Goal: Use online tool/utility: Use online tool/utility

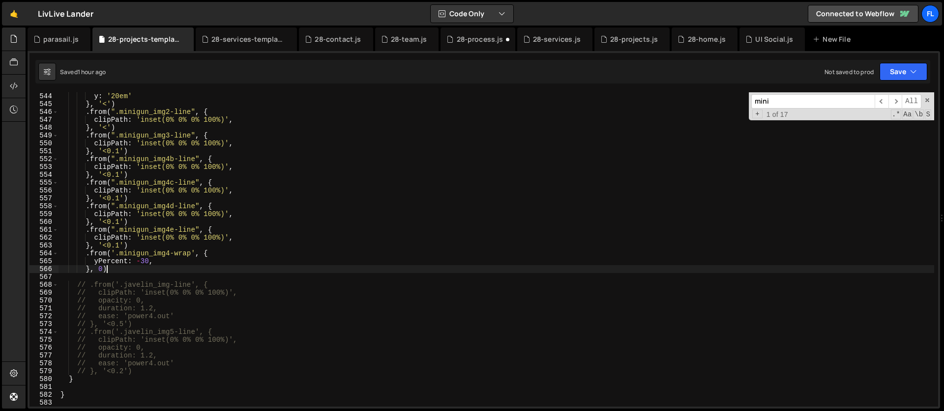
click at [114, 270] on div "y : '20em' } , '<' ) . from ( ".minigun_img2-line" , { clipPath : 'inset(0% 0% …" at bounding box center [495, 257] width 875 height 330
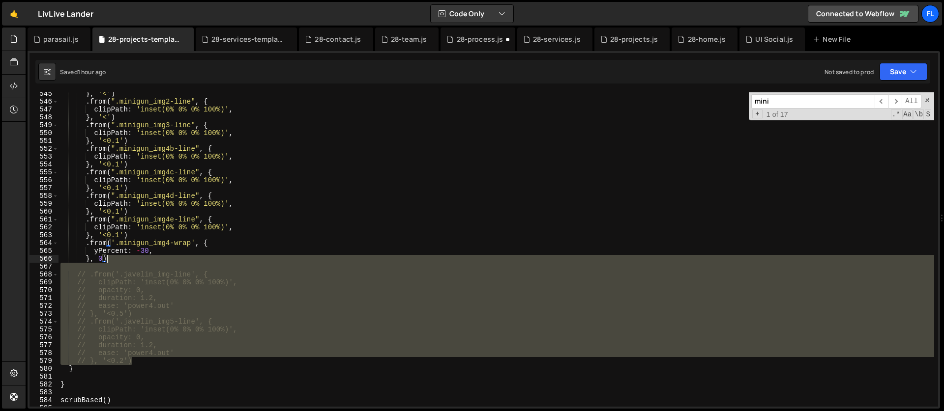
drag, startPoint x: 137, startPoint y: 362, endPoint x: 125, endPoint y: 261, distance: 101.5
click at [125, 261] on div "} , '<' ) . from ( ".minigun_img2-line" , { clipPath : 'inset(0% 0% 0% 100%)' ,…" at bounding box center [495, 255] width 875 height 330
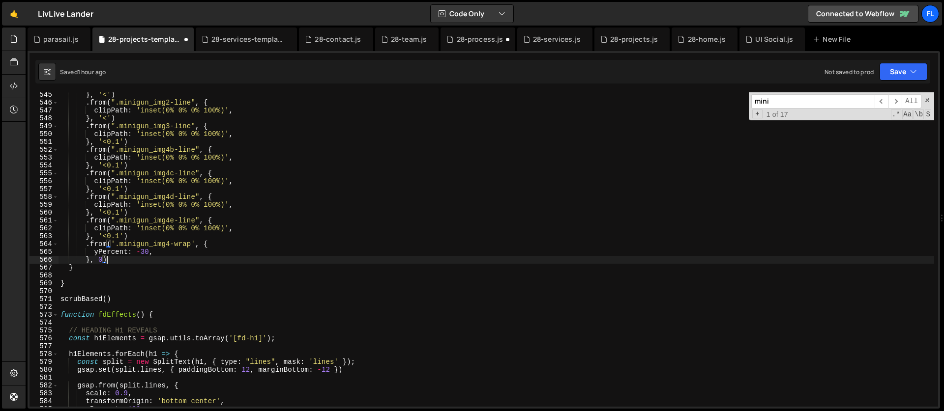
click at [90, 268] on div "} , '<' ) . from ( ".minigun_img2-line" , { clipPath : 'inset(0% 0% 0% 100%)' ,…" at bounding box center [495, 256] width 875 height 330
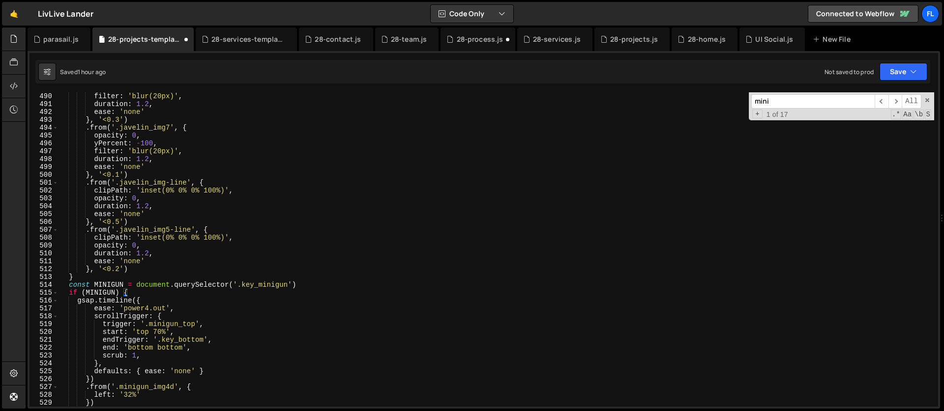
scroll to position [3857, 0]
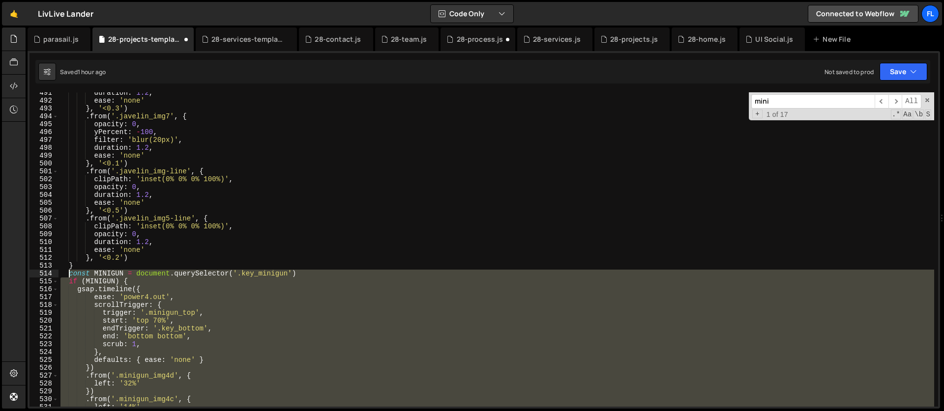
click at [70, 273] on div "duration : 1.2 , ease : 'none' } , '<0.3' ) . from ( '.javelin_img7' , { opacit…" at bounding box center [495, 254] width 875 height 330
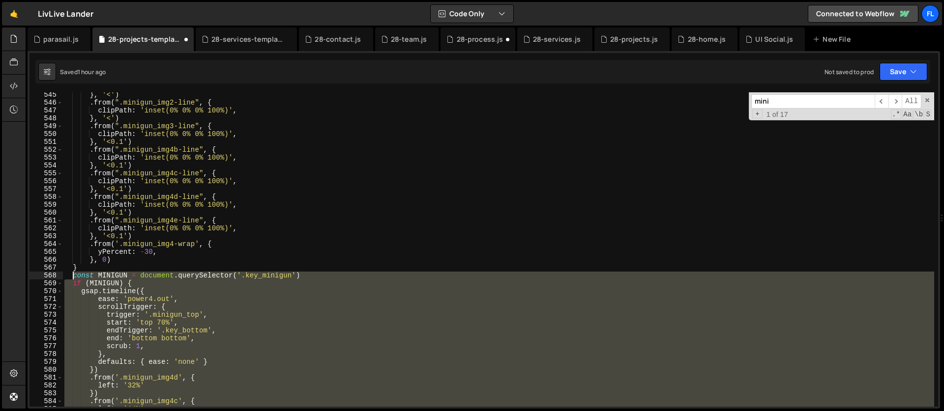
scroll to position [4280, 0]
click at [136, 301] on div "} , '<' ) . from ( ".minigun_img2-line" , { clipPath : 'inset(0% 0% 0% 100%)' ,…" at bounding box center [497, 249] width 871 height 315
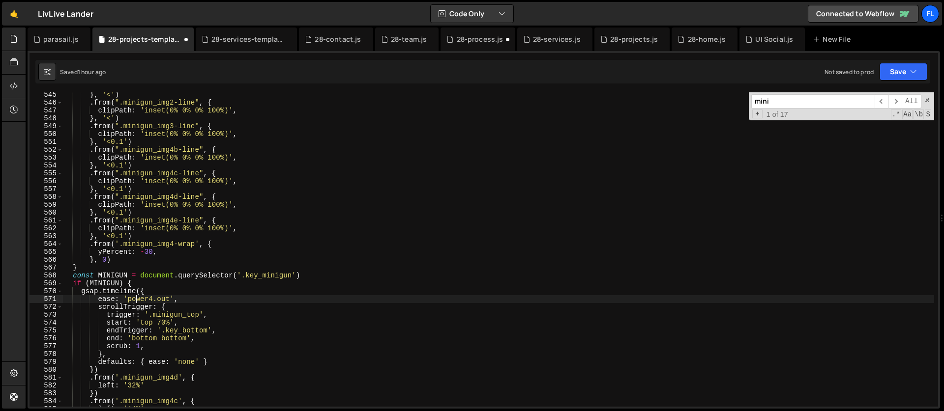
click at [120, 277] on div "} , '<' ) . from ( ".minigun_img2-line" , { clipPath : 'inset(0% 0% 0% 100%)' ,…" at bounding box center [497, 256] width 871 height 330
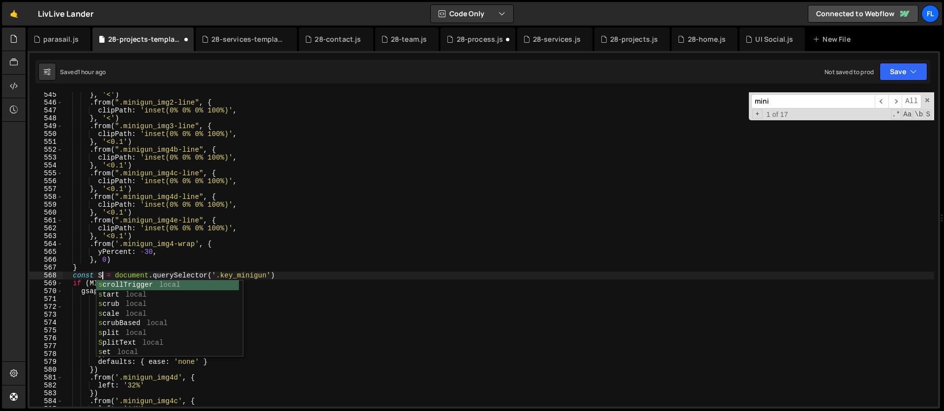
scroll to position [0, 3]
click at [205, 260] on div "} , '<' ) . from ( ".minigun_img2-line" , { clipPath : 'inset(0% 0% 0% 100%)' ,…" at bounding box center [497, 256] width 871 height 330
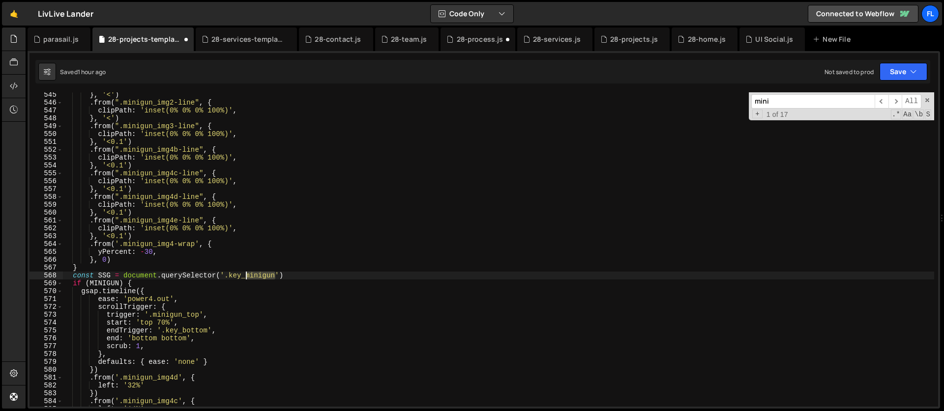
drag, startPoint x: 277, startPoint y: 275, endPoint x: 247, endPoint y: 274, distance: 30.0
click at [247, 274] on div "} , '<' ) . from ( ".minigun_img2-line" , { clipPath : 'inset(0% 0% 0% 100%)' ,…" at bounding box center [497, 256] width 871 height 330
click at [105, 283] on div "} , '<' ) . from ( ".minigun_img2-line" , { clipPath : 'inset(0% 0% 0% 100%)' ,…" at bounding box center [497, 256] width 871 height 330
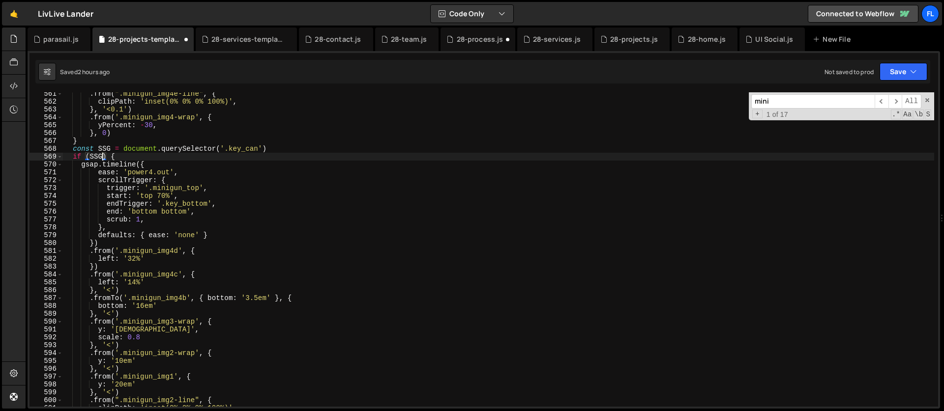
scroll to position [4407, 0]
click at [161, 196] on div ". from ( ".minigun_img4e-line" , { clipPath : 'inset(0% 0% 0% 100%)' , } , '<0.…" at bounding box center [497, 255] width 871 height 330
drag, startPoint x: 201, startPoint y: 187, endPoint x: 151, endPoint y: 187, distance: 49.2
click at [151, 187] on div ". from ( ".minigun_img4e-line" , { clipPath : 'inset(0% 0% 0% 100%)' , } , '<0.…" at bounding box center [497, 255] width 871 height 330
paste textarea "key_list"
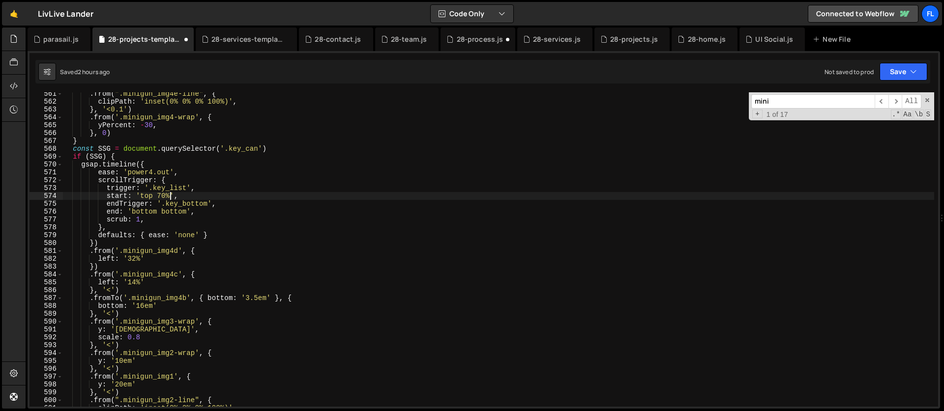
click at [171, 197] on div ". from ( ".minigun_img4e-line" , { clipPath : 'inset(0% 0% 0% 100%)' , } , '<0.…" at bounding box center [497, 255] width 871 height 330
click at [149, 196] on div ". from ( ".minigun_img4e-line" , { clipPath : 'inset(0% 0% 0% 100%)' , } , '<0.…" at bounding box center [497, 255] width 871 height 330
drag, startPoint x: 149, startPoint y: 196, endPoint x: 153, endPoint y: 216, distance: 20.4
click at [149, 196] on div ". from ( ".minigun_img4e-line" , { clipPath : 'inset(0% 0% 0% 100%)' , } , '<0.…" at bounding box center [497, 255] width 871 height 330
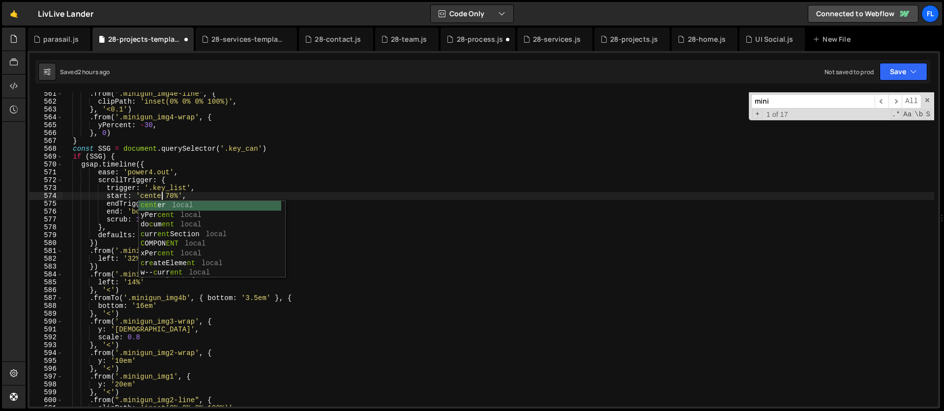
scroll to position [0, 7]
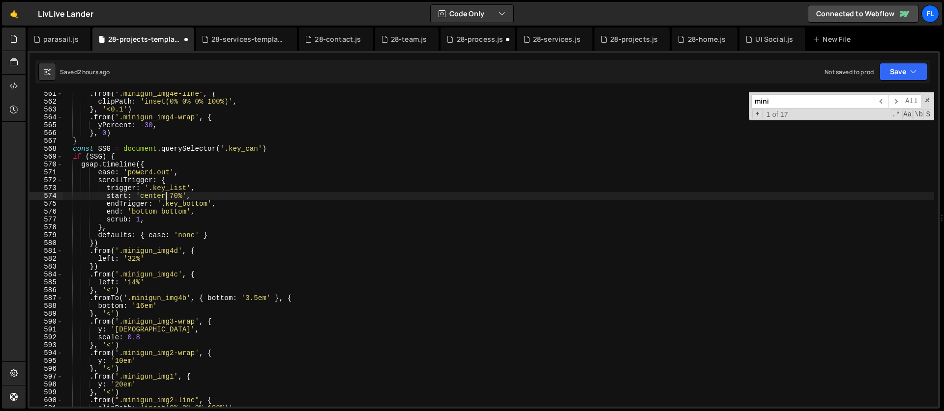
click at [182, 197] on div ". from ( ".minigun_img4e-line" , { clipPath : 'inset(0% 0% 0% 100%)' , } , '<0.…" at bounding box center [497, 255] width 871 height 330
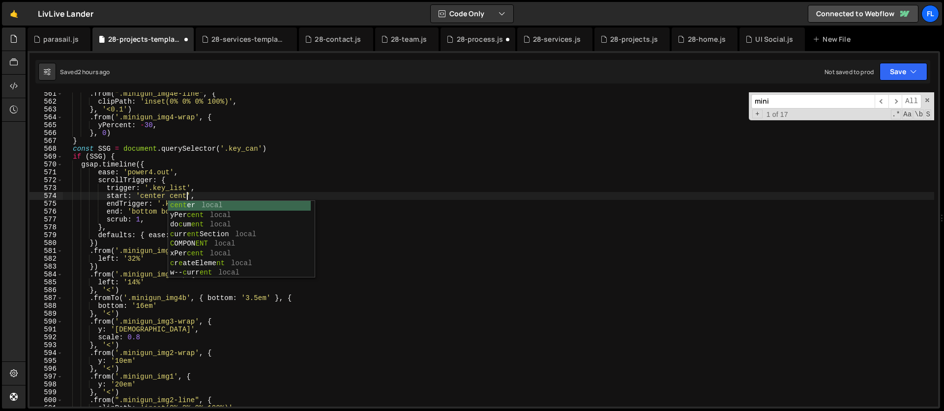
scroll to position [0, 9]
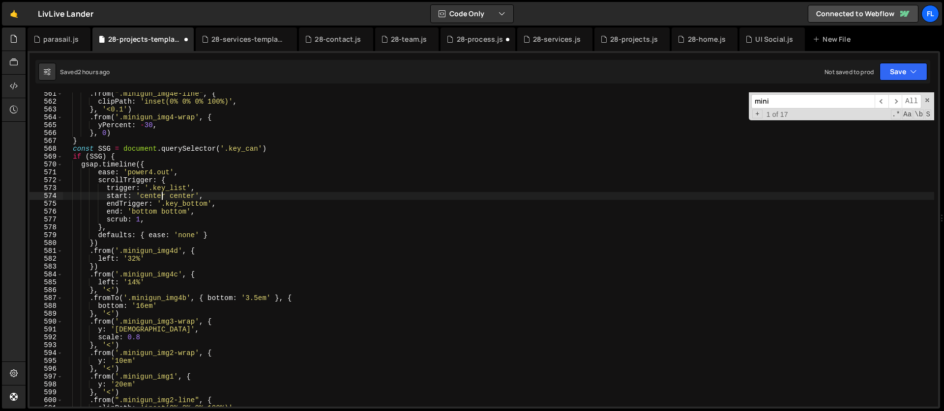
click at [164, 196] on div ". from ( ".minigun_img4e-line" , { clipPath : 'inset(0% 0% 0% 100%)' , } , '<0.…" at bounding box center [497, 255] width 871 height 330
click at [169, 197] on div ". from ( ".minigun_img4e-line" , { clipPath : 'inset(0% 0% 0% 100%)' , } , '<0.…" at bounding box center [497, 255] width 871 height 330
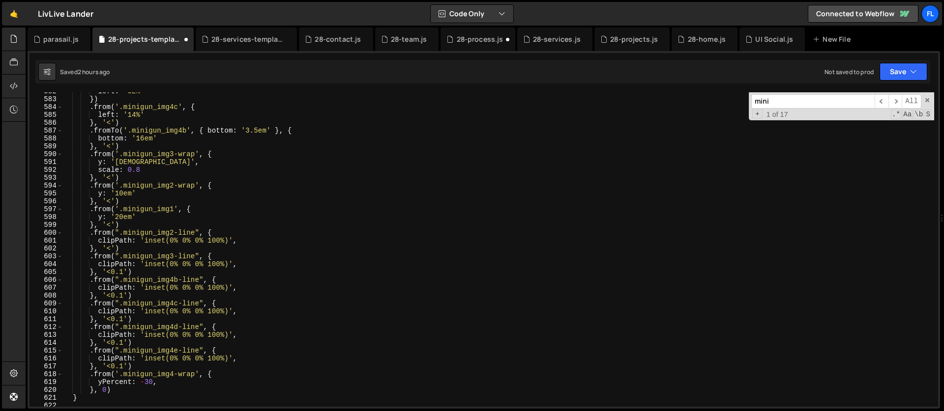
scroll to position [4584, 0]
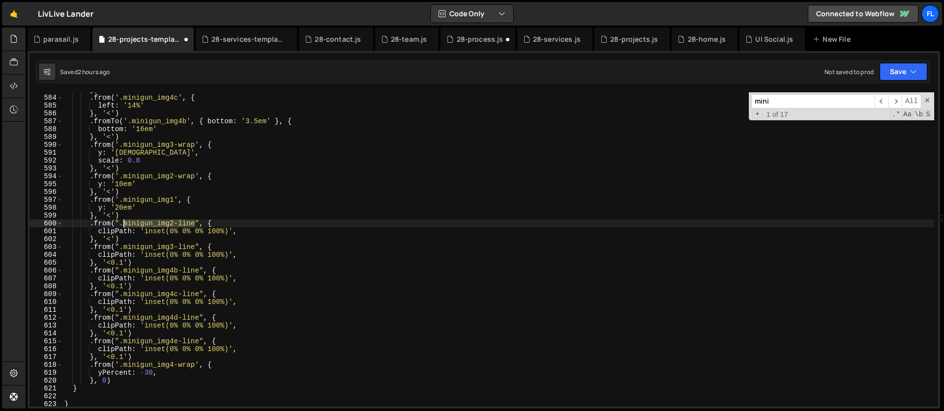
drag, startPoint x: 195, startPoint y: 224, endPoint x: 124, endPoint y: 226, distance: 70.3
click at [124, 226] on div "}) . from ( '.minigun_img4c' , { left : '14%' } , '<' ) . fromTo ( '.minigun_im…" at bounding box center [497, 251] width 871 height 330
paste textarea "can_img1"
drag, startPoint x: 196, startPoint y: 247, endPoint x: 122, endPoint y: 246, distance: 73.7
click at [122, 246] on div "}) . from ( '.minigun_img4c' , { left : '14%' } , '<' ) . fromTo ( '.minigun_im…" at bounding box center [497, 251] width 871 height 330
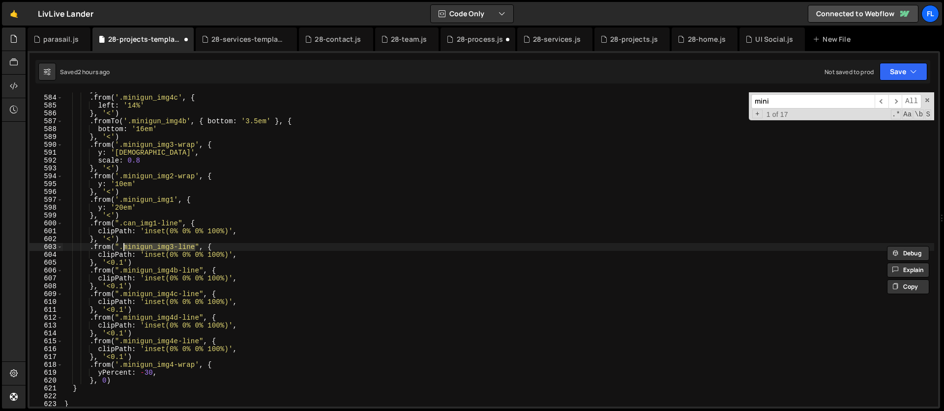
paste textarea "can_img1"
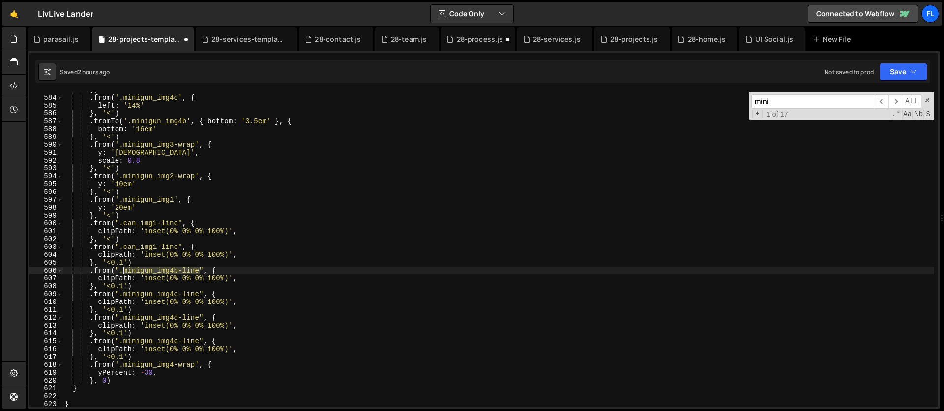
drag, startPoint x: 199, startPoint y: 271, endPoint x: 124, endPoint y: 273, distance: 75.2
click at [124, 273] on div "}) . from ( '.minigun_img4c' , { left : '14%' } , '<' ) . fromTo ( '.minigun_im…" at bounding box center [497, 251] width 871 height 330
paste textarea "can_img1"
drag, startPoint x: 199, startPoint y: 294, endPoint x: 124, endPoint y: 295, distance: 74.7
click at [124, 295] on div "}) . from ( '.minigun_img4c' , { left : '14%' } , '<' ) . fromTo ( '.minigun_im…" at bounding box center [497, 251] width 871 height 330
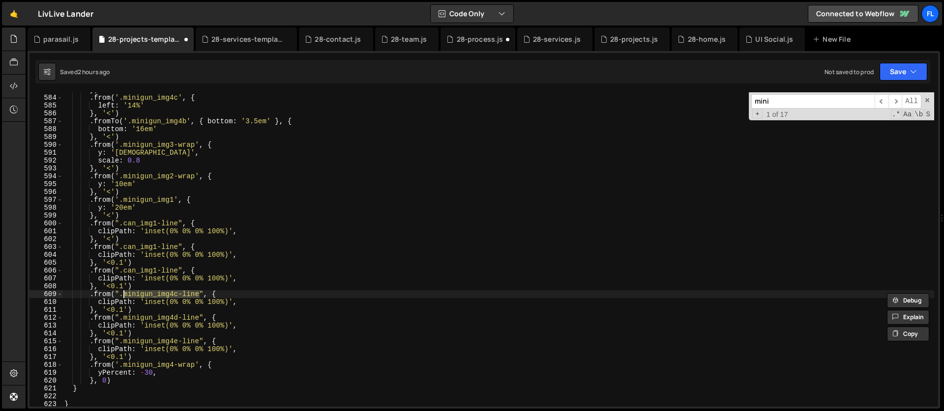
paste textarea "can_img1"
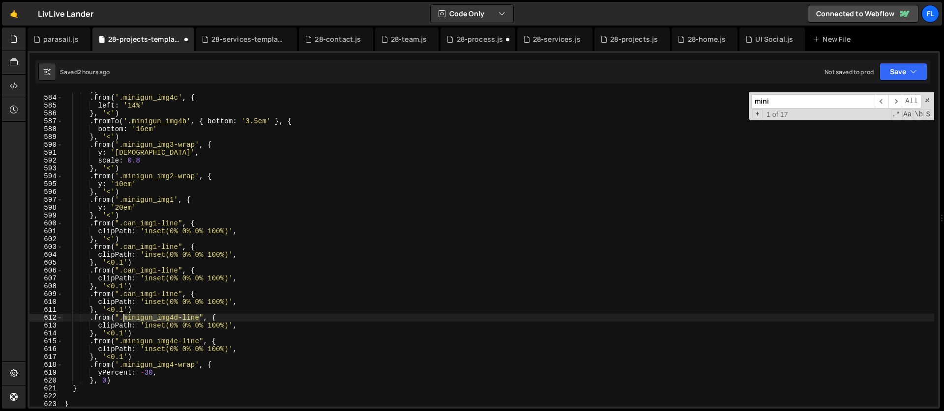
drag, startPoint x: 200, startPoint y: 318, endPoint x: 123, endPoint y: 320, distance: 76.7
click at [123, 320] on div "}) . from ( '.minigun_img4c' , { left : '14%' } , '<' ) . fromTo ( '.minigun_im…" at bounding box center [497, 251] width 871 height 330
paste textarea "can_img1"
click at [174, 337] on div "}) . from ( '.minigun_img4c' , { left : '14%' } , '<' ) . fromTo ( '.minigun_im…" at bounding box center [497, 251] width 871 height 330
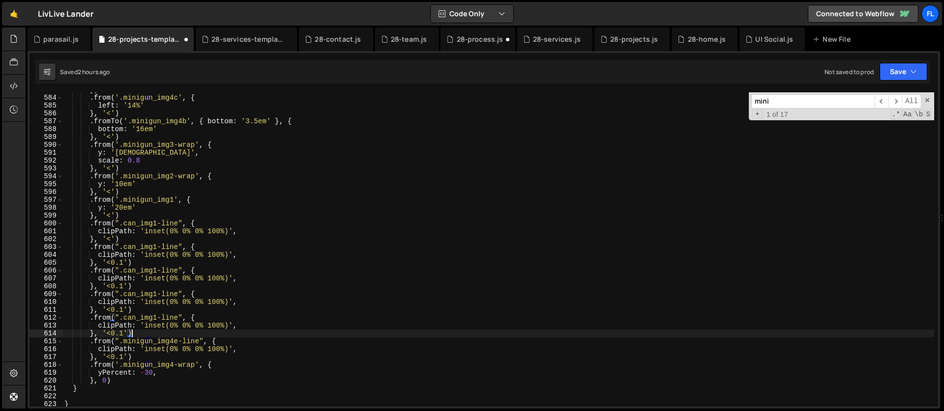
scroll to position [0, 4]
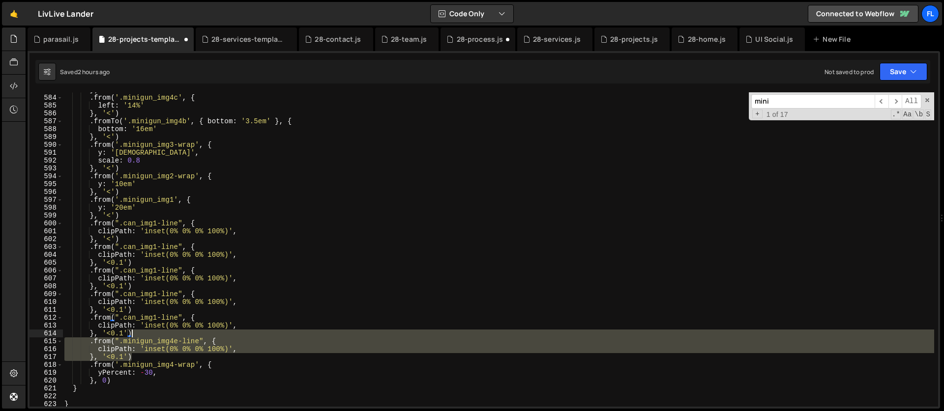
drag, startPoint x: 140, startPoint y: 360, endPoint x: 139, endPoint y: 336, distance: 23.6
click at [139, 336] on div "}) . from ( '.minigun_img4c' , { left : '14%' } , '<' ) . fromTo ( '.minigun_im…" at bounding box center [497, 251] width 871 height 330
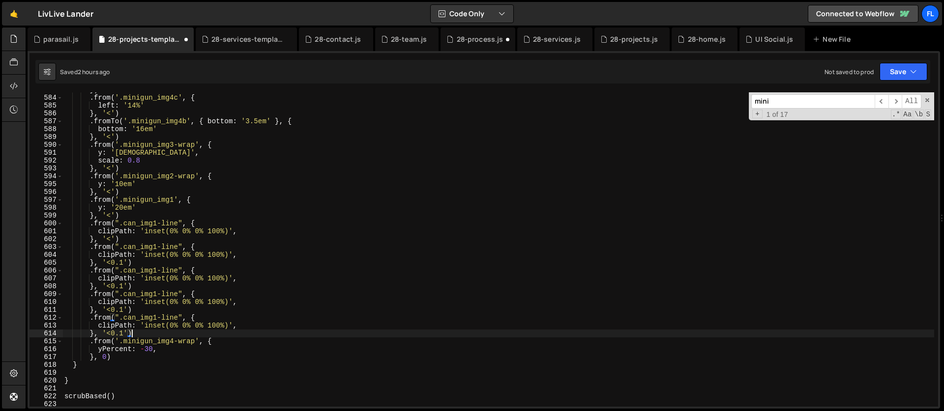
click at [158, 317] on div "}) . from ( '.minigun_img4c' , { left : '14%' } , '<' ) . fromTo ( '.minigun_im…" at bounding box center [497, 251] width 871 height 330
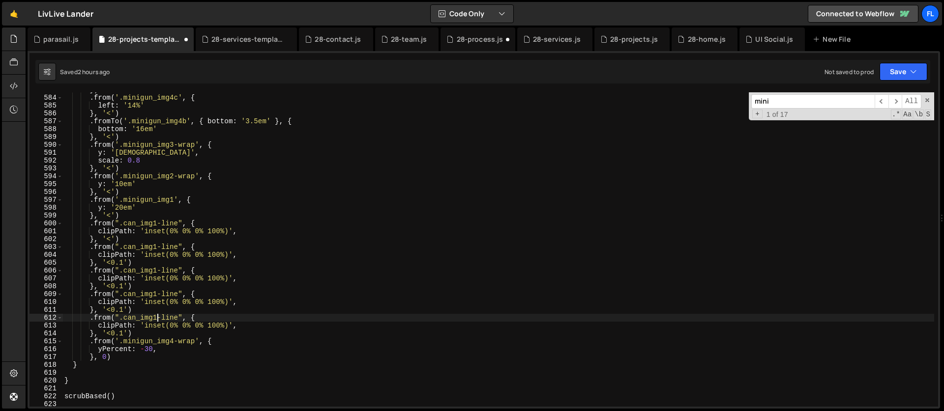
scroll to position [0, 6]
click at [157, 296] on div "}) . from ( '.minigun_img4c' , { left : '14%' } , '<' ) . fromTo ( '.minigun_im…" at bounding box center [497, 251] width 871 height 330
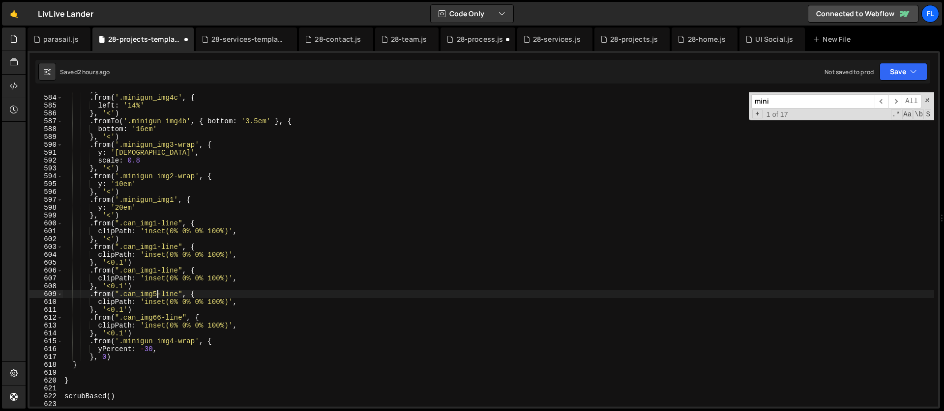
click at [157, 272] on div "}) . from ( '.minigun_img4c' , { left : '14%' } , '<' ) . fromTo ( '.minigun_im…" at bounding box center [497, 251] width 871 height 330
click at [157, 247] on div "}) . from ( '.minigun_img4c' , { left : '14%' } , '<' ) . fromTo ( '.minigun_im…" at bounding box center [497, 251] width 871 height 330
click at [144, 215] on div "}) . from ( '.minigun_img4c' , { left : '14%' } , '<' ) . fromTo ( '.minigun_im…" at bounding box center [497, 251] width 871 height 330
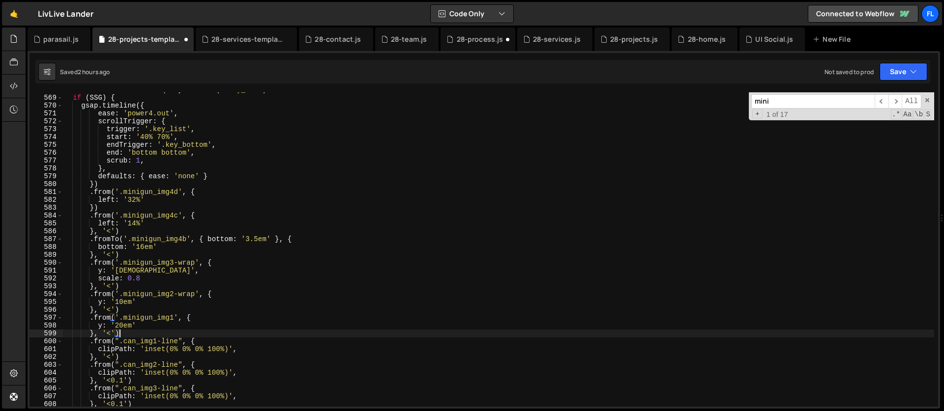
scroll to position [4467, 0]
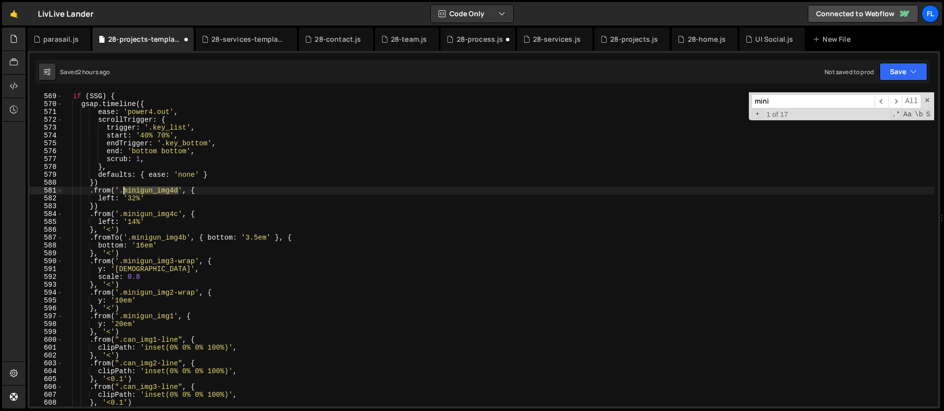
drag, startPoint x: 178, startPoint y: 191, endPoint x: 125, endPoint y: 191, distance: 53.6
click at [125, 191] on div "const SSG = document . querySelector ( '.key_can' ) if ( SSG ) { gsap . timelin…" at bounding box center [497, 250] width 871 height 330
paste textarea "can_img2"
click at [107, 199] on div "const SSG = document . querySelector ( '.key_can' ) if ( SSG ) { gsap . timelin…" at bounding box center [497, 250] width 871 height 330
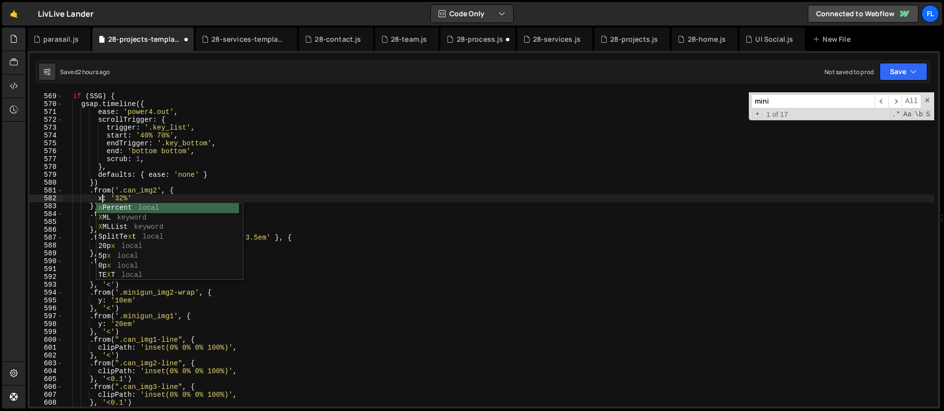
scroll to position [0, 3]
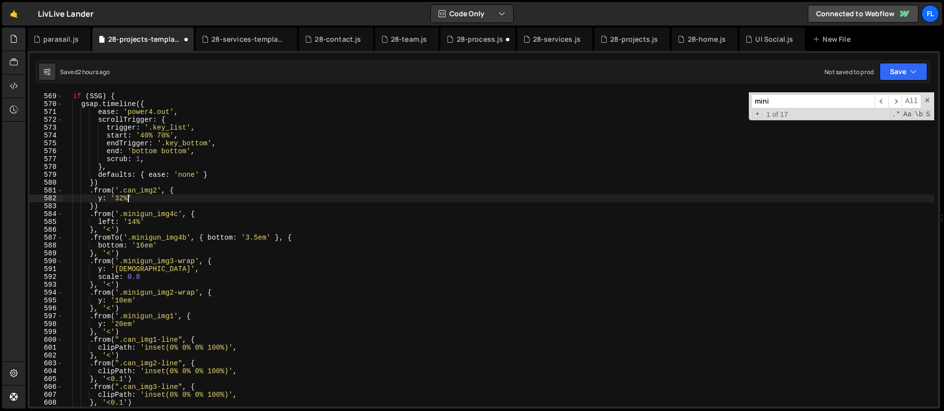
click at [128, 197] on div "const SSG = document . querySelector ( '.key_can' ) if ( SSG ) { gsap . timelin…" at bounding box center [497, 250] width 871 height 330
click at [107, 222] on div "const SSG = document . querySelector ( '.key_can' ) if ( SSG ) { gsap . timelin…" at bounding box center [497, 250] width 871 height 330
click at [134, 210] on div "const SSG = document . querySelector ( '.key_can' ) if ( SSG ) { gsap . timelin…" at bounding box center [497, 250] width 871 height 330
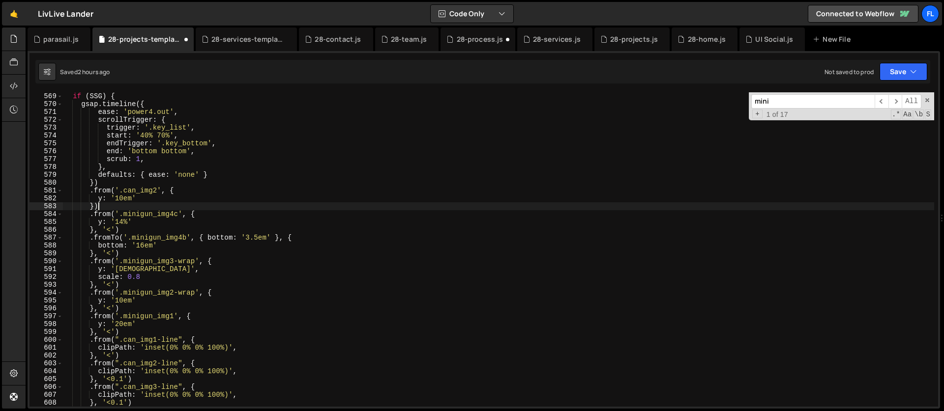
scroll to position [0, 2]
click at [128, 223] on div "const SSG = document . querySelector ( '.key_can' ) if ( SSG ) { gsap . timelin…" at bounding box center [497, 250] width 871 height 330
drag, startPoint x: 180, startPoint y: 213, endPoint x: 123, endPoint y: 215, distance: 57.1
click at [123, 215] on div "const SSG = document . querySelector ( '.key_can' ) if ( SSG ) { gsap . timelin…" at bounding box center [497, 250] width 871 height 330
paste textarea "can_img4"
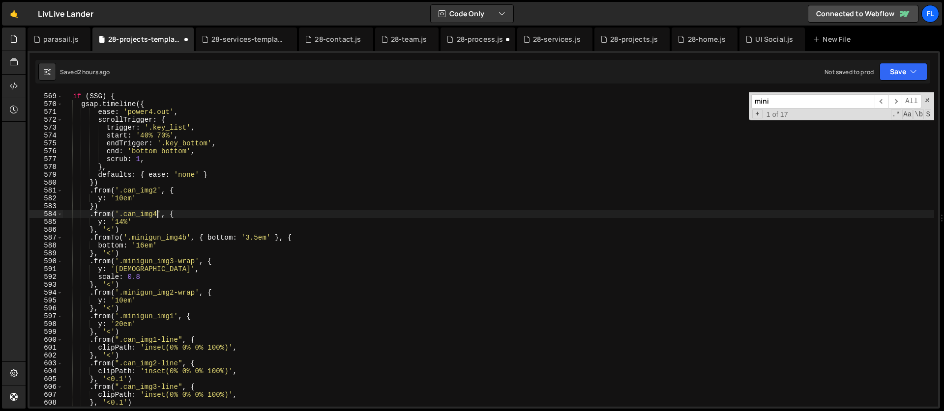
click at [127, 221] on div "const SSG = document . querySelector ( '.key_can' ) if ( SSG ) { gsap . timelin…" at bounding box center [497, 250] width 871 height 330
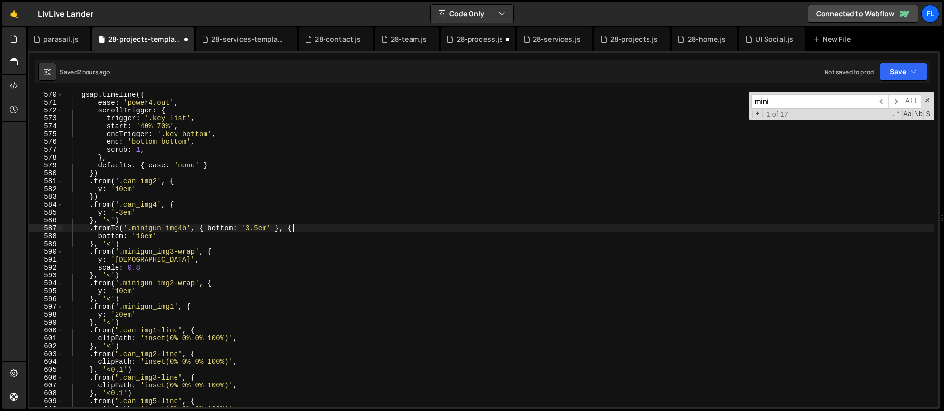
click at [308, 225] on div "gsap . timeline ({ ease : 'power4.out' , scrollTrigger : { trigger : '.key_list…" at bounding box center [497, 256] width 871 height 330
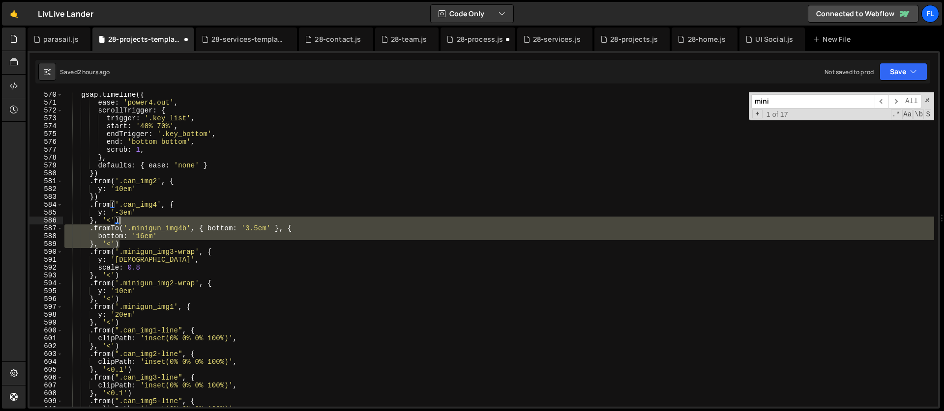
drag, startPoint x: 135, startPoint y: 241, endPoint x: 131, endPoint y: 221, distance: 20.6
click at [131, 221] on div "gsap . timeline ({ ease : 'power4.out' , scrollTrigger : { trigger : '.key_list…" at bounding box center [497, 256] width 871 height 330
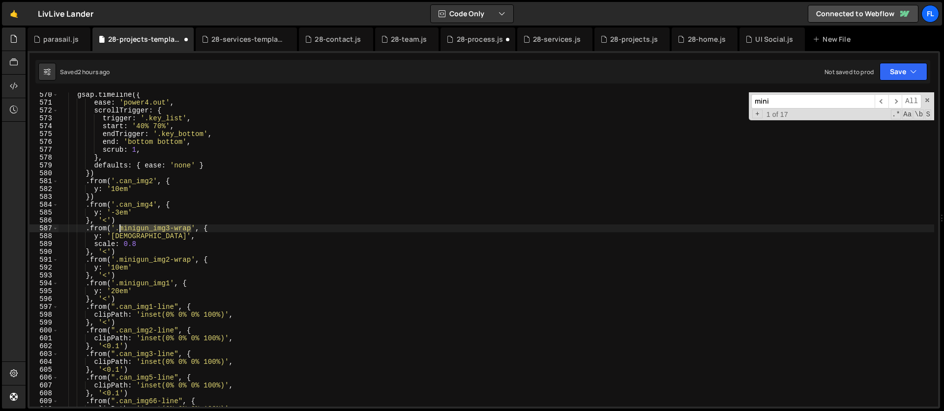
drag, startPoint x: 192, startPoint y: 229, endPoint x: 119, endPoint y: 231, distance: 72.3
click at [119, 231] on div "gsap . timeline ({ ease : 'power4.out' , scrollTrigger : { trigger : '.key_list…" at bounding box center [495, 256] width 875 height 330
paste textarea "can_img5"
click at [119, 237] on div "gsap . timeline ({ ease : 'power4.out' , scrollTrigger : { trigger : '.key_list…" at bounding box center [495, 256] width 875 height 330
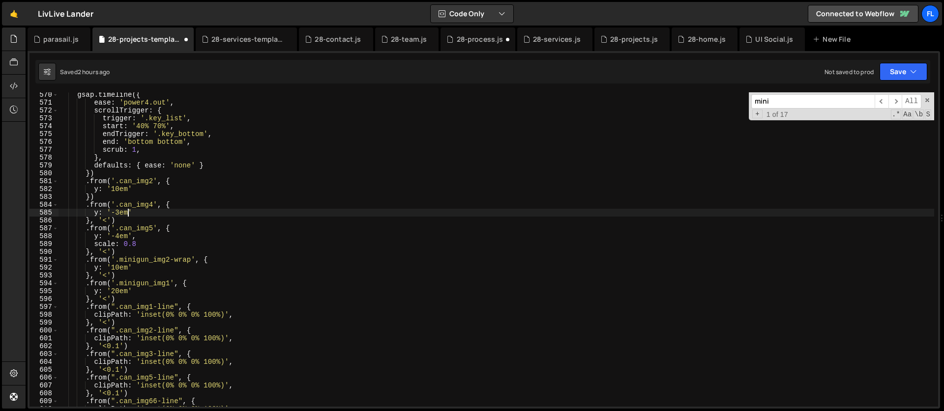
click at [126, 209] on div "gsap . timeline ({ ease : 'power4.out' , scrollTrigger : { trigger : '.key_list…" at bounding box center [495, 256] width 875 height 330
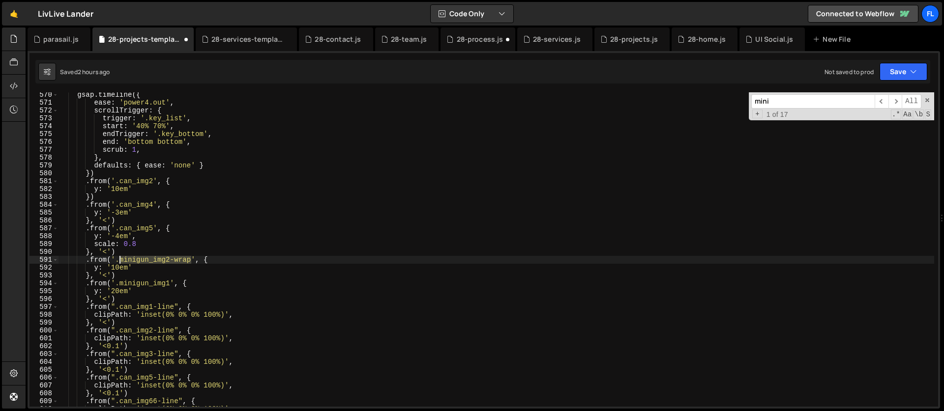
drag, startPoint x: 192, startPoint y: 261, endPoint x: 118, endPoint y: 261, distance: 73.2
click at [118, 261] on div "gsap . timeline ({ ease : 'power4.out' , scrollTrigger : { trigger : '.key_list…" at bounding box center [495, 256] width 875 height 330
paste textarea "can_img6"
click at [112, 267] on div "gsap . timeline ({ ease : 'power4.out' , scrollTrigger : { trigger : '.key_list…" at bounding box center [495, 256] width 875 height 330
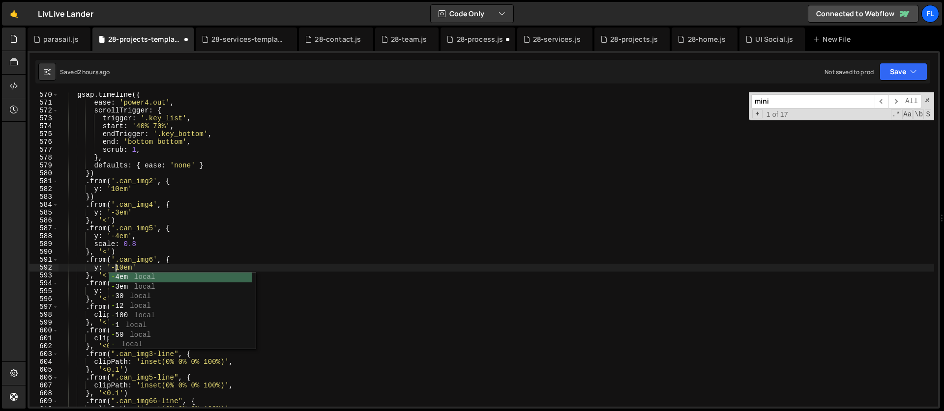
click at [123, 269] on div "gsap . timeline ({ ease : 'power4.out' , scrollTrigger : { trigger : '.key_list…" at bounding box center [495, 256] width 875 height 330
click at [122, 247] on div "gsap . timeline ({ ease : 'power4.out' , scrollTrigger : { trigger : '.key_list…" at bounding box center [495, 256] width 875 height 330
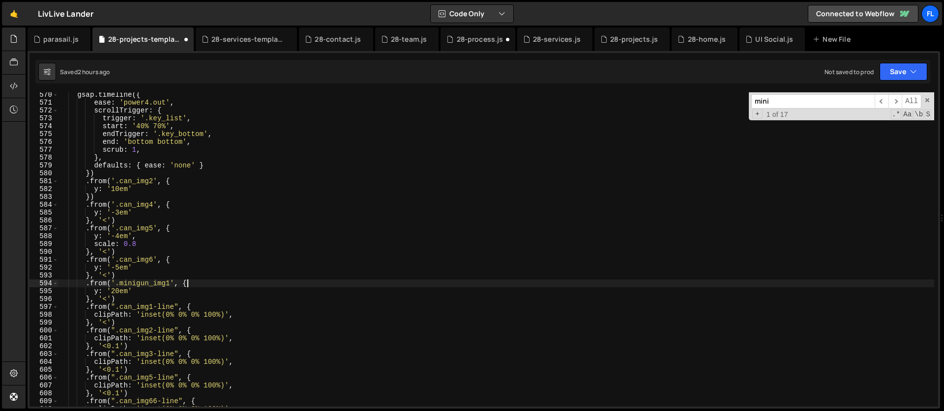
click at [196, 285] on div "gsap . timeline ({ ease : 'power4.out' , scrollTrigger : { trigger : '.key_list…" at bounding box center [495, 256] width 875 height 330
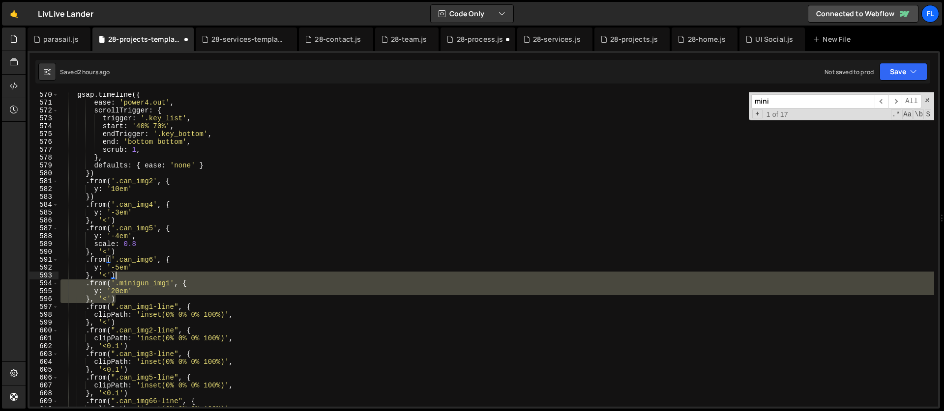
drag, startPoint x: 134, startPoint y: 299, endPoint x: 128, endPoint y: 277, distance: 22.9
click at [128, 277] on div "gsap . timeline ({ ease : 'power4.out' , scrollTrigger : { trigger : '.key_list…" at bounding box center [495, 256] width 875 height 330
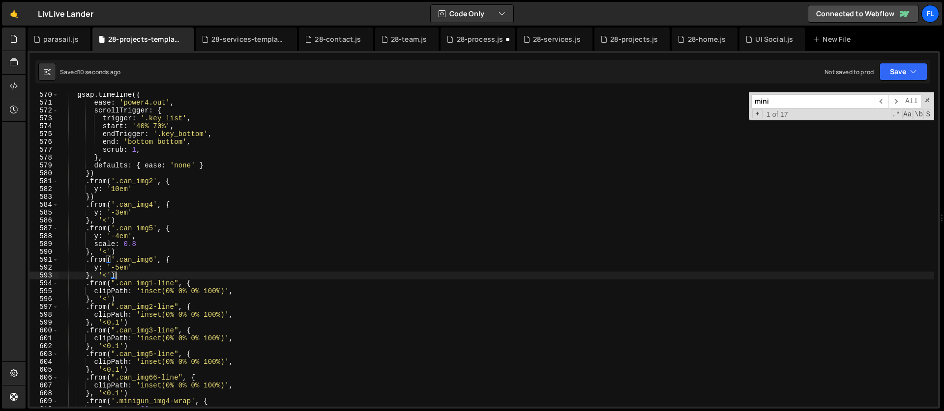
scroll to position [4503, 0]
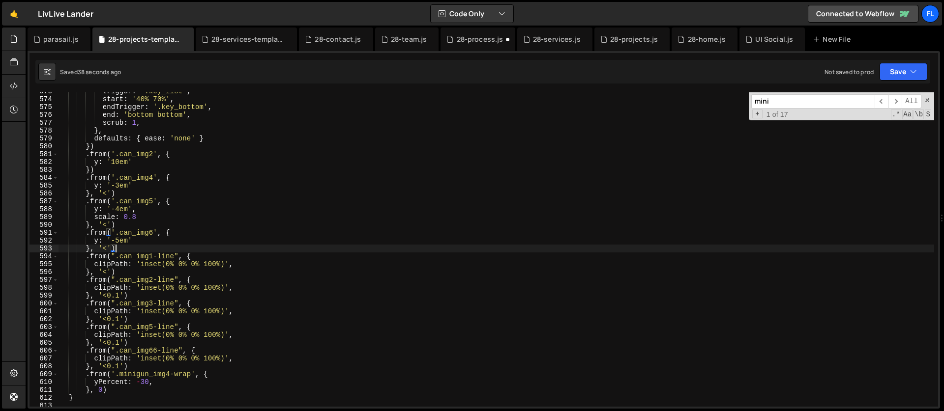
click at [159, 203] on div "trigger : '.key_list' , start : '40% 70%' , endTrigger : '.key_bottom' , end : …" at bounding box center [495, 252] width 875 height 330
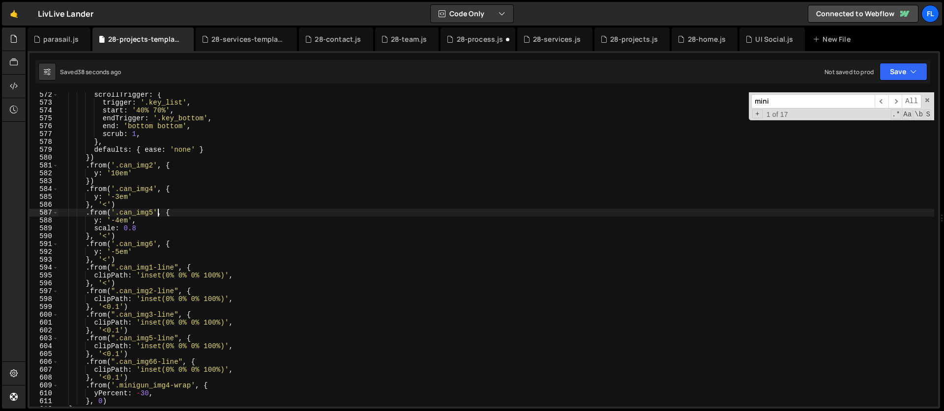
scroll to position [4492, 0]
click at [119, 218] on div "scrollTrigger : { trigger : '.key_list' , start : '40% 70%' , endTrigger : '.ke…" at bounding box center [495, 256] width 875 height 330
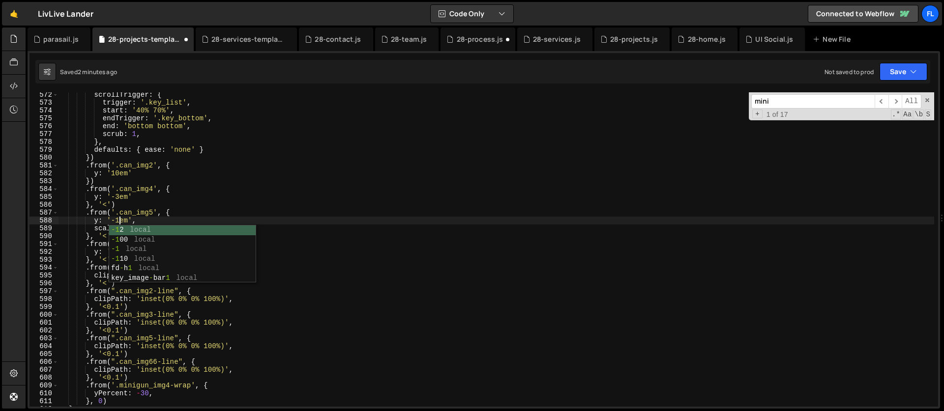
scroll to position [0, 4]
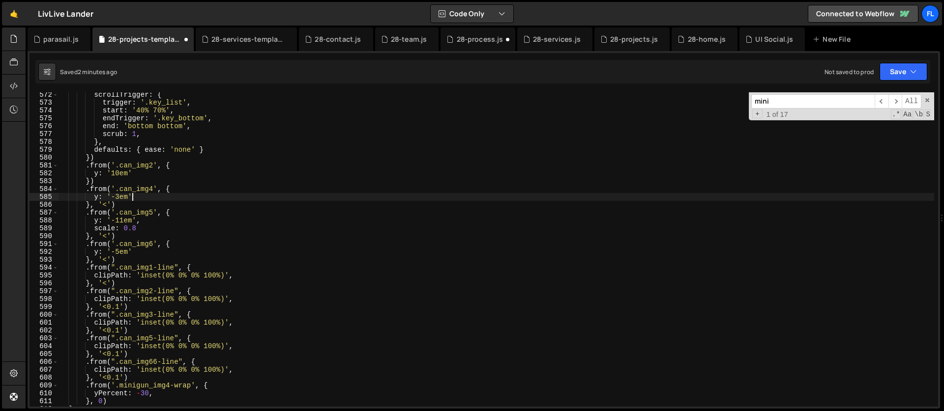
click at [145, 199] on div "scrollTrigger : { trigger : '.key_list' , start : '40% 70%' , endTrigger : '.ke…" at bounding box center [495, 256] width 875 height 330
click at [136, 228] on div "scrollTrigger : { trigger : '.key_list' , start : '40% 70%' , endTrigger : '.ke…" at bounding box center [495, 256] width 875 height 330
click at [119, 198] on div "scrollTrigger : { trigger : '.key_list' , start : '40% 70%' , endTrigger : '.ke…" at bounding box center [495, 256] width 875 height 330
click at [138, 193] on div "scrollTrigger : { trigger : '.key_list' , start : '40% 70%' , endTrigger : '.ke…" at bounding box center [495, 256] width 875 height 330
type textarea "y: '-11em',"
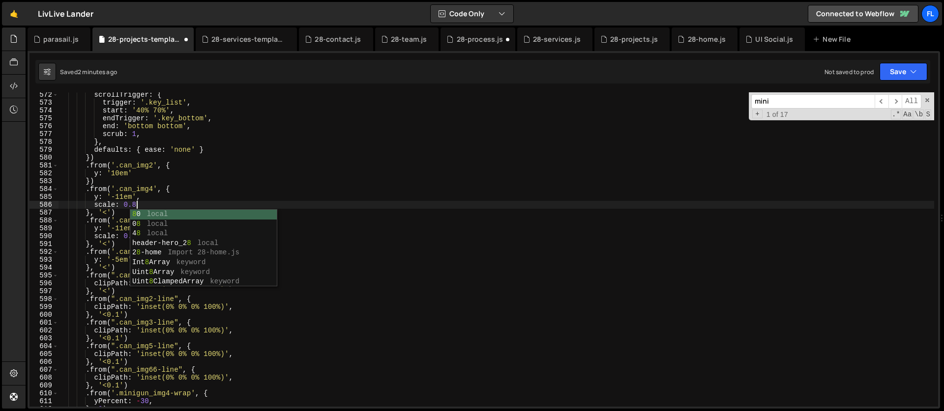
scroll to position [0, 5]
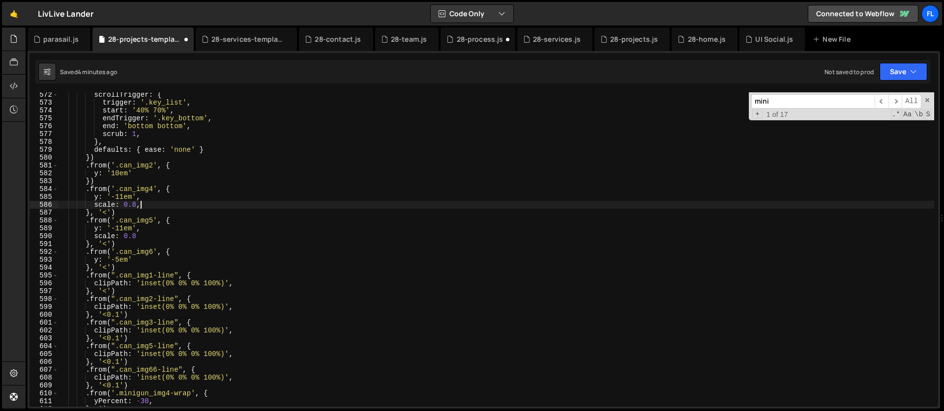
click at [120, 261] on div "scrollTrigger : { trigger : '.key_list' , start : '40% 70%' , endTrigger : '.ke…" at bounding box center [495, 256] width 875 height 330
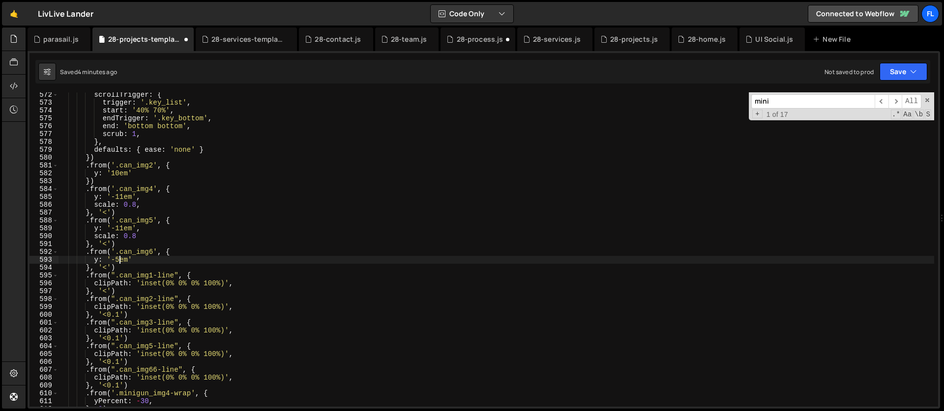
scroll to position [0, 4]
click at [124, 229] on div "scrollTrigger : { trigger : '.key_list' , start : '40% 70%' , endTrigger : '.ke…" at bounding box center [495, 256] width 875 height 330
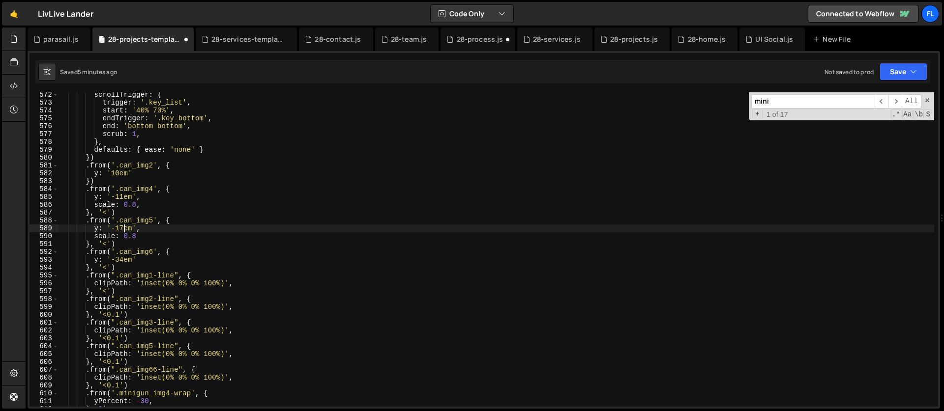
click at [192, 275] on div "scrollTrigger : { trigger : '.key_list' , start : '40% 70%' , endTrigger : '.ke…" at bounding box center [495, 256] width 875 height 330
click at [120, 291] on div "scrollTrigger : { trigger : '.key_list' , start : '40% 70%' , endTrigger : '.ke…" at bounding box center [495, 256] width 875 height 330
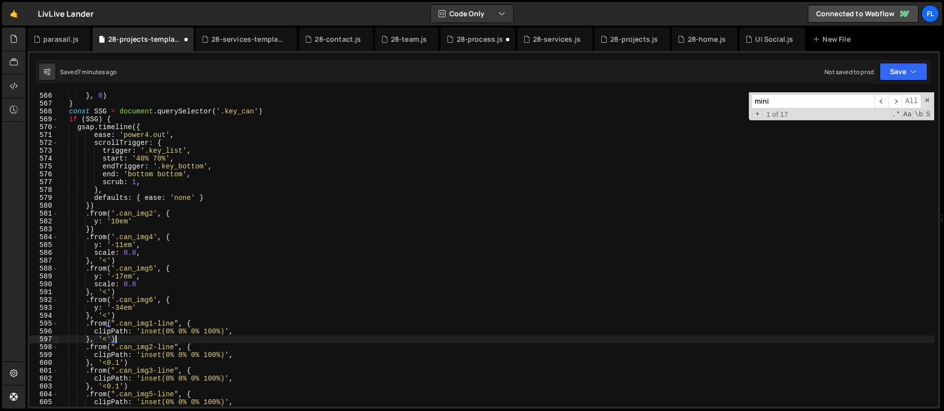
scroll to position [4434, 0]
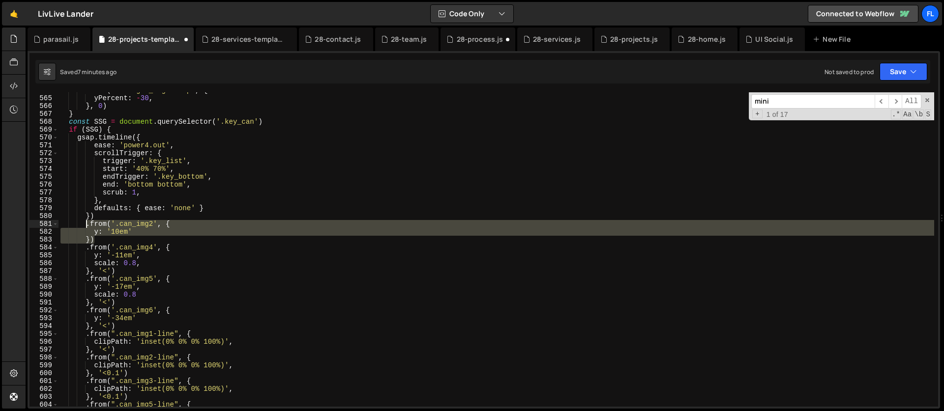
drag, startPoint x: 96, startPoint y: 240, endPoint x: 87, endPoint y: 227, distance: 16.6
click at [87, 227] on div ". from ( '.minigun_img4-wrap' , { yPercent : - 30 , } , 0 ) } const SSG = docum…" at bounding box center [495, 252] width 875 height 330
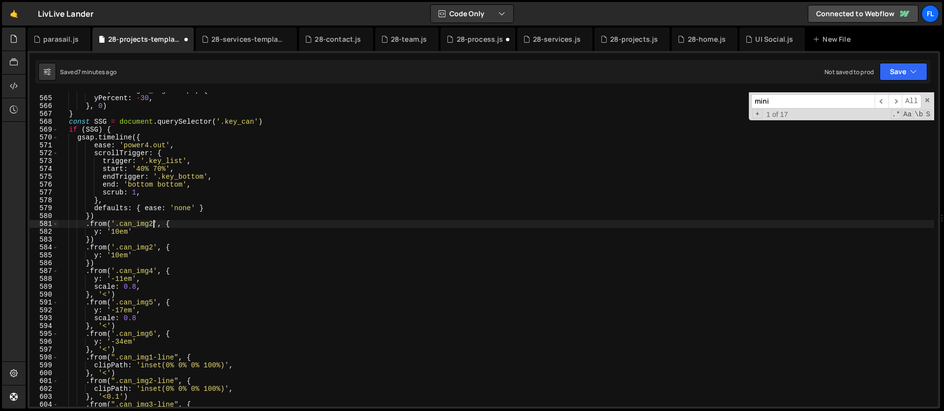
click at [154, 227] on div ". from ( '.minigun_img4-wrap' , { yPercent : - 30 , } , 0 ) } const SSG = docum…" at bounding box center [495, 252] width 875 height 330
click at [126, 274] on div ". from ( '.minigun_img4-wrap' , { yPercent : - 30 , } , 0 ) } const SSG = docum…" at bounding box center [495, 252] width 875 height 330
click at [118, 231] on div ". from ( '.minigun_img4-wrap' , { yPercent : - 30 , } , 0 ) } const SSG = docum…" at bounding box center [495, 252] width 875 height 330
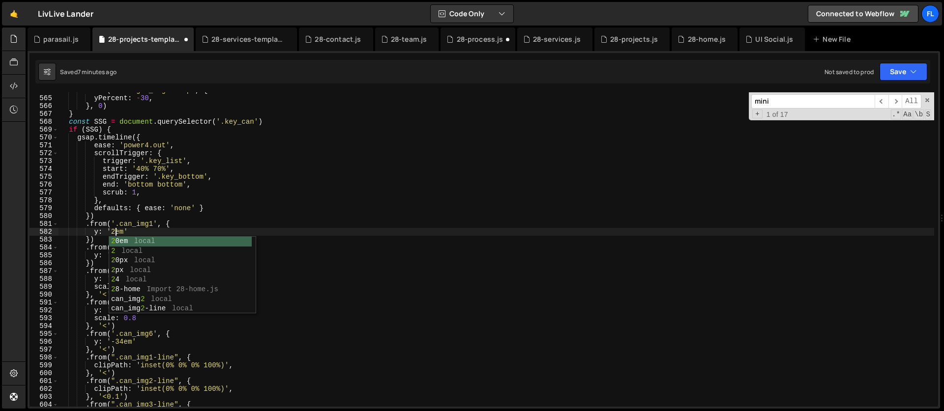
click at [147, 231] on div ". from ( '.minigun_img4-wrap' , { yPercent : - 30 , } , 0 ) } const SSG = docum…" at bounding box center [495, 252] width 875 height 330
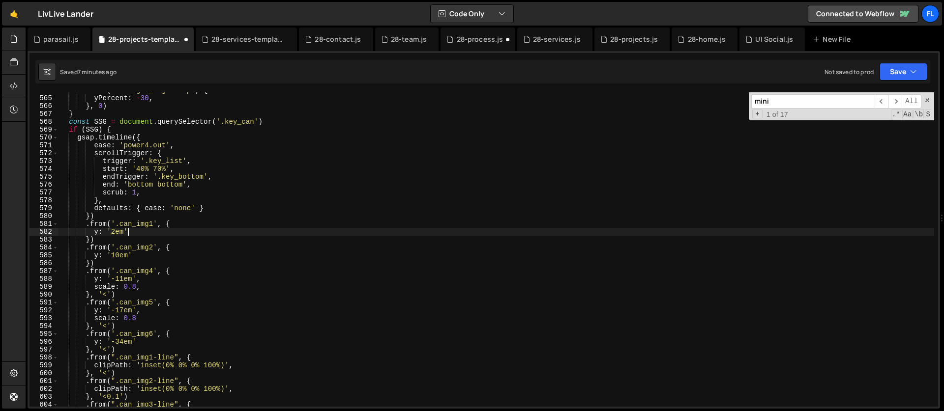
type textarea "y: '2em',"
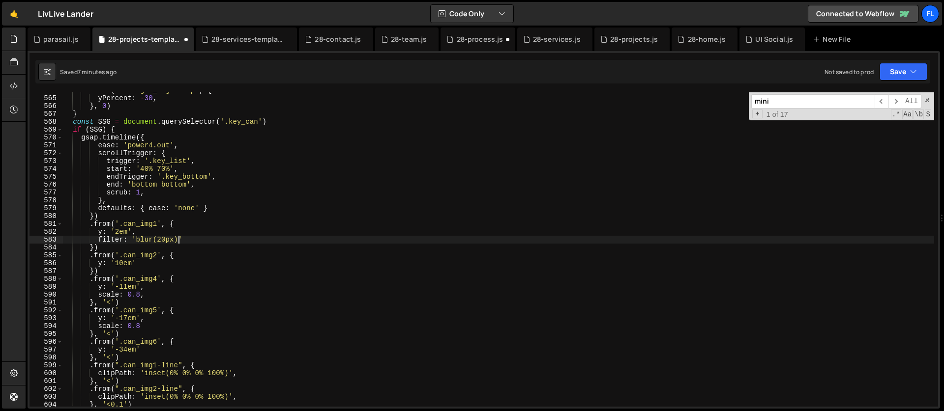
scroll to position [0, 7]
type textarea "filter: 'blur(20px)',"
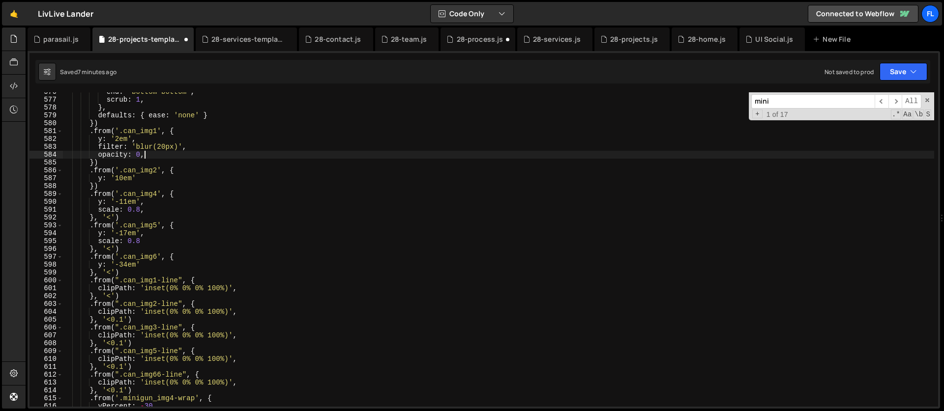
scroll to position [4373, 0]
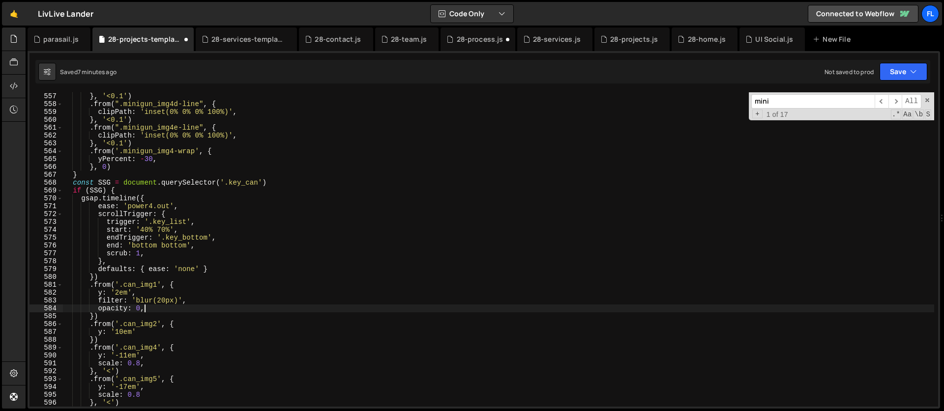
click at [145, 231] on div "clipPath : 'inset(0% 0% 0% 100%)' , } , '<0.1' ) . from ( ".minigun_img4d-line"…" at bounding box center [497, 250] width 871 height 330
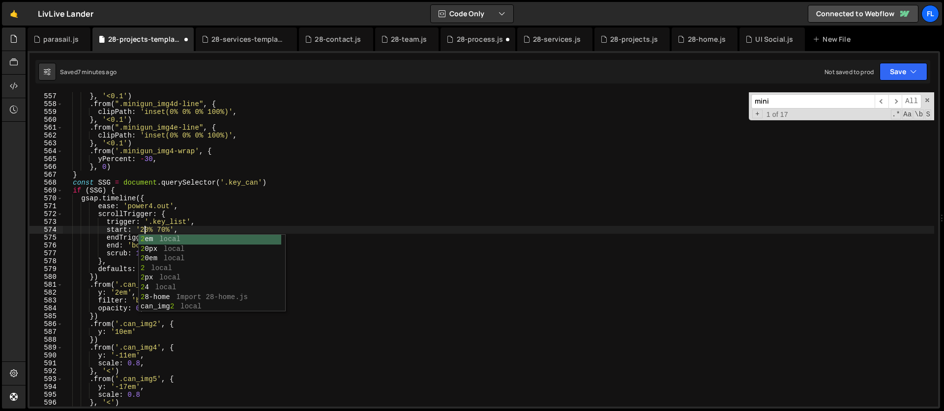
scroll to position [0, 5]
click at [171, 228] on div "clipPath : 'inset(0% 0% 0% 100%)' , } , '<0.1' ) . from ( ".minigun_img4d-line"…" at bounding box center [497, 250] width 871 height 330
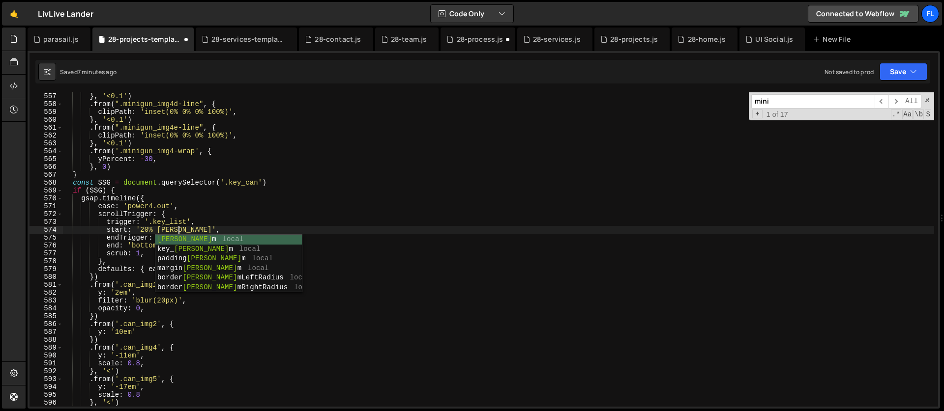
scroll to position [0, 8]
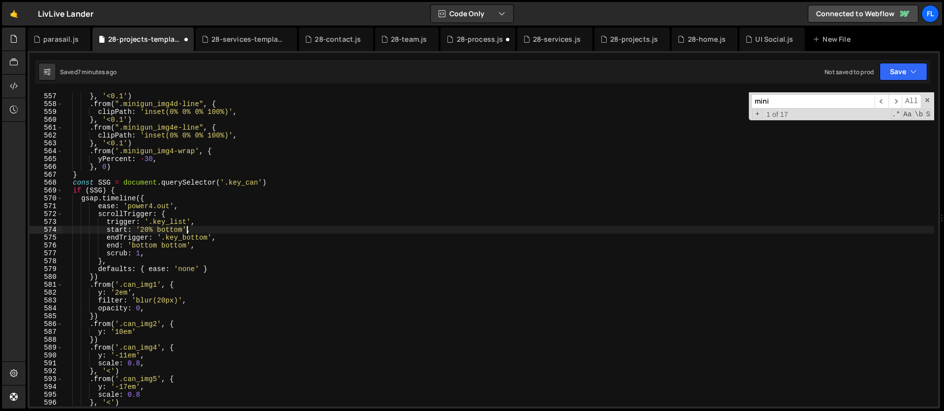
click at [186, 227] on div "clipPath : 'inset(0% 0% 0% 100%)' , } , '<0.1' ) . from ( ".minigun_img4d-line"…" at bounding box center [497, 250] width 871 height 330
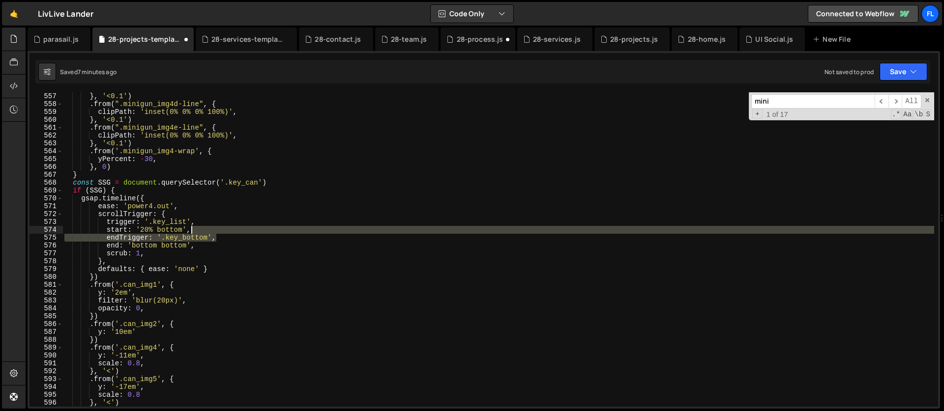
drag, startPoint x: 222, startPoint y: 239, endPoint x: 220, endPoint y: 233, distance: 5.6
click at [220, 233] on div "clipPath : 'inset(0% 0% 0% 100%)' , } , '<0.1' ) . from ( ".minigun_img4d-line"…" at bounding box center [497, 250] width 871 height 330
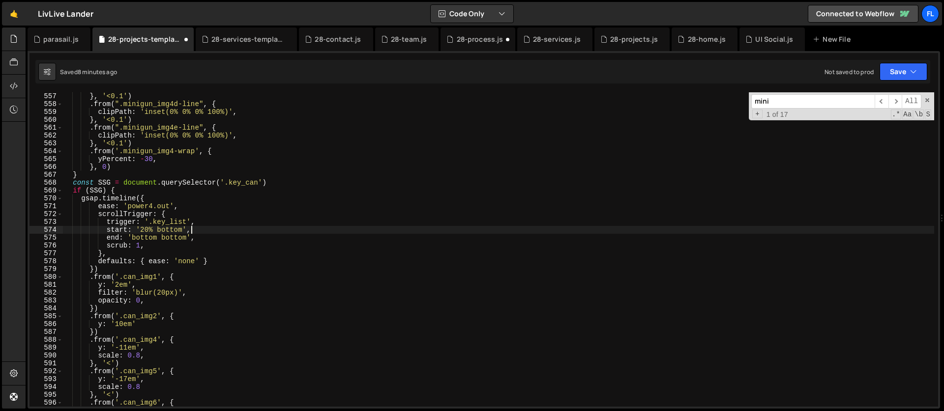
click at [148, 241] on div "clipPath : 'inset(0% 0% 0% 100%)' , } , '<0.1' ) . from ( ".minigun_img4d-line"…" at bounding box center [497, 250] width 871 height 330
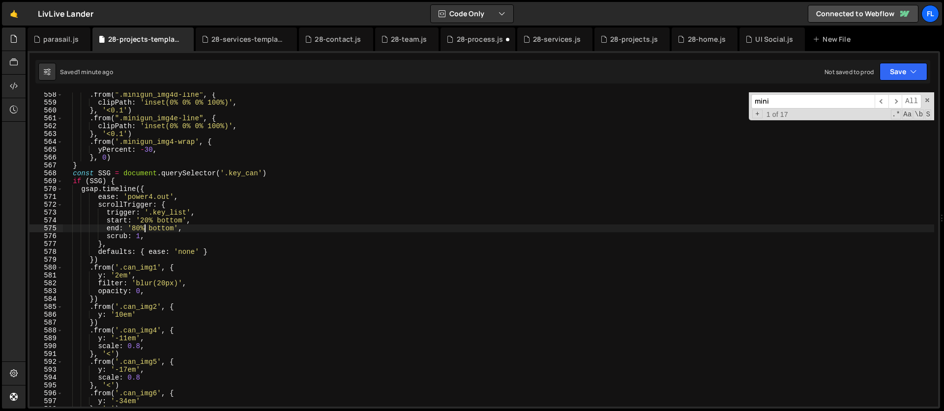
scroll to position [4404, 0]
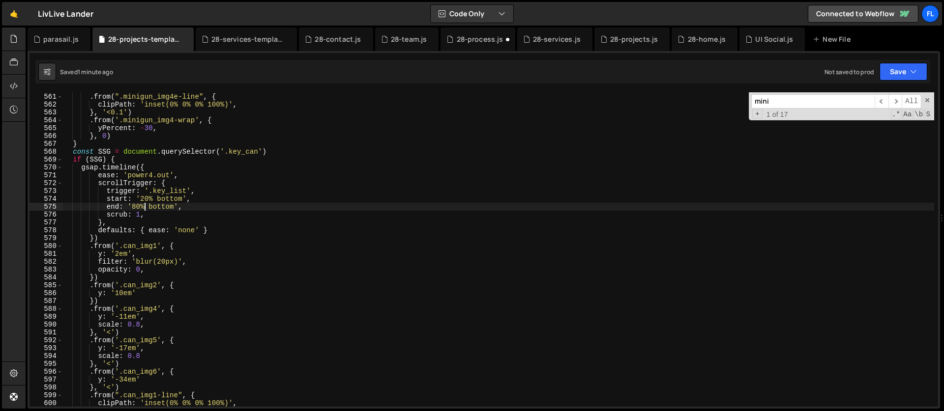
click at [109, 280] on div "} , '<0.1' ) . from ( ".minigun_img4e-line" , { clipPath : 'inset(0% 0% 0% 100%…" at bounding box center [497, 250] width 871 height 330
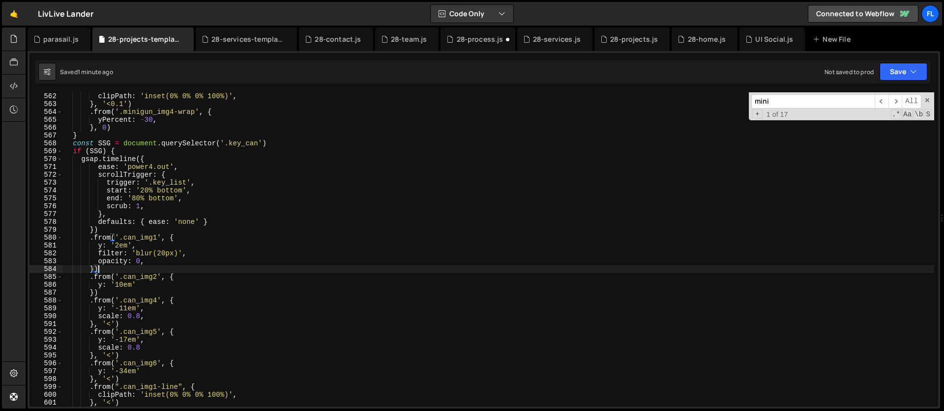
click at [145, 191] on div "clipPath : 'inset(0% 0% 0% 100%)' , } , '<0.1' ) . from ( '.minigun_img4-wrap' …" at bounding box center [497, 257] width 871 height 330
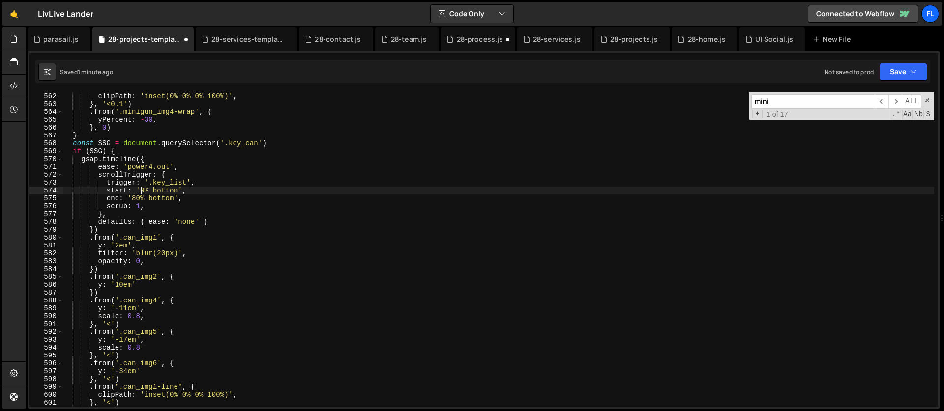
scroll to position [0, 5]
click at [138, 201] on div "clipPath : 'inset(0% 0% 0% 100%)' , } , '<0.1' ) . from ( '.minigun_img4-wrap' …" at bounding box center [497, 257] width 871 height 330
type textarea "end: '80% bottom',"
click at [214, 201] on div "clipPath : 'inset(0% 0% 0% 100%)' , } , '<0.1' ) . from ( '.minigun_img4-wrap' …" at bounding box center [497, 257] width 871 height 330
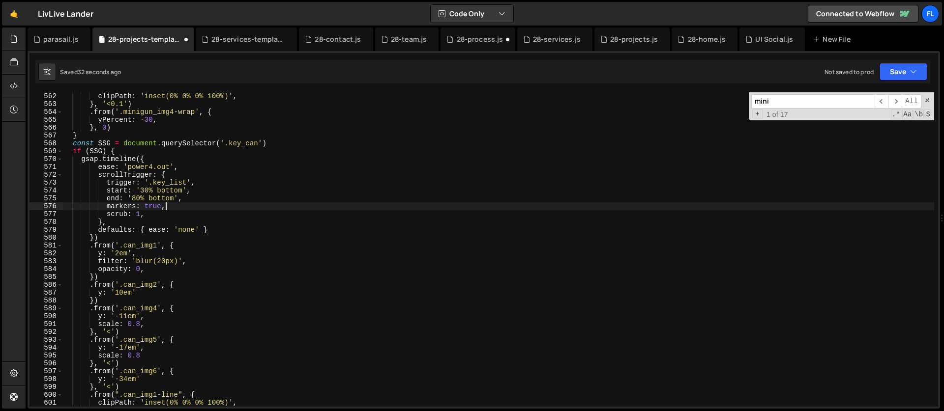
scroll to position [0, 6]
click at [145, 198] on div "clipPath : 'inset(0% 0% 0% 100%)' , } , '<0.1' ) . from ( '.minigun_img4-wrap' …" at bounding box center [497, 257] width 871 height 330
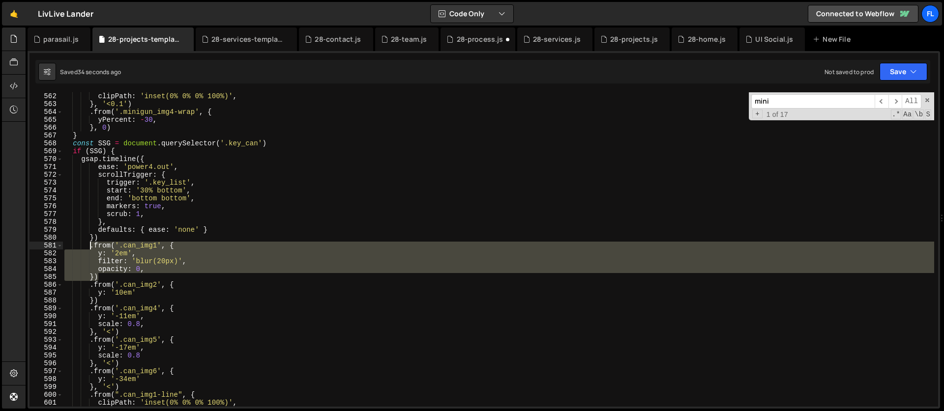
drag, startPoint x: 105, startPoint y: 276, endPoint x: 90, endPoint y: 248, distance: 31.7
click at [90, 248] on div "clipPath : 'inset(0% 0% 0% 100%)' , } , '<0.1' ) . from ( '.minigun_img4-wrap' …" at bounding box center [497, 257] width 871 height 330
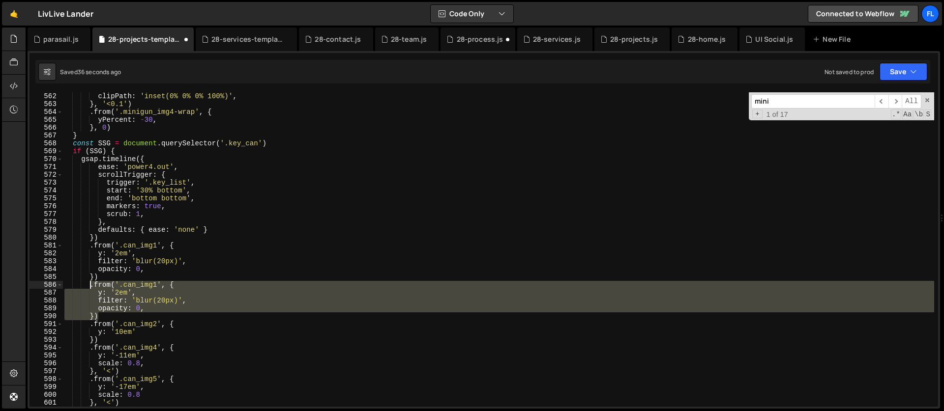
click at [143, 332] on div "clipPath : 'inset(0% 0% 0% 100%)' , } , '<0.1' ) . from ( '.minigun_img4-wrap' …" at bounding box center [497, 257] width 871 height 330
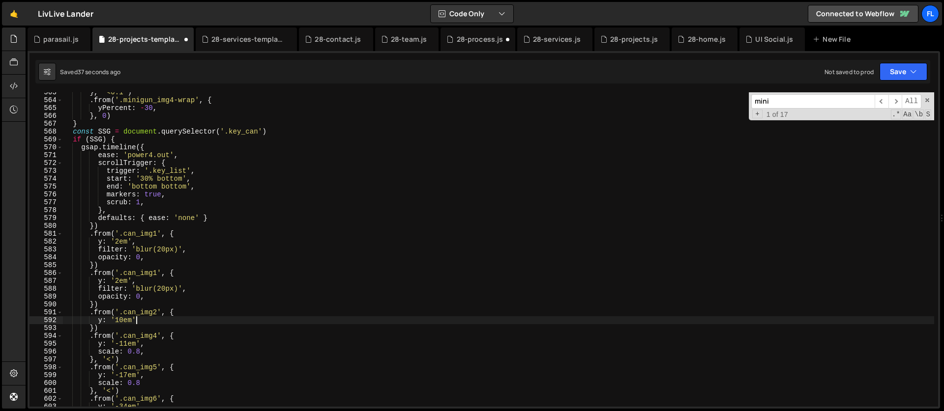
scroll to position [4430, 0]
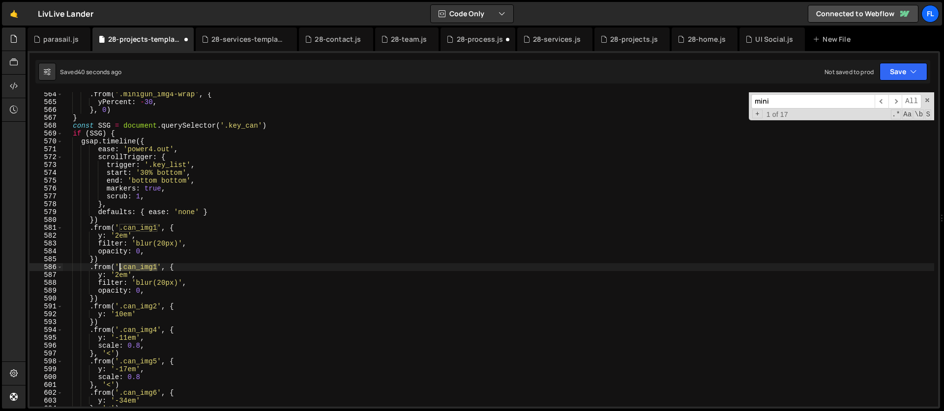
drag, startPoint x: 158, startPoint y: 267, endPoint x: 118, endPoint y: 266, distance: 39.8
click at [118, 266] on div ". from ( '.minigun_img4-wrap' , { yPercent : - 30 , } , 0 ) } const SSG = docum…" at bounding box center [497, 255] width 871 height 330
click at [124, 267] on div ". from ( '.minigun_img4-wrap' , { yPercent : - 30 , } , 0 ) } const SSG = docum…" at bounding box center [497, 249] width 871 height 315
drag, startPoint x: 124, startPoint y: 269, endPoint x: 156, endPoint y: 267, distance: 31.5
click at [156, 267] on div ". from ( '.minigun_img4-wrap' , { yPercent : - 30 , } , 0 ) } const SSG = docum…" at bounding box center [497, 255] width 871 height 330
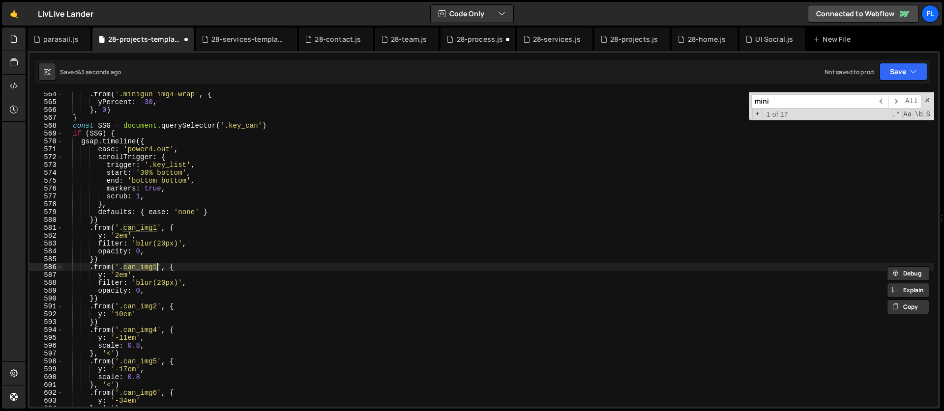
paste textarea "wrap"
click at [120, 276] on div ". from ( '.minigun_img4-wrap' , { yPercent : - 30 , } , 0 ) } const SSG = docum…" at bounding box center [497, 255] width 871 height 330
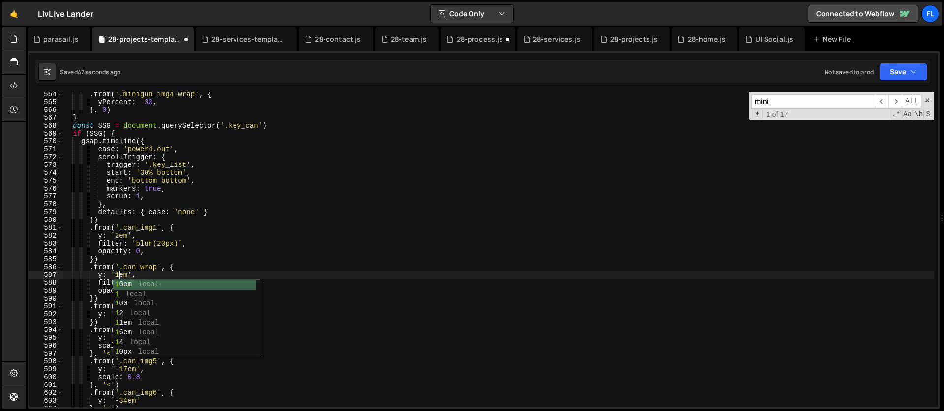
scroll to position [0, 4]
click at [156, 246] on div ". from ( '.minigun_img4-wrap' , { yPercent : - 30 , } , 0 ) } const SSG = docum…" at bounding box center [497, 255] width 871 height 330
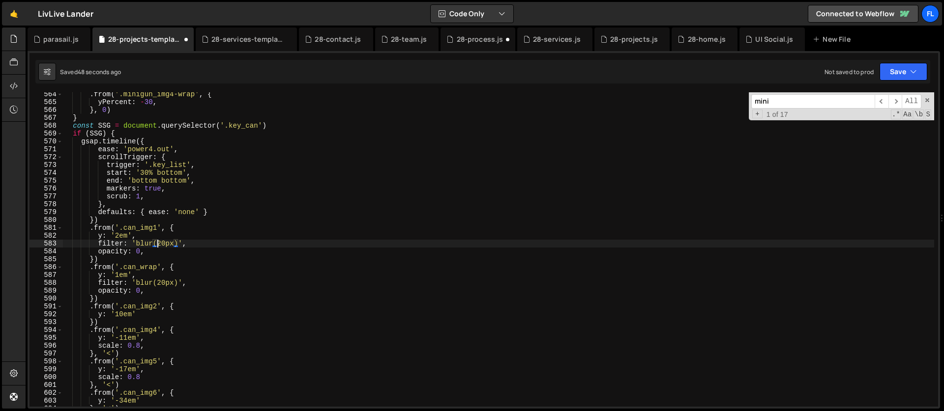
scroll to position [4440, 0]
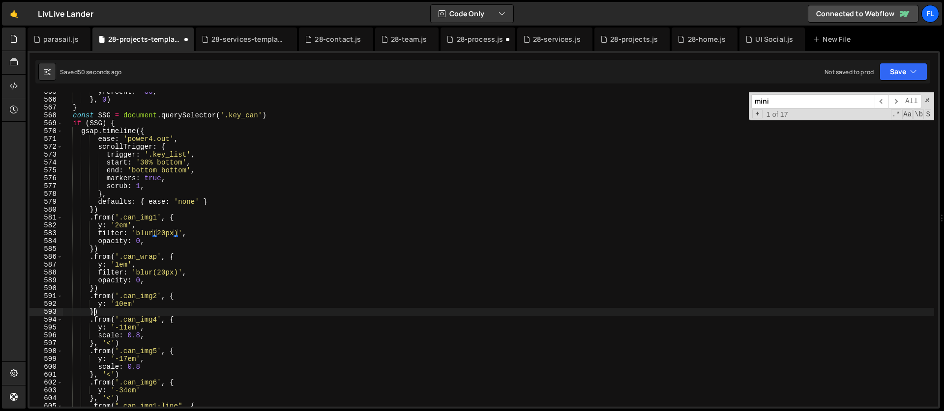
click at [95, 311] on div "yPercent : - 30 , } , 0 ) } const SSG = document . querySelector ( '.key_can' )…" at bounding box center [497, 253] width 871 height 330
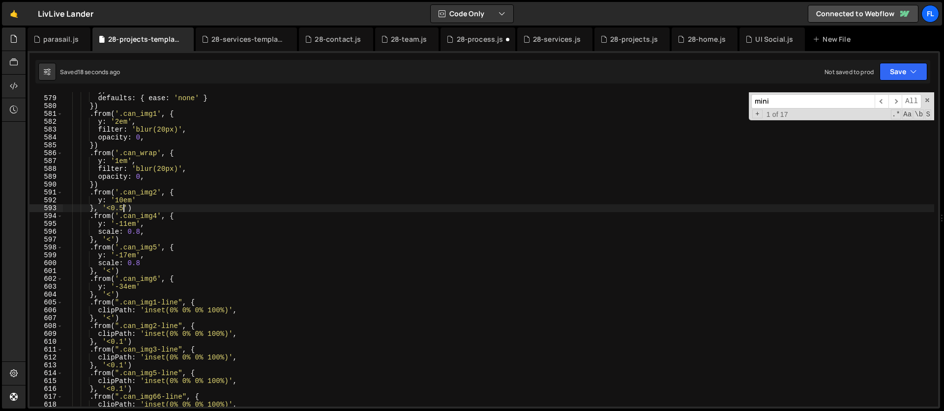
scroll to position [4544, 0]
click at [201, 304] on div "} , defaults : { ease : 'none' } }) . from ( '.can_img1' , { y : '2em' , filter…" at bounding box center [497, 252] width 871 height 330
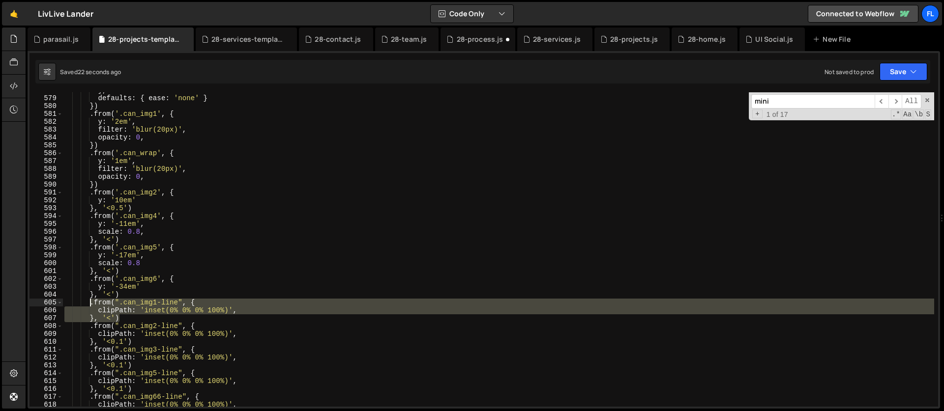
drag, startPoint x: 129, startPoint y: 318, endPoint x: 90, endPoint y: 303, distance: 40.9
click at [90, 303] on div "} , defaults : { ease : 'none' } }) . from ( '.can_img1' , { y : '2em' , filter…" at bounding box center [497, 252] width 871 height 330
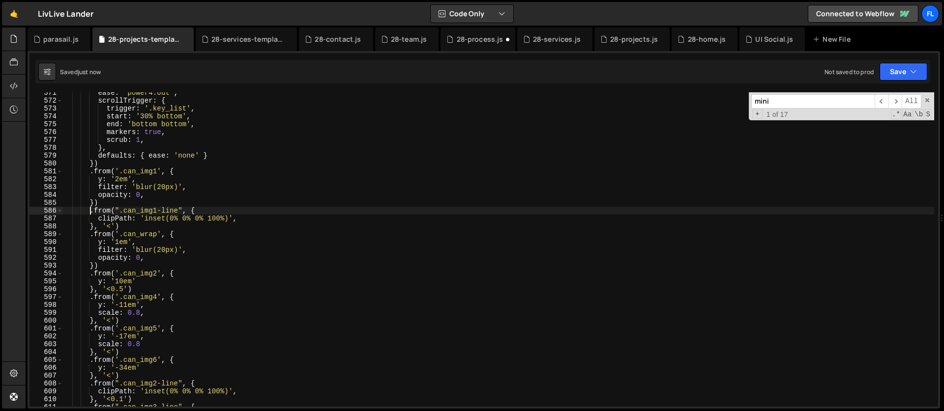
scroll to position [4442, 0]
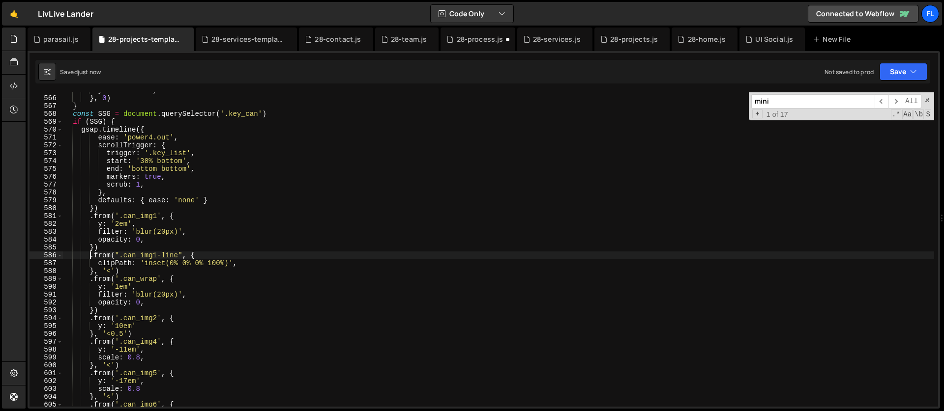
click at [180, 183] on div "yPercent : - 30 , } , 0 ) } const SSG = document . querySelector ( '.key_can' )…" at bounding box center [497, 252] width 871 height 330
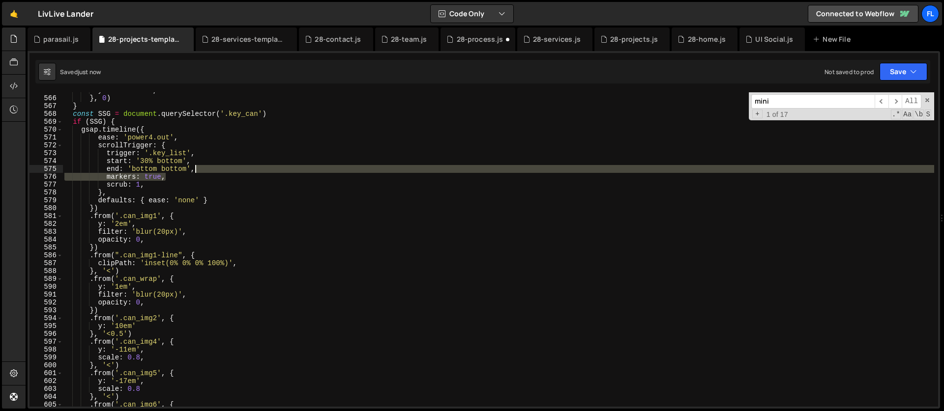
drag, startPoint x: 175, startPoint y: 179, endPoint x: 212, endPoint y: 172, distance: 37.5
click at [212, 172] on div "yPercent : - 30 , } , 0 ) } const SSG = document . querySelector ( '.key_can' )…" at bounding box center [497, 252] width 871 height 330
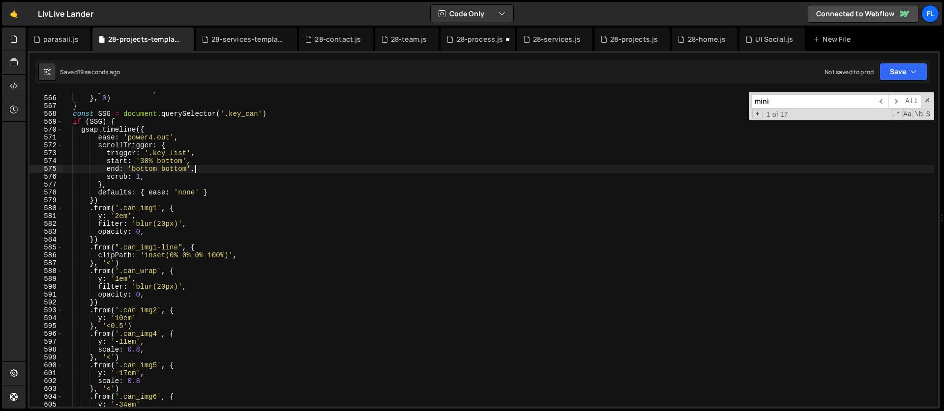
click at [123, 327] on div "yPercent : - 30 , } , 0 ) } const SSG = document . querySelector ( '.key_can' )…" at bounding box center [497, 252] width 871 height 330
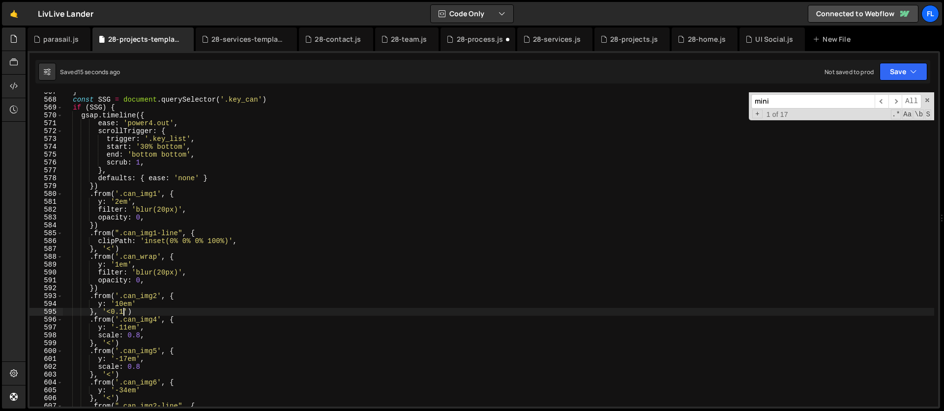
scroll to position [4456, 0]
click at [118, 264] on div "} const SSG = document . querySelector ( '.key_can' ) if ( SSG ) { gsap . timel…" at bounding box center [497, 253] width 871 height 330
click at [116, 265] on div "} const SSG = document . querySelector ( '.key_can' ) if ( SSG ) { gsap . timel…" at bounding box center [497, 253] width 871 height 330
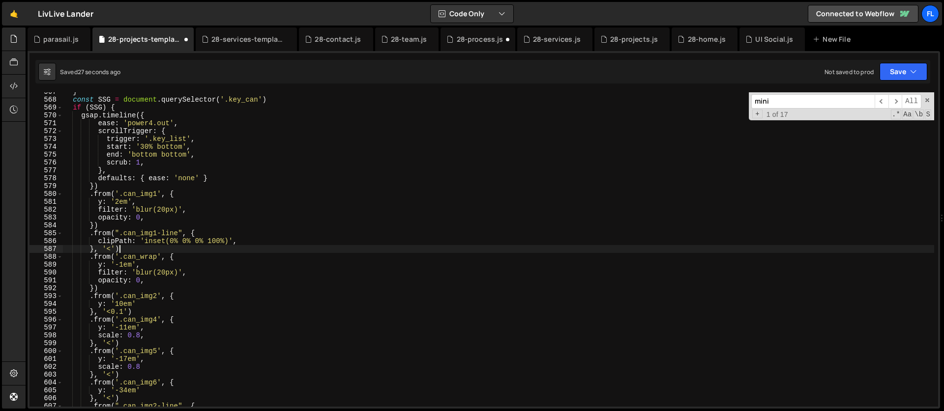
click at [117, 248] on div "} const SSG = document . querySelector ( '.key_can' ) if ( SSG ) { gsap . timel…" at bounding box center [497, 253] width 871 height 330
click at [94, 288] on div "} const SSG = document . querySelector ( '.key_can' ) if ( SSG ) { gsap . timel…" at bounding box center [497, 253] width 871 height 330
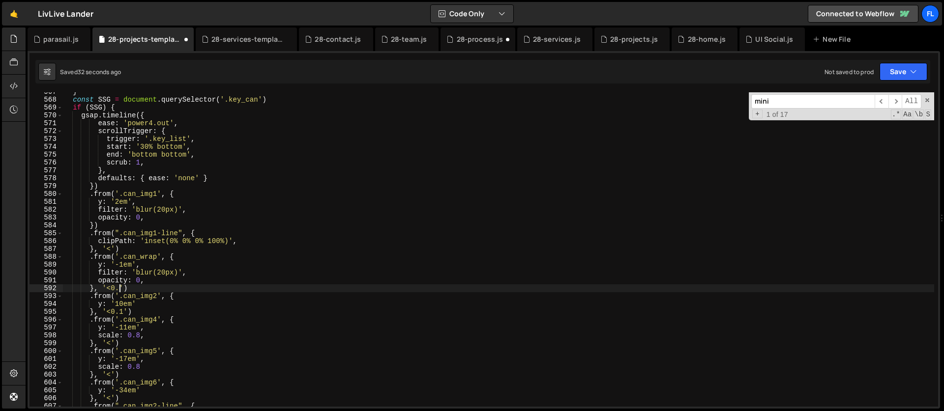
scroll to position [0, 4]
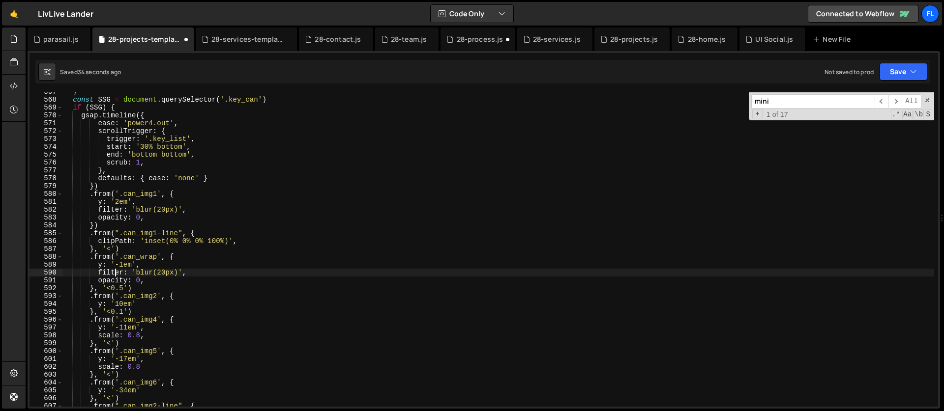
click at [114, 276] on div "} const SSG = document . querySelector ( '.key_can' ) if ( SSG ) { gsap . timel…" at bounding box center [497, 253] width 871 height 330
click at [154, 282] on div "} const SSG = document . querySelector ( '.key_can' ) if ( SSG ) { gsap . timel…" at bounding box center [497, 253] width 871 height 330
type textarea "opacity: 0,"
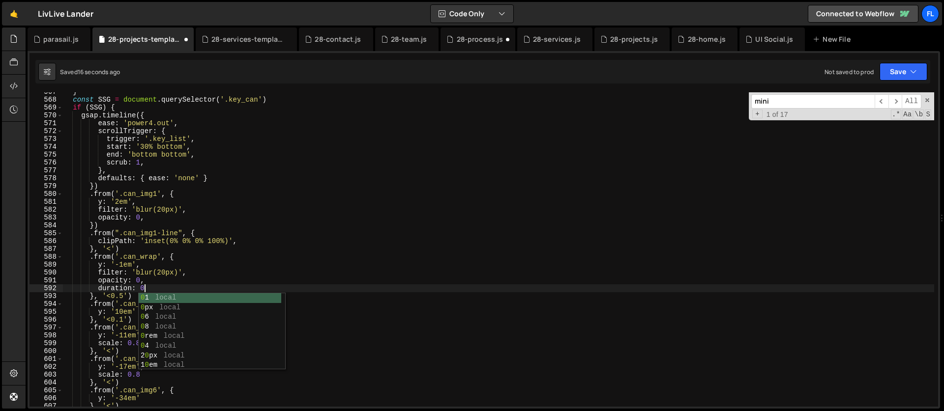
scroll to position [0, 5]
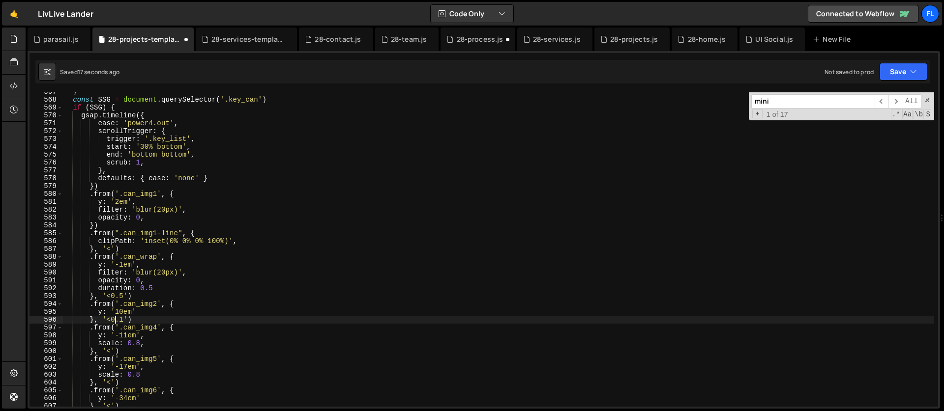
click at [114, 318] on div "} const SSG = document . querySelector ( '.key_can' ) if ( SSG ) { gsap . timel…" at bounding box center [497, 253] width 871 height 330
click at [122, 320] on div "} const SSG = document . querySelector ( '.key_can' ) if ( SSG ) { gsap . timel…" at bounding box center [497, 253] width 871 height 330
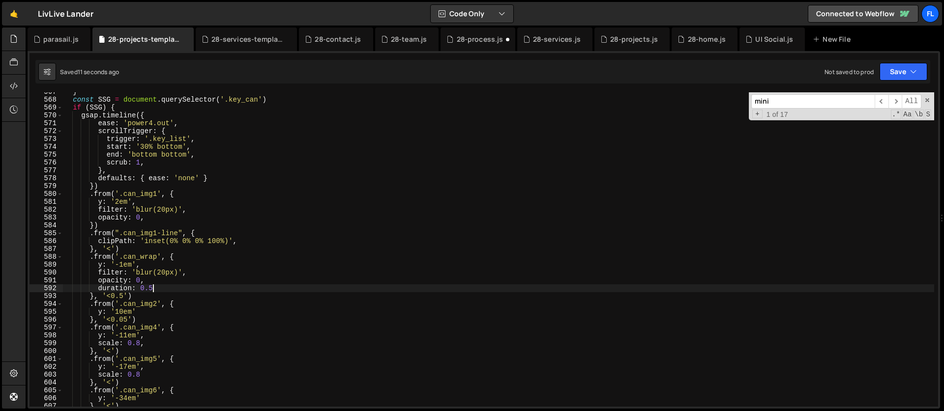
click at [156, 286] on div "} const SSG = document . querySelector ( '.key_can' ) if ( SSG ) { gsap . timel…" at bounding box center [497, 253] width 871 height 330
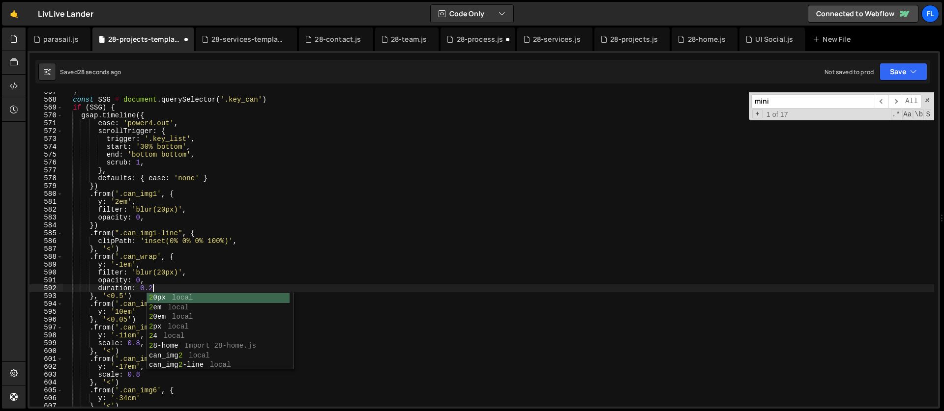
click at [122, 280] on div "} const SSG = document . querySelector ( '.key_can' ) if ( SSG ) { gsap . timel…" at bounding box center [497, 253] width 871 height 330
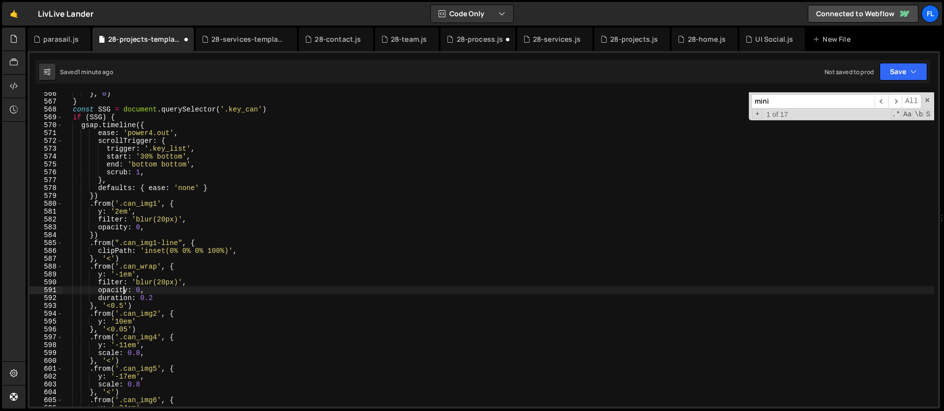
scroll to position [4446, 0]
click at [113, 261] on div "} , 0 ) } const SSG = document . querySelector ( '.key_can' ) if ( SSG ) { gsap…" at bounding box center [497, 255] width 871 height 330
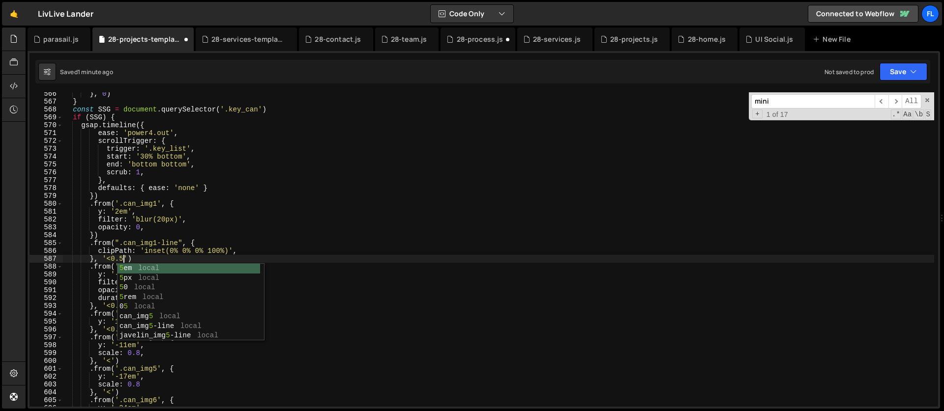
scroll to position [0, 4]
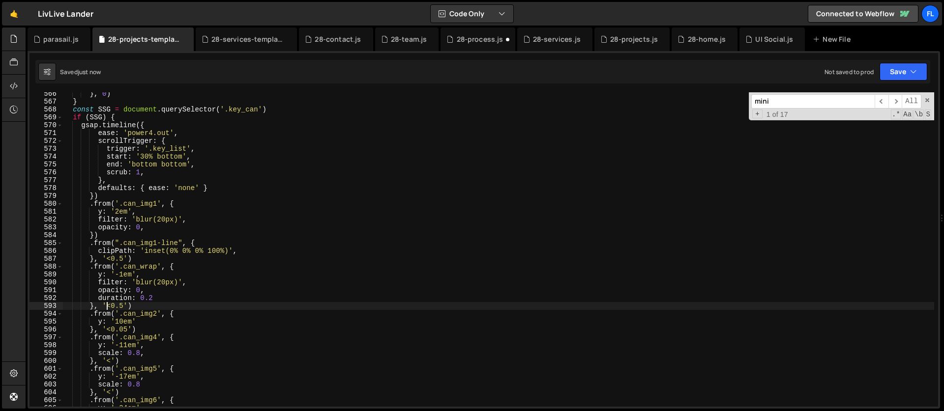
click at [108, 303] on div "} , 0 ) } const SSG = document . querySelector ( '.key_can' ) if ( SSG ) { gsap…" at bounding box center [497, 255] width 871 height 330
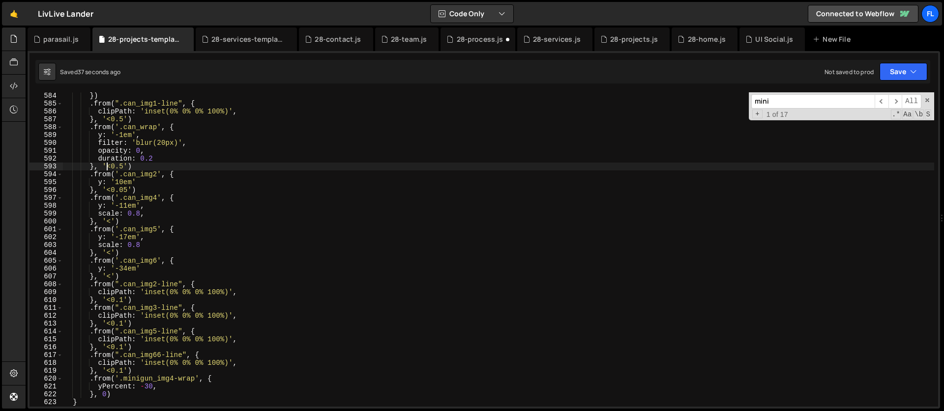
scroll to position [4593, 0]
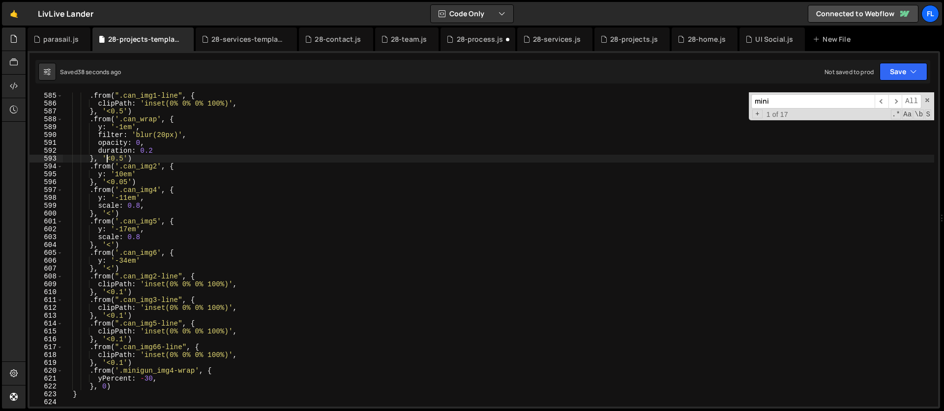
click at [124, 339] on div ". from ( ".can_img1-line" , { clipPath : 'inset(0% 0% 0% 100%)' , } , '<0.5' ) …" at bounding box center [497, 257] width 871 height 330
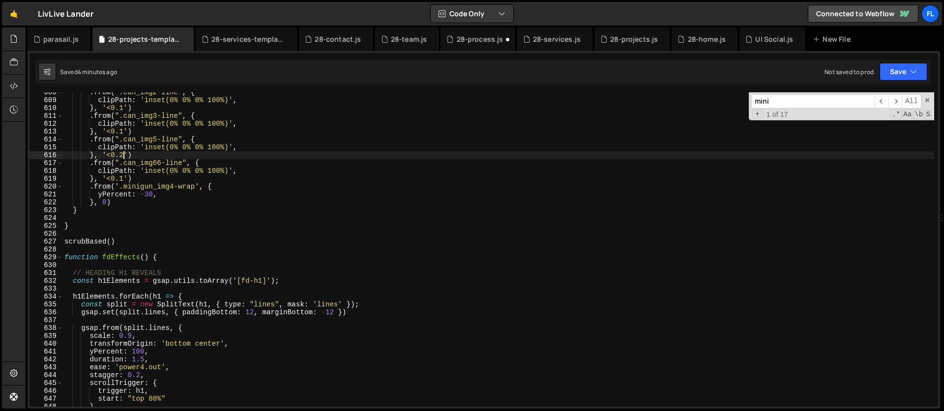
scroll to position [4778, 0]
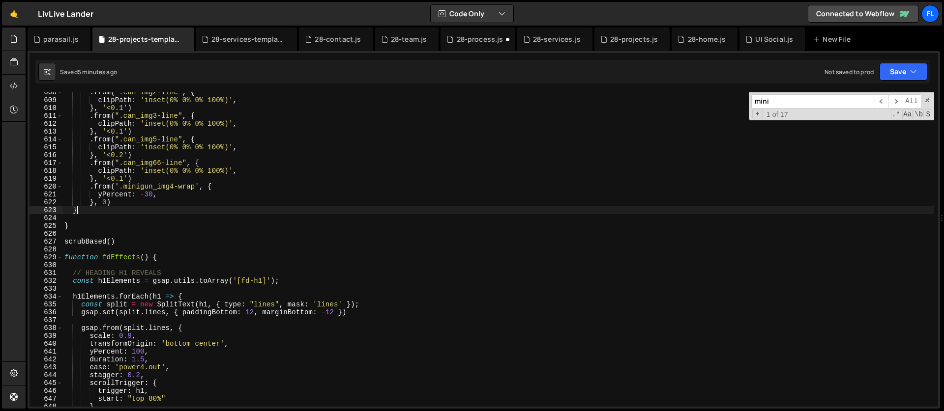
click at [85, 210] on div ". from ( ".can_img2-line" , { clipPath : 'inset(0% 0% 0% 100%)' , } , '<0.1' ) …" at bounding box center [497, 253] width 871 height 330
type textarea "}"
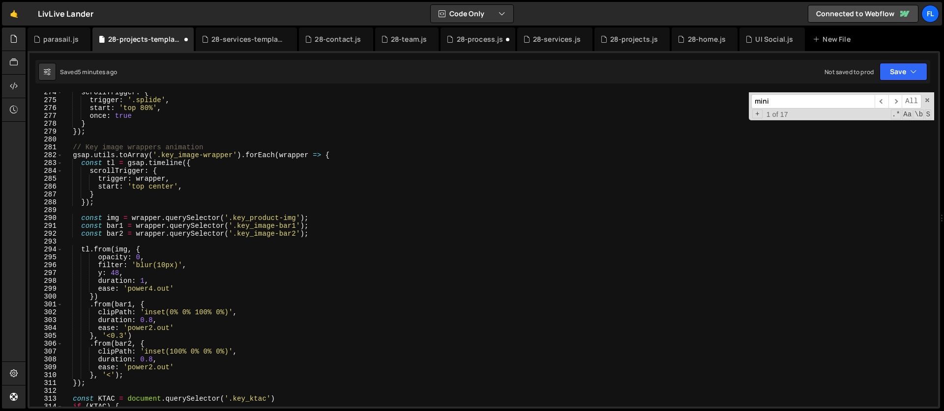
scroll to position [2031, 0]
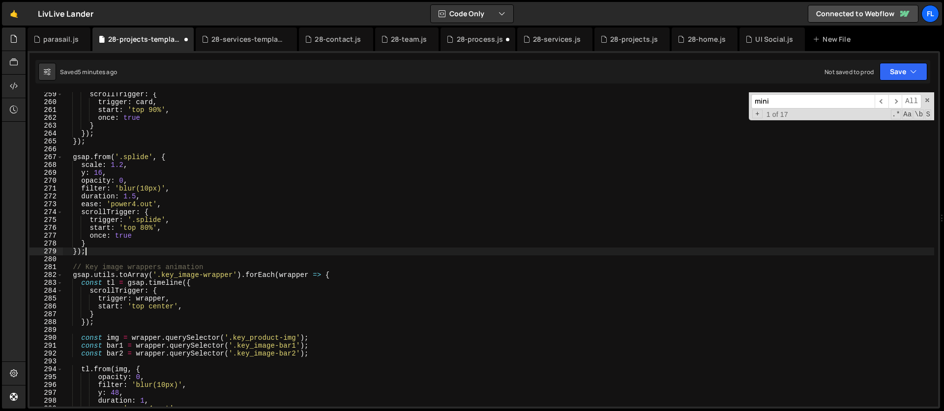
click at [93, 252] on div "scrollTrigger : { trigger : card , start : 'top 90%' , once : true } }) ; }) ; …" at bounding box center [497, 255] width 871 height 330
type textarea "});"
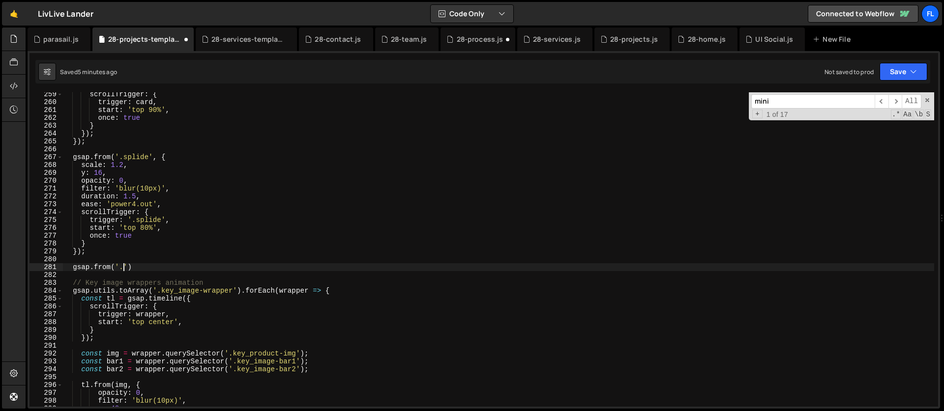
scroll to position [0, 3]
paste textarea "features_backdrop"
type textarea "gsap.from('.features_backdrop', {)"
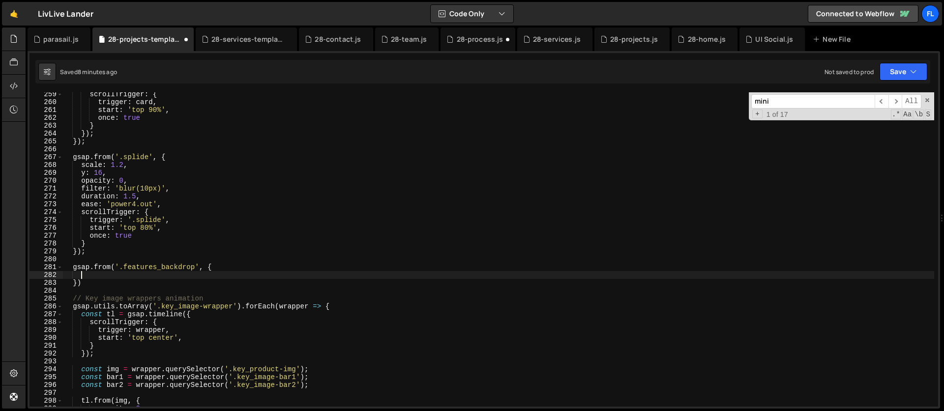
scroll to position [0, 0]
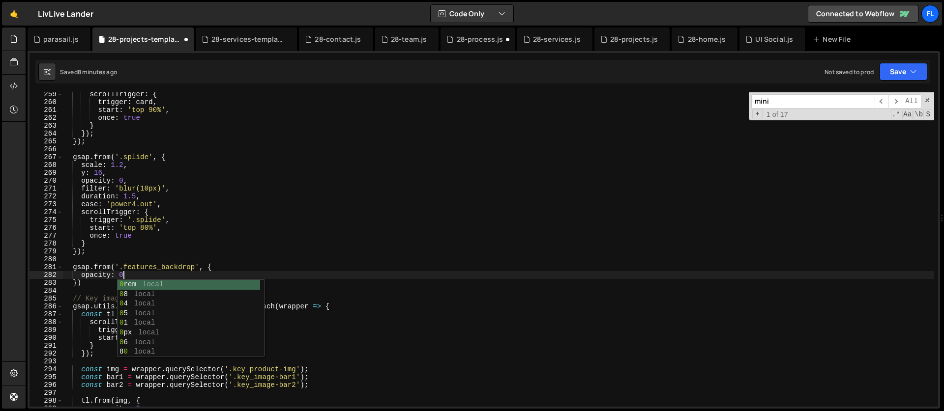
type textarea "opacity: 0,"
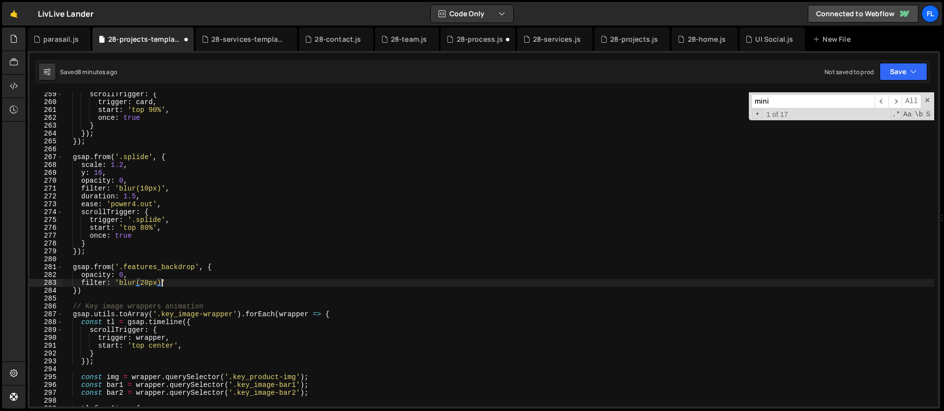
scroll to position [0, 4]
click at [171, 282] on div "scrollTrigger : { trigger : card , start : 'top 90%' , once : true } }) ; }) ; …" at bounding box center [497, 255] width 871 height 330
type textarea "filter: 'blur(20px)',"
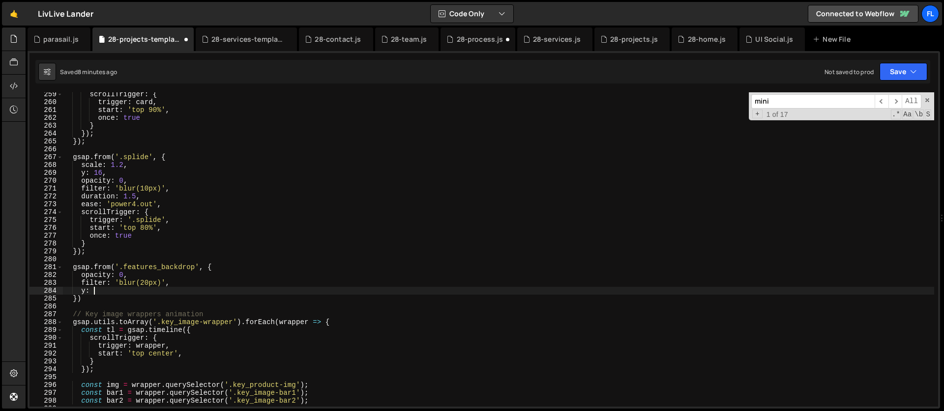
scroll to position [0, 2]
type textarea "y: 64,"
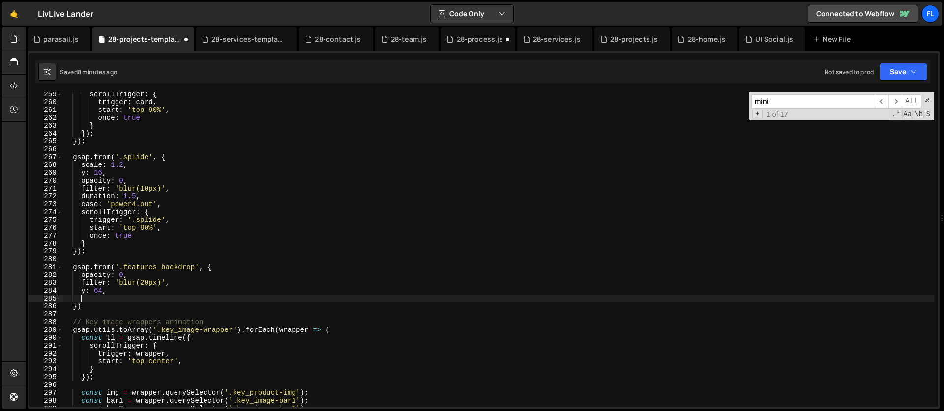
scroll to position [0, 0]
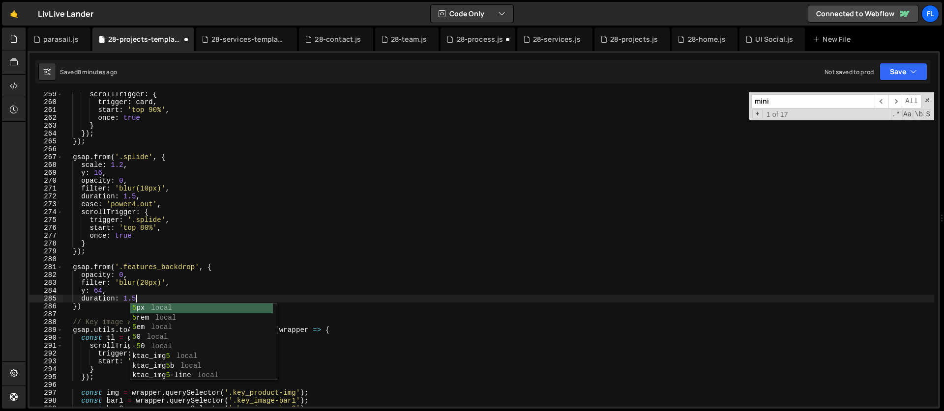
type textarea "duration: 1.5,"
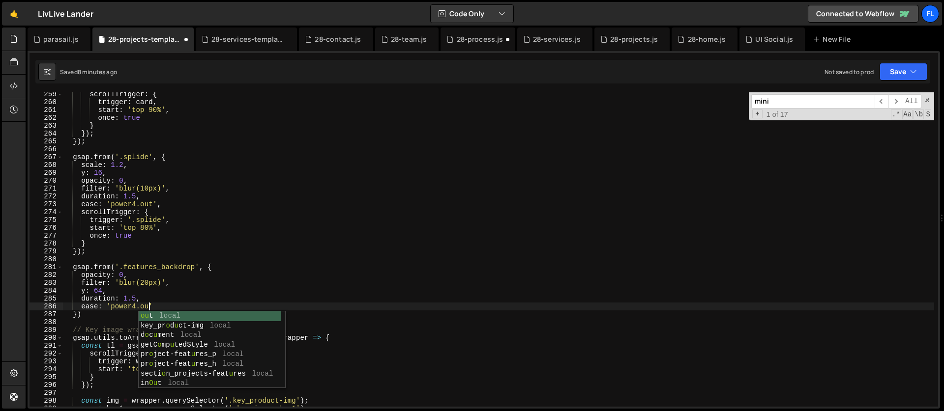
scroll to position [0, 6]
click at [168, 276] on div "scrollTrigger : { trigger : card , start : 'top 90%' , once : true } }) ; }) ; …" at bounding box center [497, 255] width 871 height 330
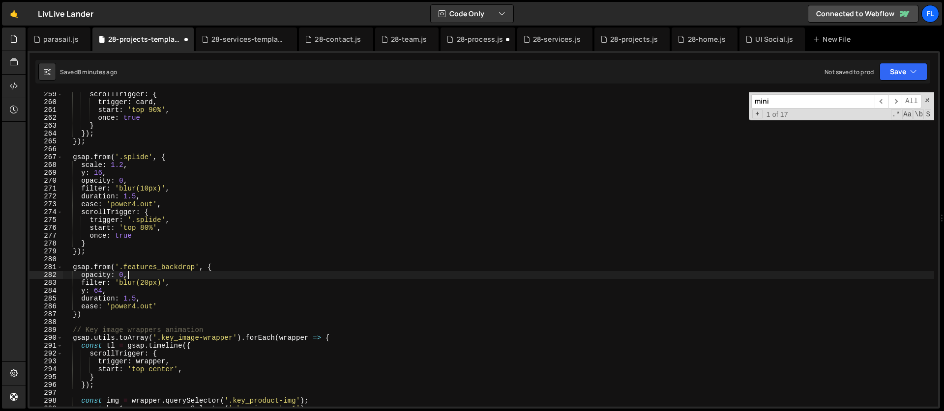
click at [163, 305] on div "scrollTrigger : { trigger : card , start : 'top 90%' , once : true } }) ; }) ; …" at bounding box center [497, 255] width 871 height 330
type textarea "ease: 'power4.out',"
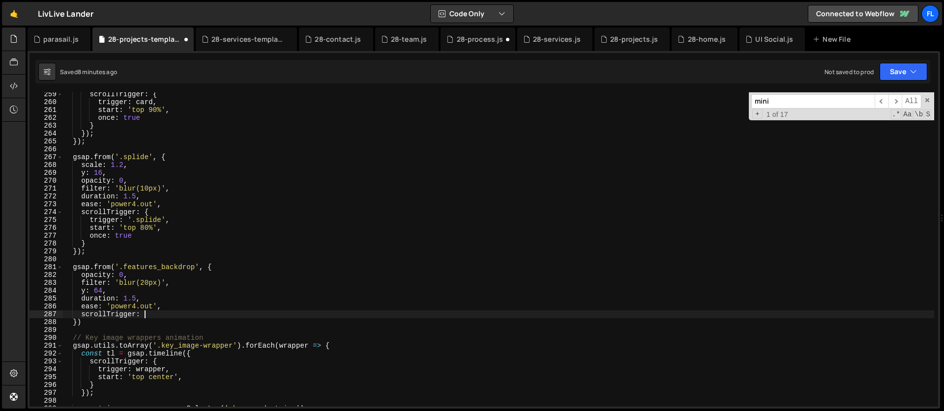
type textarea "scrollTrigger: {"
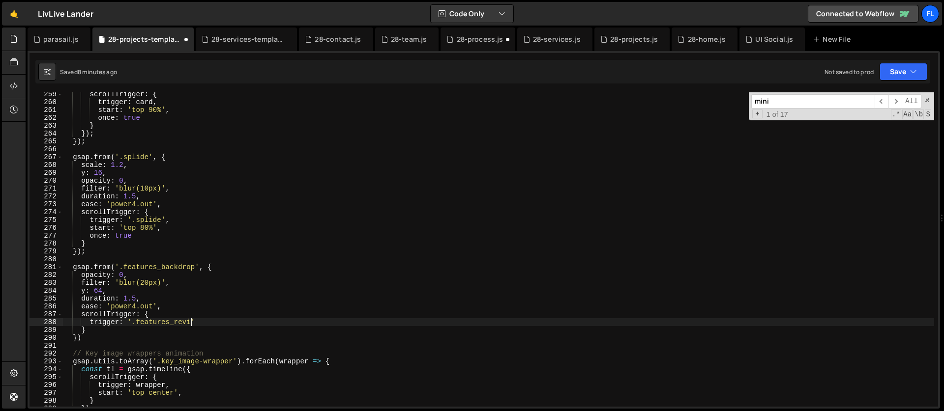
scroll to position [0, 9]
click at [208, 319] on div "scrollTrigger : { trigger : card , start : 'top 90%' , once : true } }) ; }) ; …" at bounding box center [497, 255] width 871 height 330
type textarea "trigger: '.features_review',"
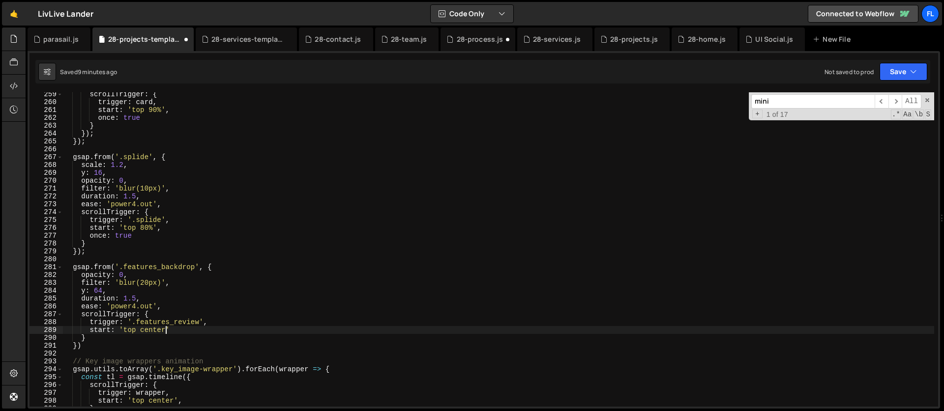
scroll to position [0, 7]
type textarea "start: 'top center'"
click at [227, 39] on div "28-services-template.js" at bounding box center [248, 39] width 74 height 10
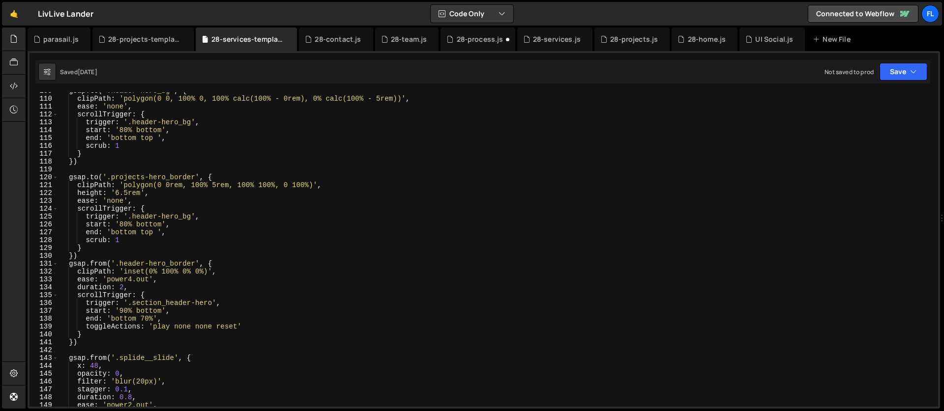
scroll to position [865, 0]
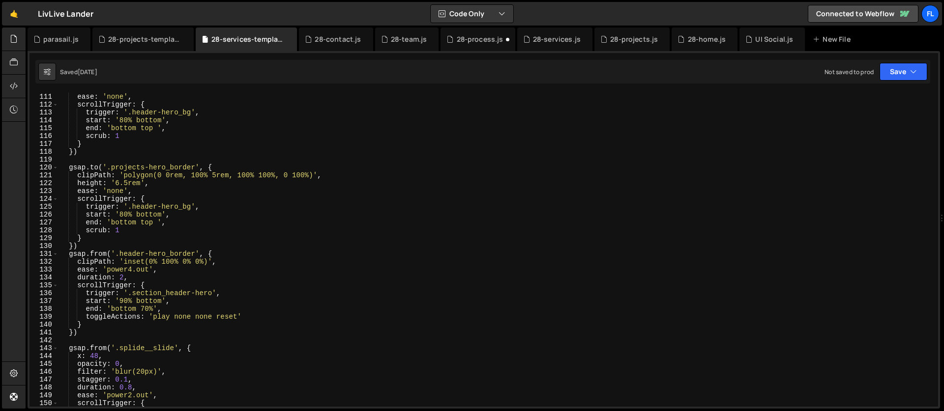
click at [230, 254] on div "clipPath : 'polygon(0 0, 100% 0, 100% calc(100% - 0rem), 0% calc(100% - 5rem))'…" at bounding box center [495, 250] width 875 height 330
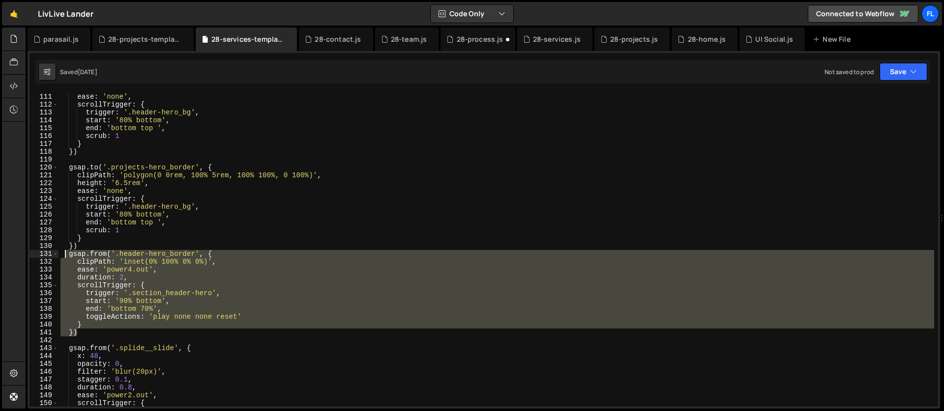
drag, startPoint x: 83, startPoint y: 332, endPoint x: 66, endPoint y: 256, distance: 78.6
click at [66, 256] on div "clipPath : 'polygon(0 0, 100% 0, 100% calc(100% - 0rem), 0% calc(100% - 5rem))'…" at bounding box center [495, 250] width 875 height 330
type textarea "gsap.from('.header-hero_border', { clipPath: 'inset(0% 100% 0% 0%)',"
click at [139, 38] on div "28-projects-template.js" at bounding box center [145, 39] width 74 height 10
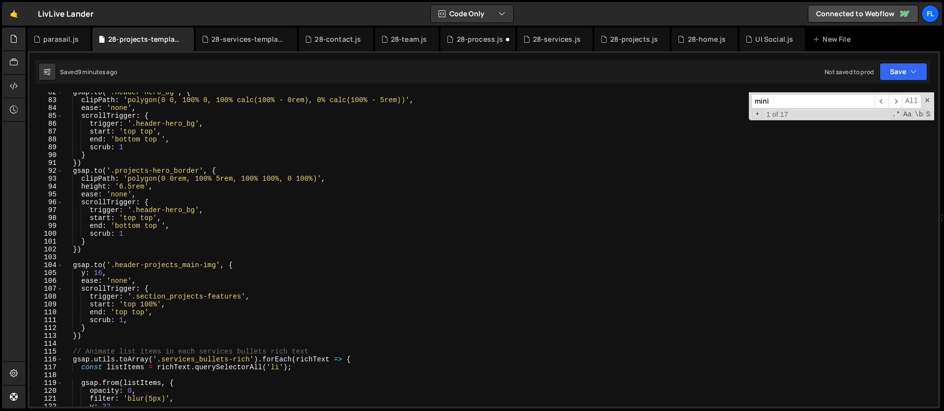
scroll to position [641, 0]
type textarea "[DOMAIN_NAME]('.projects-hero_border', {"
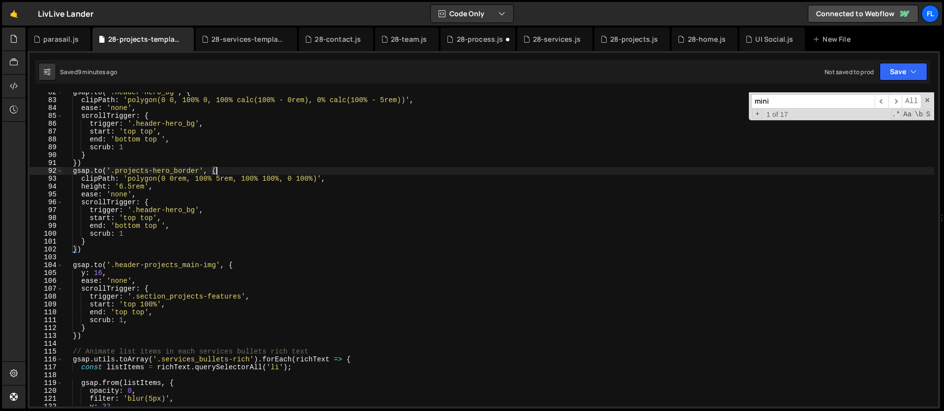
click at [218, 170] on div "gsap . to ( '.header-hero_bg' , { clipPath : 'polygon(0 0, 100% 0, 100% calc(10…" at bounding box center [497, 253] width 871 height 330
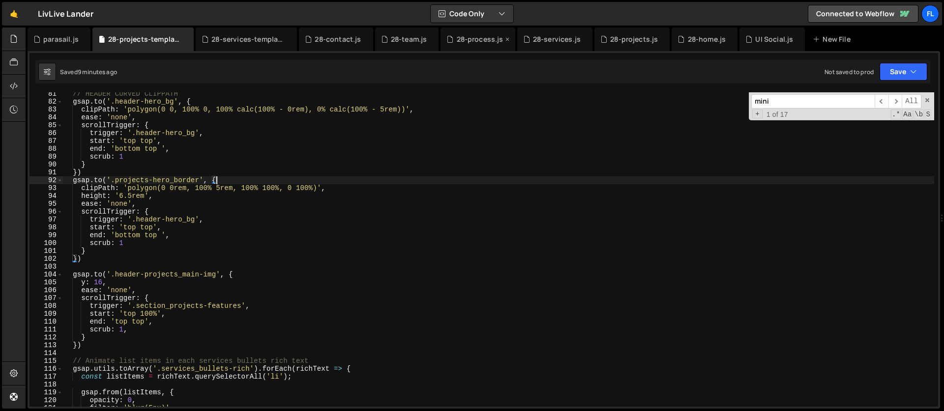
click at [469, 42] on div "28-process.js" at bounding box center [480, 39] width 47 height 10
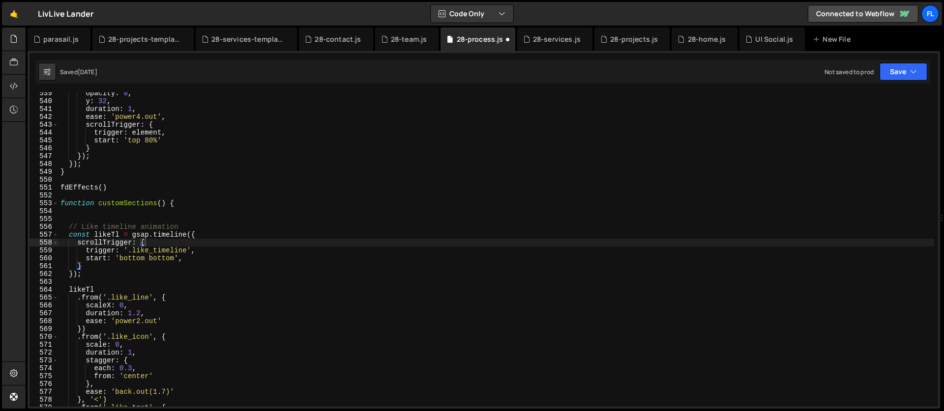
type textarea "});"
click at [285, 157] on div "opacity : 0 , y : 32 , duration : 1 , ease : 'power4.out' , scrollTrigger : { t…" at bounding box center [495, 254] width 875 height 330
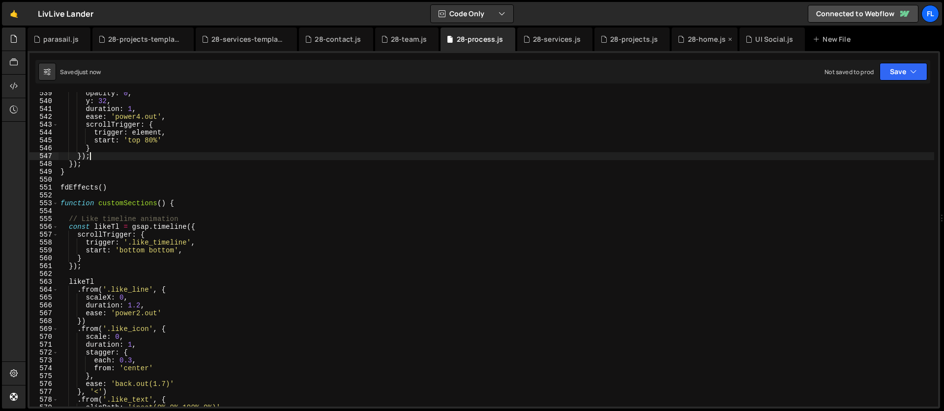
click at [689, 48] on div "28-home.js" at bounding box center [704, 40] width 66 height 24
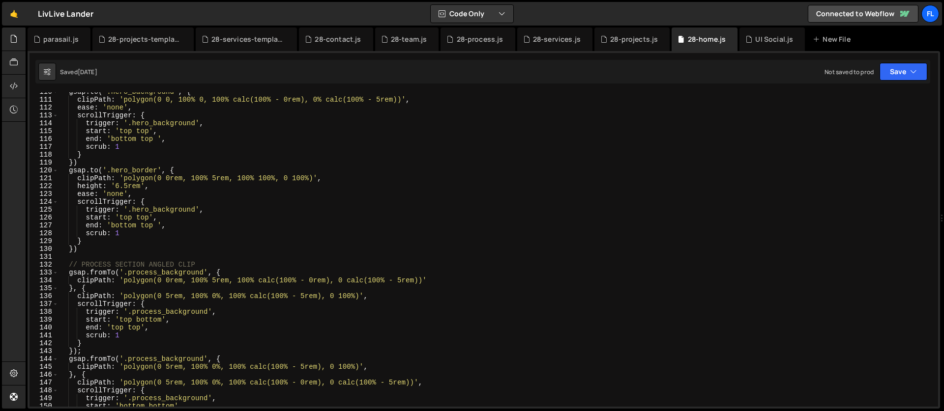
scroll to position [862, 0]
click at [191, 171] on div "gsap . to ( '.hero_background' , { clipPath : 'polygon(0 0, 100% 0, 100% calc(1…" at bounding box center [495, 253] width 875 height 330
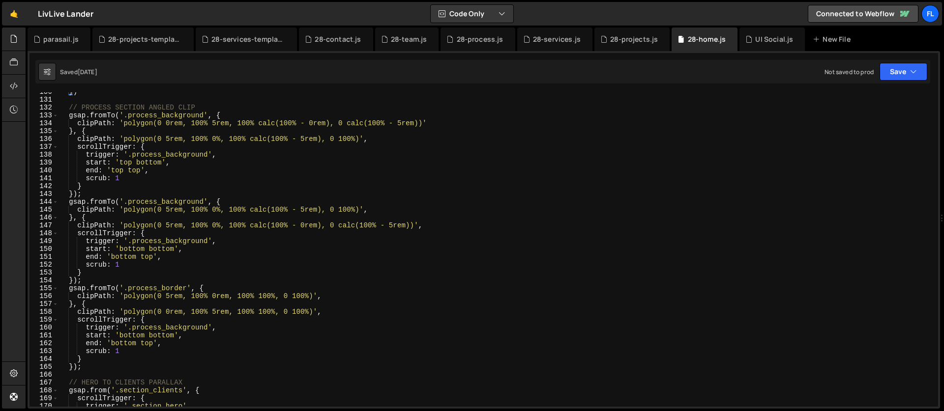
scroll to position [1046, 0]
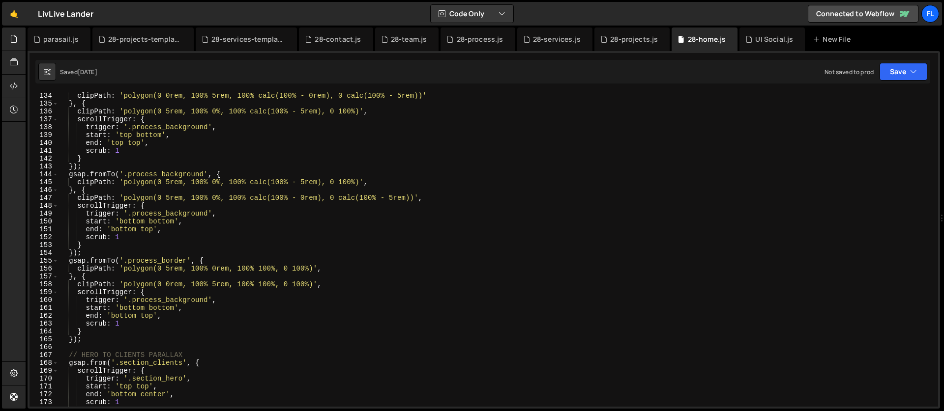
click at [220, 259] on div "clipPath : 'polygon(0 0rem, 100% 5rem, 100% calc(100% - 0rem), 0 calc(100% - 5r…" at bounding box center [495, 257] width 875 height 330
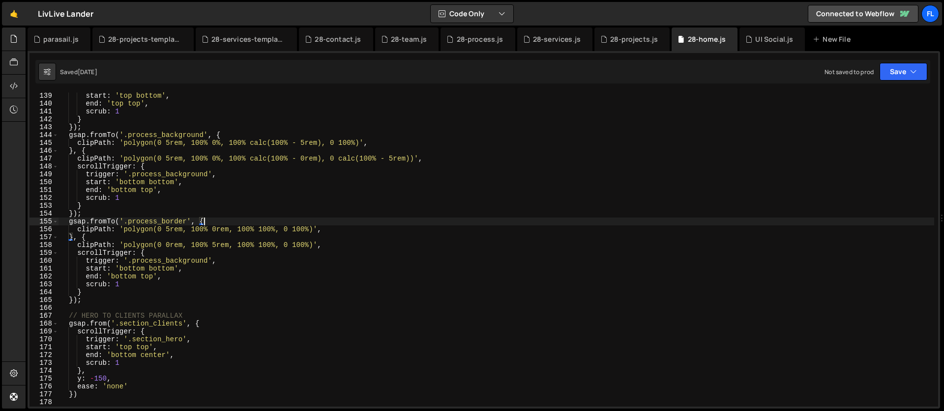
scroll to position [1096, 0]
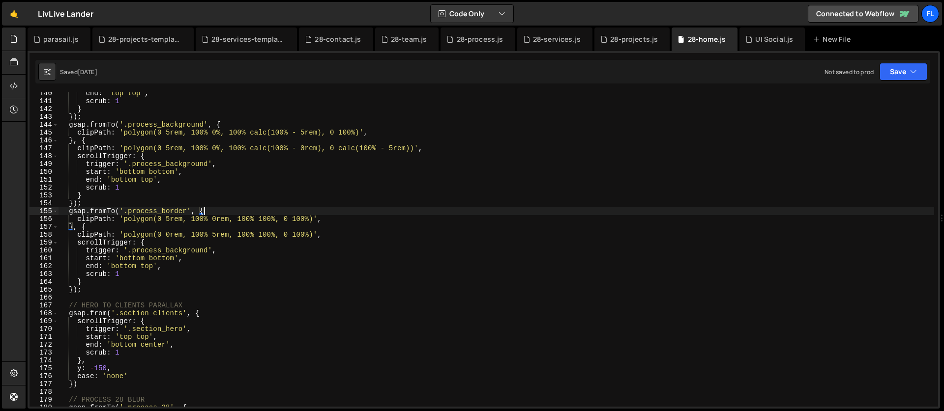
click at [92, 290] on div "end : 'top top' , scrub : 1 } }) ; gsap . fromTo ( '.process_background' , { cl…" at bounding box center [495, 254] width 875 height 330
type textarea "});"
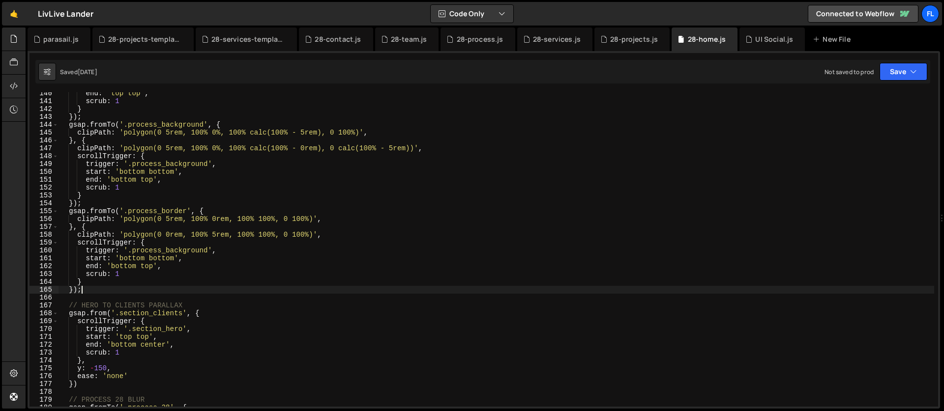
scroll to position [0, 0]
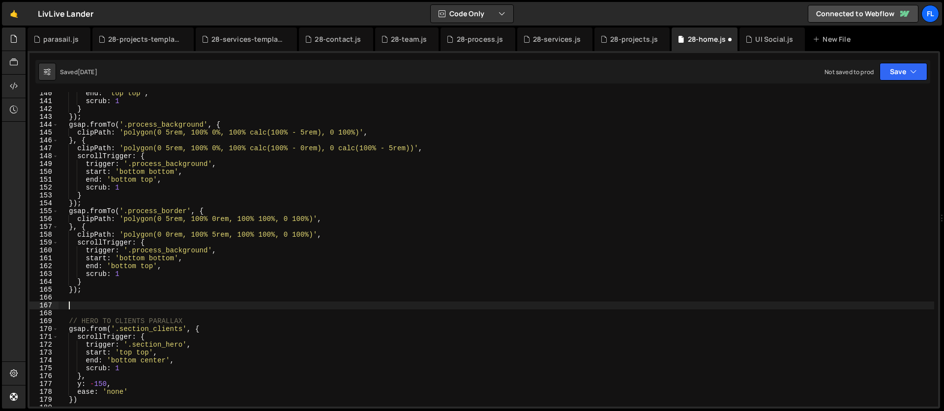
paste textarea "})"
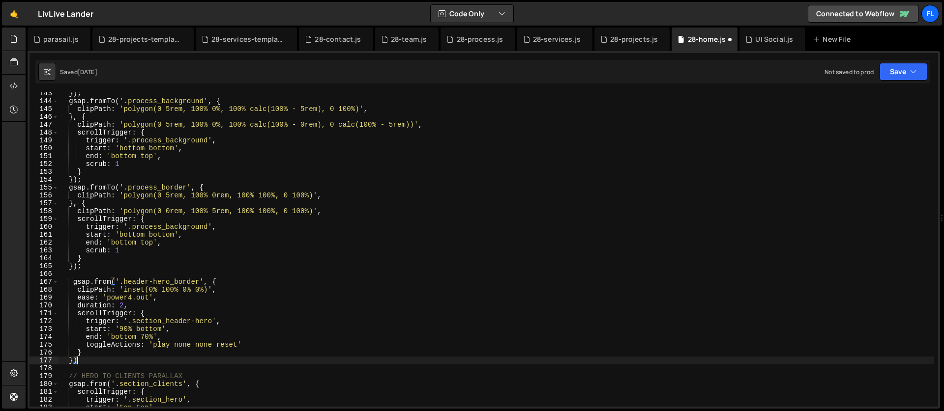
scroll to position [1120, 0]
click at [120, 282] on div "}) ; gsap . fromTo ( '.process_background' , { clipPath : 'polygon(0 5rem, 100%…" at bounding box center [495, 254] width 875 height 330
paste textarea "hero_background"
drag, startPoint x: 213, startPoint y: 322, endPoint x: 134, endPoint y: 321, distance: 79.1
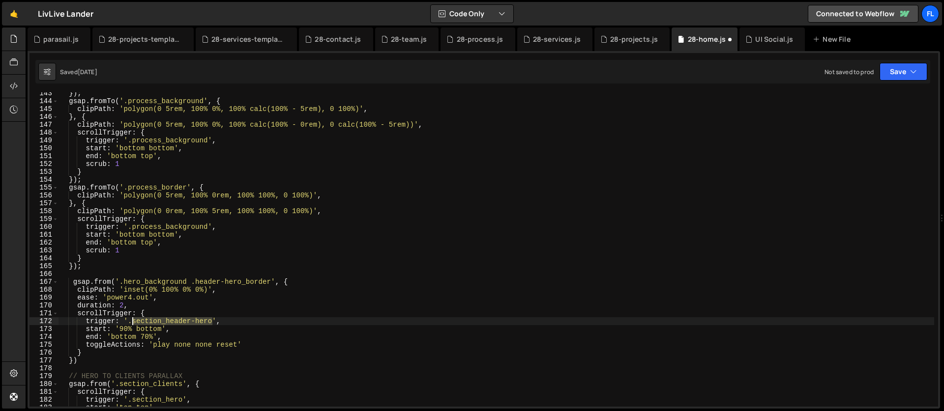
click at [134, 321] on div "}) ; gsap . fromTo ( '.process_background' , { clipPath : 'polygon(0 5rem, 100%…" at bounding box center [495, 254] width 875 height 330
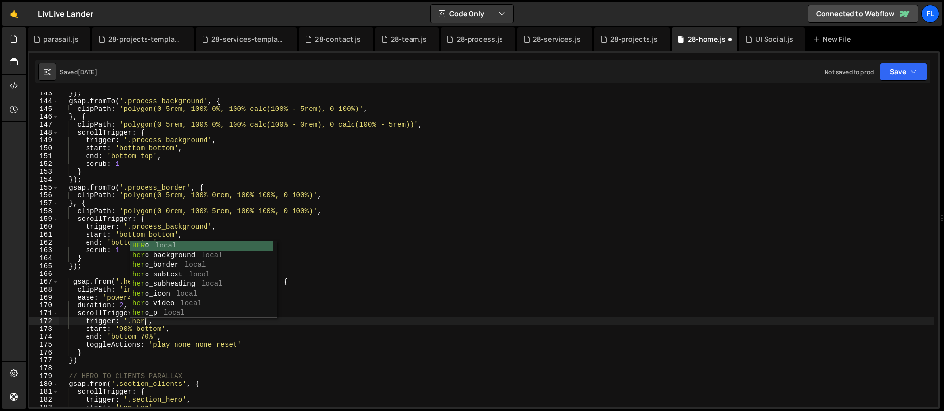
scroll to position [0, 6]
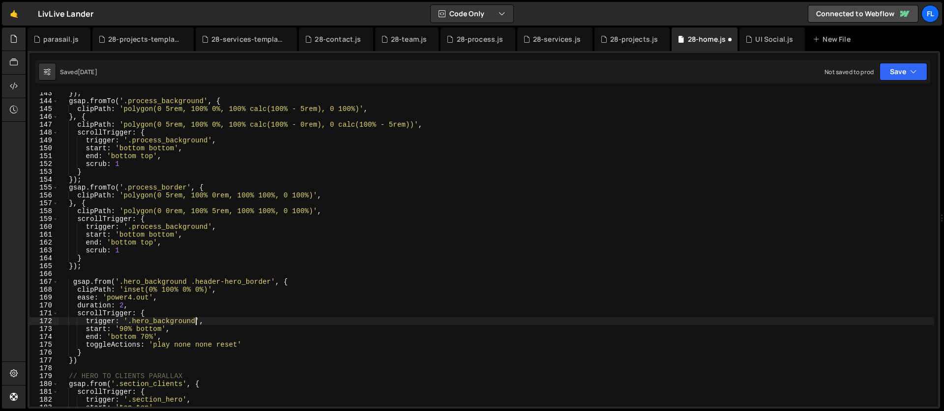
click at [165, 334] on div "}) ; gsap . fromTo ( '.process_background' , { clipPath : 'polygon(0 5rem, 100%…" at bounding box center [495, 254] width 875 height 330
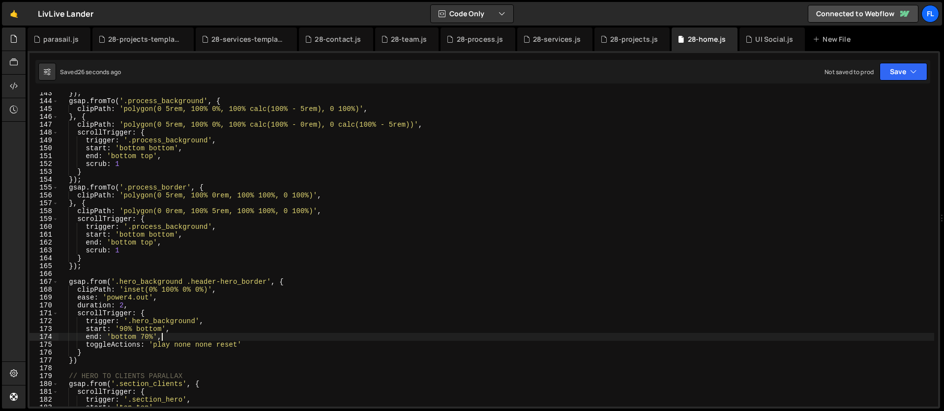
click at [160, 296] on div "}) ; gsap . fromTo ( '.process_background' , { clipPath : 'polygon(0 5rem, 100%…" at bounding box center [495, 254] width 875 height 330
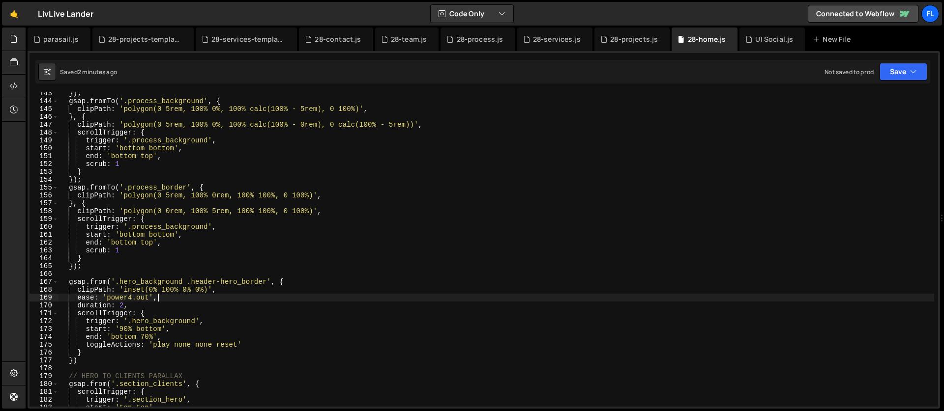
scroll to position [1227, 0]
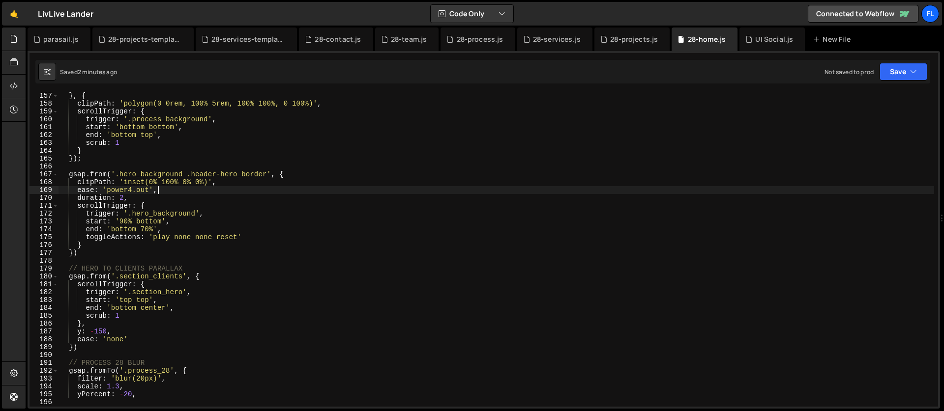
click at [293, 177] on div "} , { clipPath : 'polygon(0 0rem, 100% 5rem, 100% 100%, 0 100%)' , scrollTrigge…" at bounding box center [495, 257] width 875 height 330
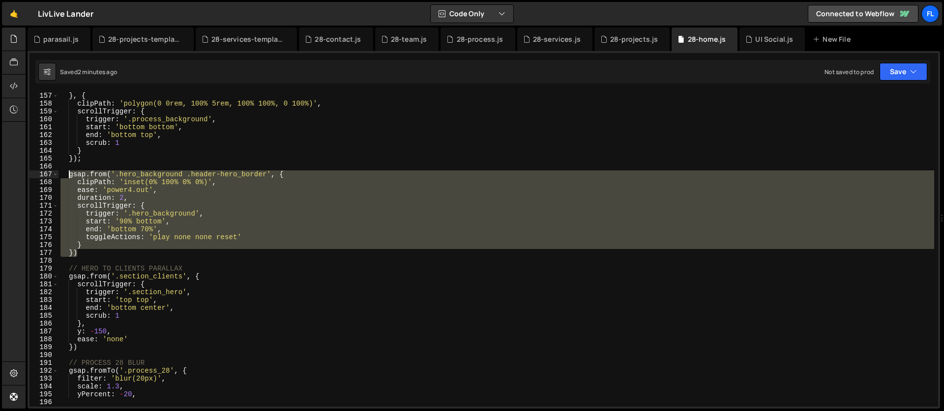
drag, startPoint x: 90, startPoint y: 251, endPoint x: 68, endPoint y: 177, distance: 77.4
click at [68, 177] on div "} , { clipPath : 'polygon(0 0rem, 100% 5rem, 100% 100%, 0 100%)' , scrollTrigge…" at bounding box center [495, 257] width 875 height 330
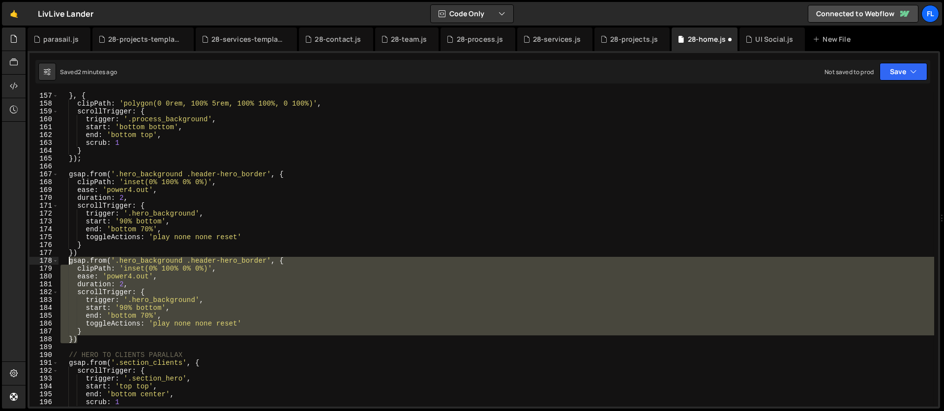
click at [181, 259] on div "} , { clipPath : 'polygon(0 0rem, 100% 5rem, 100% 100%, 0 100%)' , scrollTrigge…" at bounding box center [495, 249] width 875 height 315
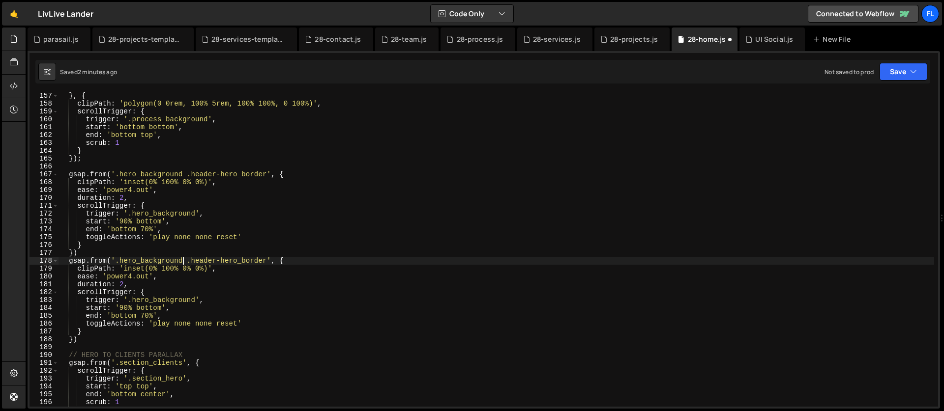
click at [120, 261] on div "} , { clipPath : 'polygon(0 0rem, 100% 5rem, 100% 100%, 0 100%)' , scrollTrigge…" at bounding box center [495, 257] width 875 height 330
drag, startPoint x: 182, startPoint y: 261, endPoint x: 120, endPoint y: 262, distance: 62.5
click at [120, 262] on div "} , { clipPath : 'polygon(0 0rem, 100% 5rem, 100% 100%, 0 100%)' , scrollTrigge…" at bounding box center [495, 257] width 875 height 330
paste textarea "process"
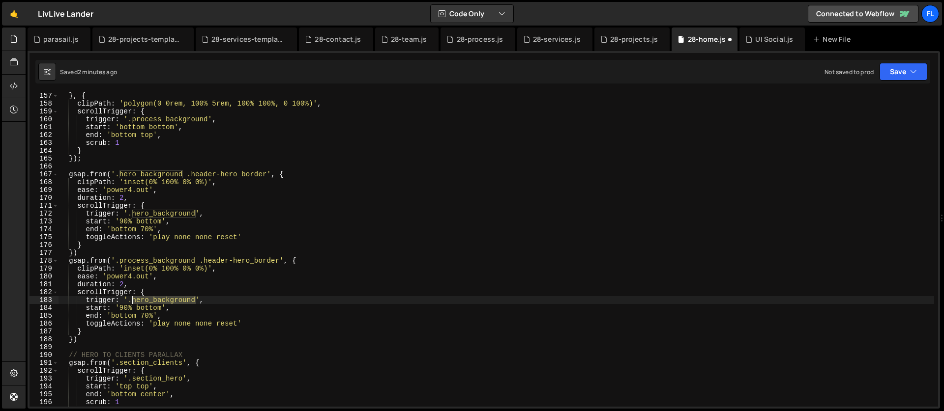
drag, startPoint x: 195, startPoint y: 300, endPoint x: 132, endPoint y: 300, distance: 62.9
click at [132, 300] on div "} , { clipPath : 'polygon(0 0rem, 100% 5rem, 100% 100%, 0 100%)' , scrollTrigge…" at bounding box center [495, 257] width 875 height 330
paste textarea "process"
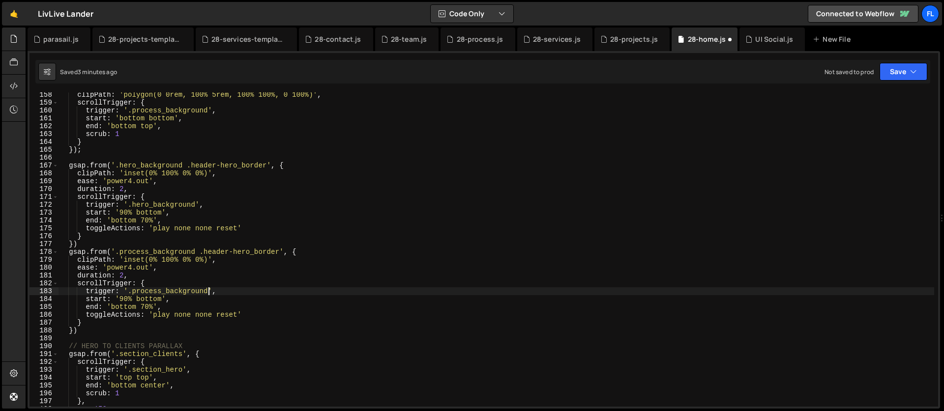
click at [127, 298] on div "clipPath : 'polygon(0 0rem, 100% 5rem, 100% 100%, 0 100%)' , scrollTrigger : { …" at bounding box center [495, 256] width 875 height 330
click at [137, 308] on div "clipPath : 'polygon(0 0rem, 100% 5rem, 100% 100%, 0 100%)' , scrollTrigger : { …" at bounding box center [495, 256] width 875 height 330
click at [151, 316] on div "clipPath : 'polygon(0 0rem, 100% 5rem, 100% 100%, 0 100%)' , scrollTrigger : { …" at bounding box center [495, 256] width 875 height 330
click at [152, 280] on div "clipPath : 'polygon(0 0rem, 100% 5rem, 100% 100%, 0 100%)' , scrollTrigger : { …" at bounding box center [495, 256] width 875 height 330
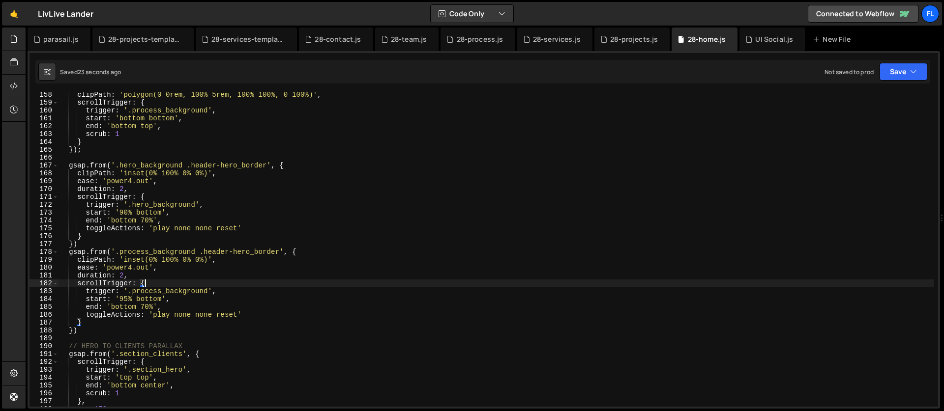
click at [194, 308] on div "clipPath : 'polygon(0 0rem, 100% 5rem, 100% 100%, 0 100%)' , scrollTrigger : { …" at bounding box center [495, 256] width 875 height 330
type textarea "end: 'bottom 70%',"
type textarea "a"
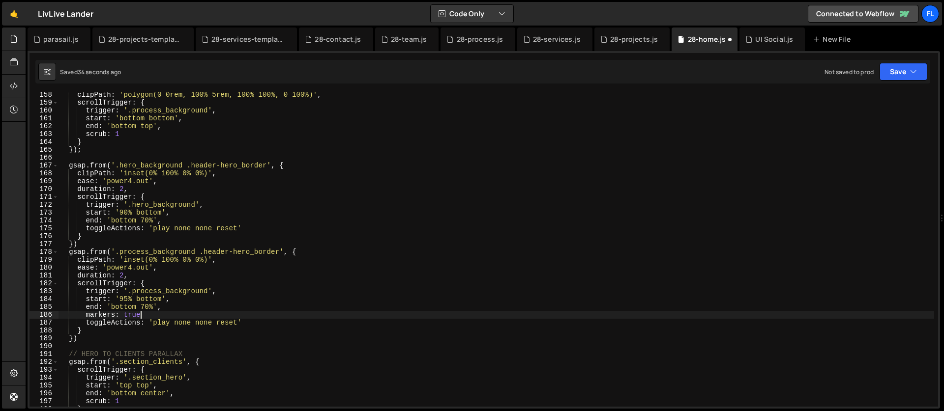
scroll to position [0, 5]
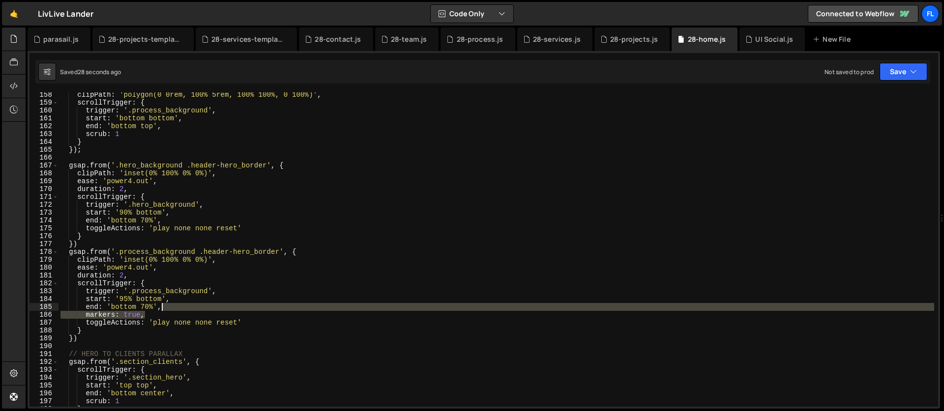
drag, startPoint x: 159, startPoint y: 316, endPoint x: 166, endPoint y: 310, distance: 8.7
click at [166, 310] on div "clipPath : 'polygon(0 0rem, 100% 5rem, 100% 100%, 0 100%)' , scrollTrigger : { …" at bounding box center [495, 256] width 875 height 330
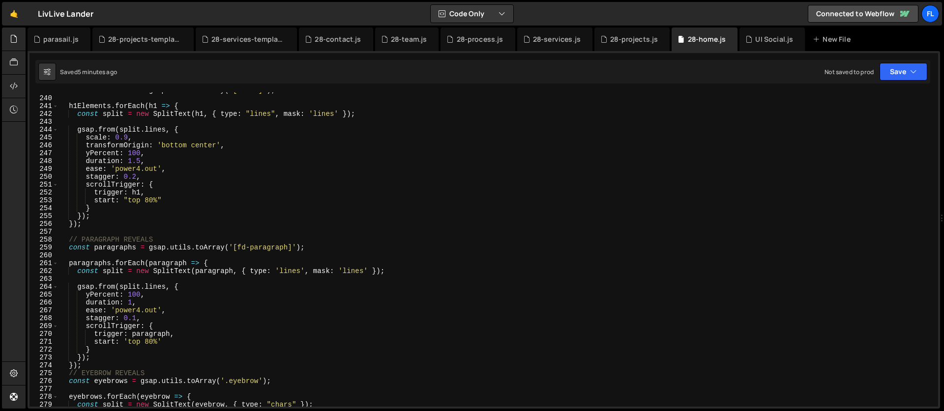
scroll to position [1974, 0]
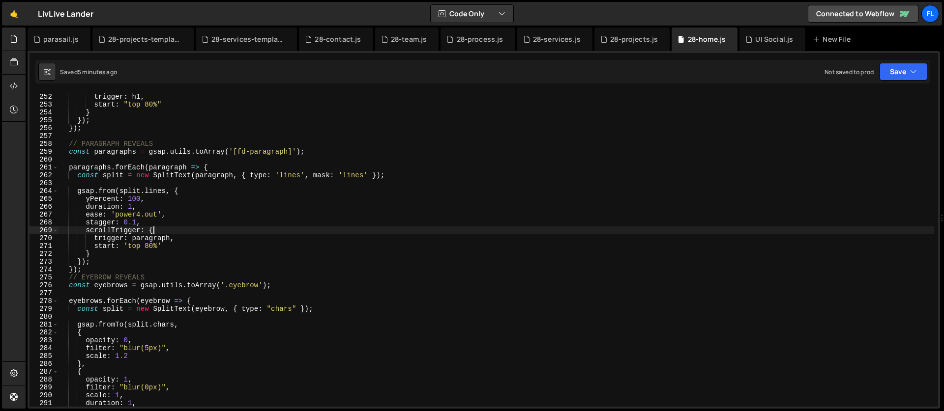
click at [337, 229] on div "scrollTrigger : { trigger : h1 , start : "top 80%" } }) ; }) ; // PARAGRAPH REV…" at bounding box center [495, 250] width 875 height 330
type textarea "scrollTrigger: {"
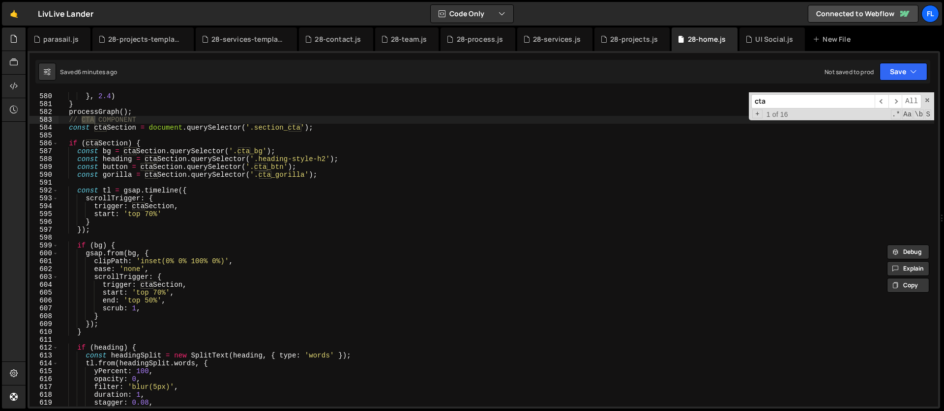
scroll to position [4561, 0]
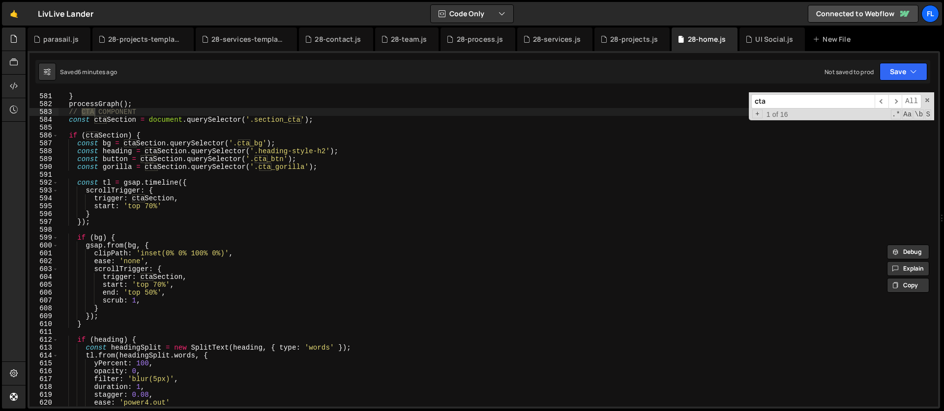
type input "cta"
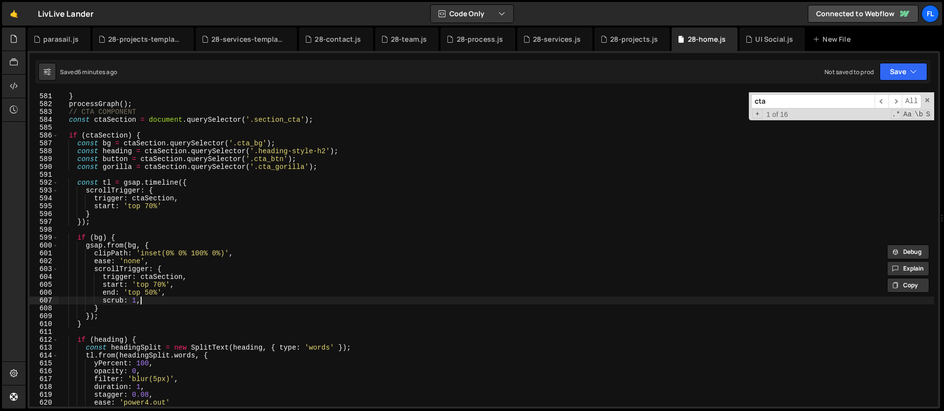
scroll to position [0, 5]
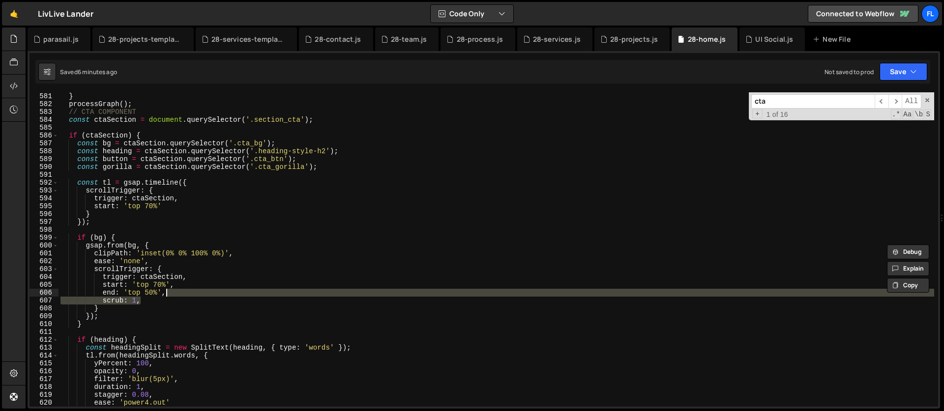
drag, startPoint x: 149, startPoint y: 301, endPoint x: 179, endPoint y: 295, distance: 30.5
click at [179, 295] on div "} , 2.4 ) } processGraph ( ) ; // CTA COMPONENT const ctaSection = document . q…" at bounding box center [495, 250] width 875 height 330
type textarea "end: 'top 50%',"
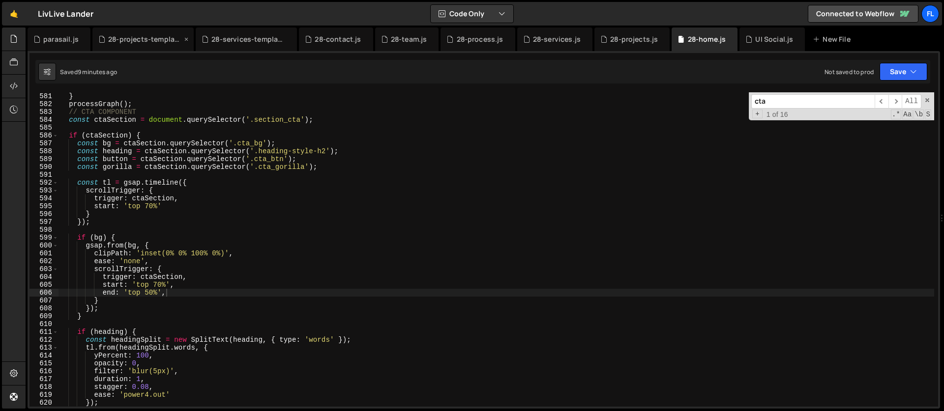
click at [147, 45] on div "28-projects-template.js" at bounding box center [142, 40] width 101 height 24
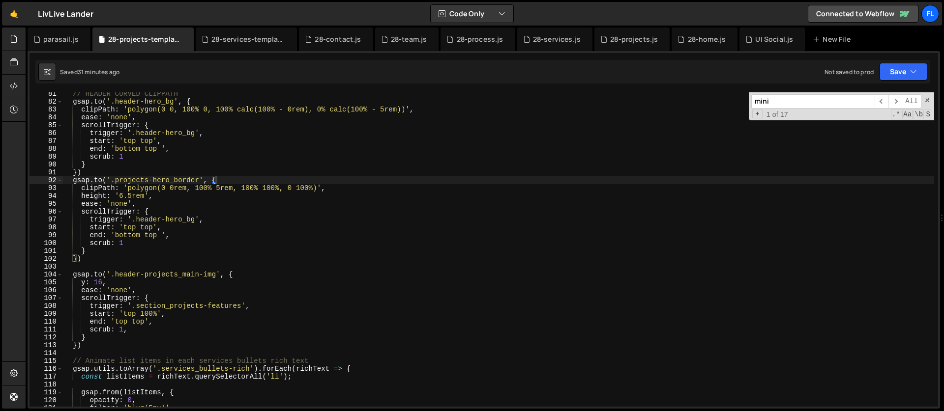
drag, startPoint x: 797, startPoint y: 103, endPoint x: 715, endPoint y: 103, distance: 82.6
click at [715, 103] on div "// HEADER CURVED CLIPPATH gsap . to ( '.header-hero_bg' , { clipPath : 'polygon…" at bounding box center [497, 249] width 871 height 315
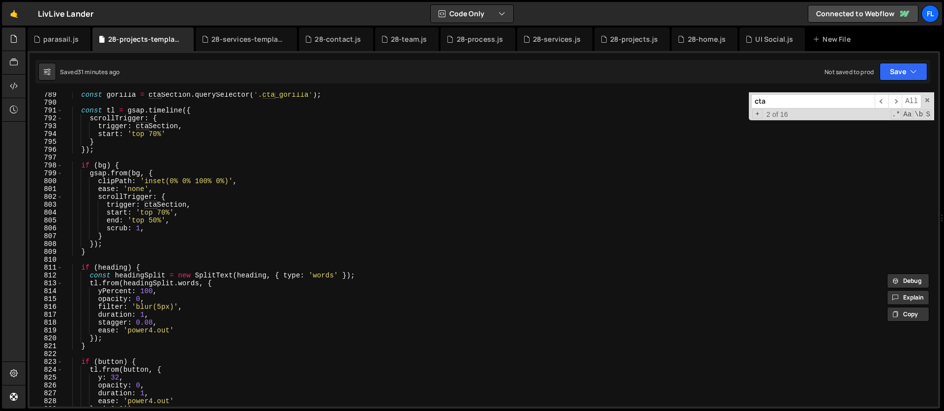
scroll to position [6150, 0]
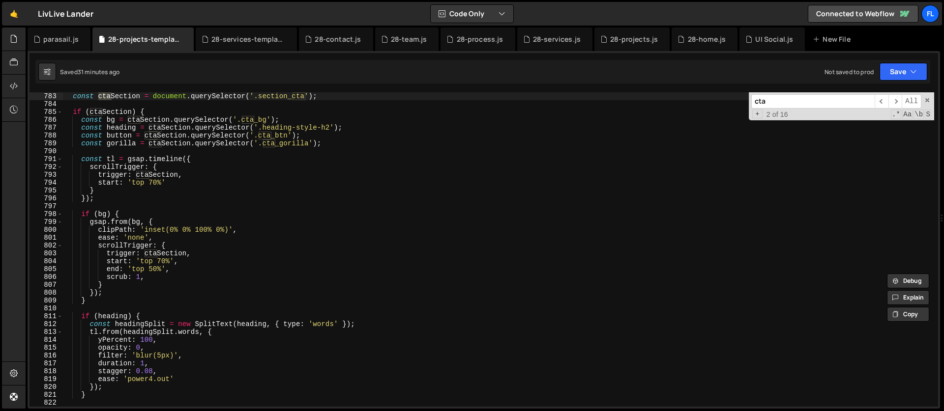
type input "cta"
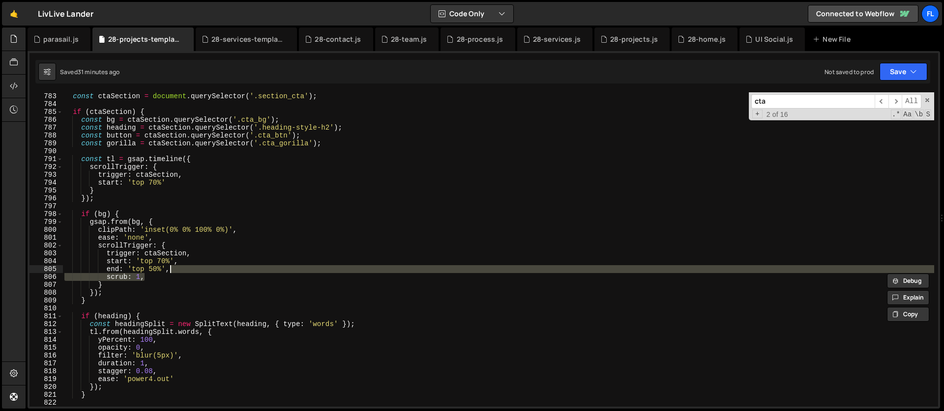
drag, startPoint x: 155, startPoint y: 274, endPoint x: 179, endPoint y: 272, distance: 24.7
click at [179, 272] on div "const ctaSection = document . querySelector ( '.section_cta' ) ; if ( ctaSectio…" at bounding box center [497, 257] width 871 height 330
type textarea "end: 'top 50%',"
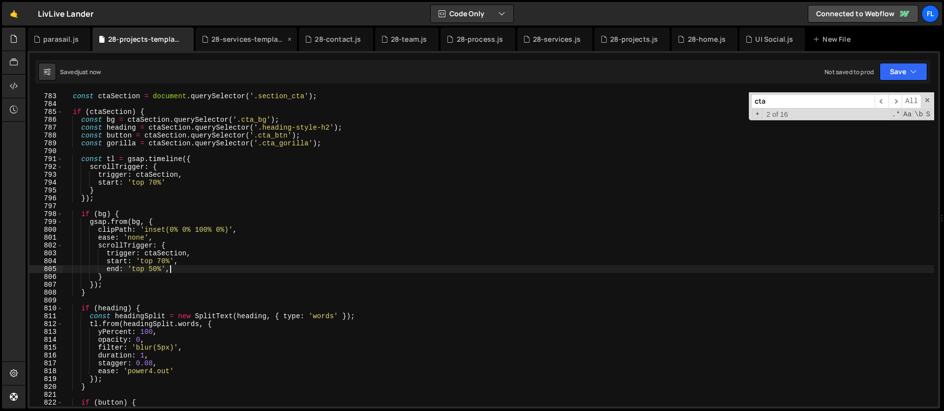
click at [222, 37] on div "28-services-template.js" at bounding box center [248, 39] width 74 height 10
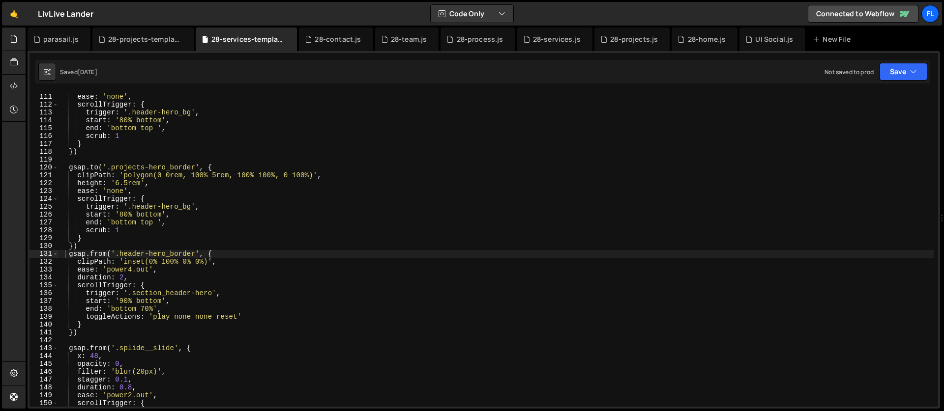
type textarea "[DOMAIN_NAME]('.projects-hero_border', {"
click at [581, 170] on div "clipPath : 'polygon(0 0, 100% 0, 100% calc(100% - 0rem), 0% calc(100% - 5rem))'…" at bounding box center [495, 250] width 875 height 330
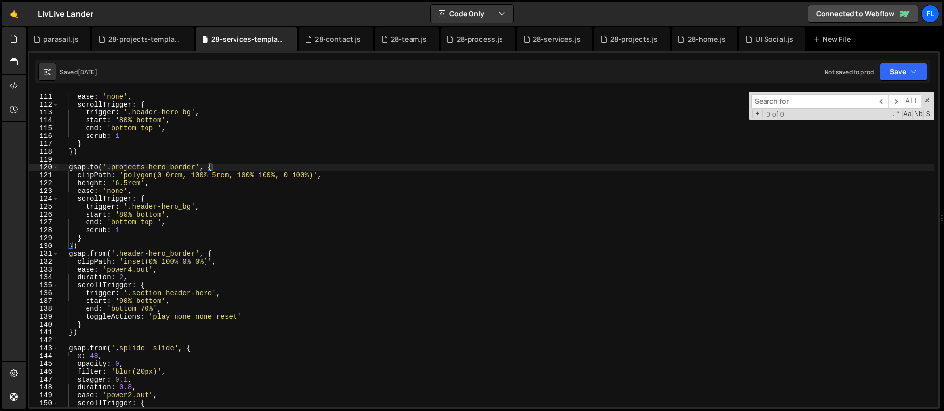
type input "x"
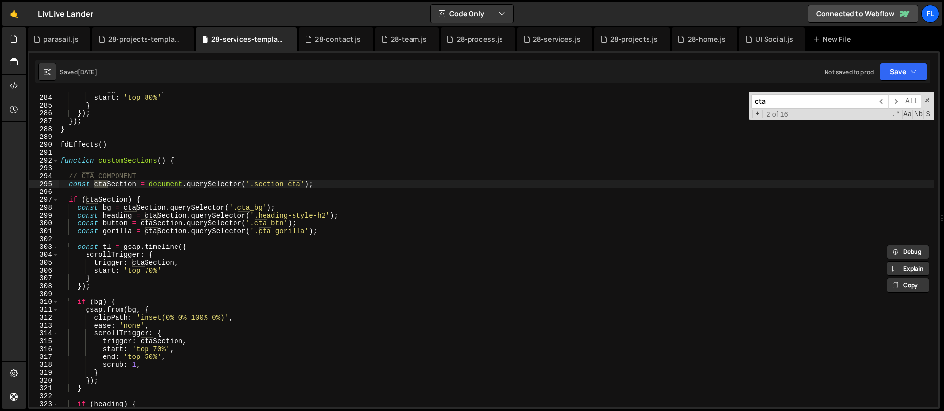
scroll to position [2224, 0]
type input "cta"
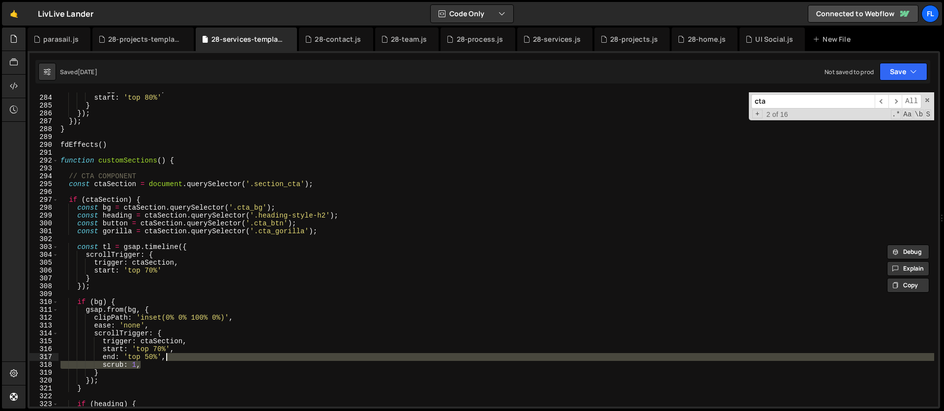
drag, startPoint x: 169, startPoint y: 368, endPoint x: 186, endPoint y: 360, distance: 18.7
click at [186, 360] on div "trigger : element , start : 'top 80%' } }) ; }) ; } fdEffects ( ) function cust…" at bounding box center [495, 251] width 875 height 330
type textarea "end: 'top 50%',"
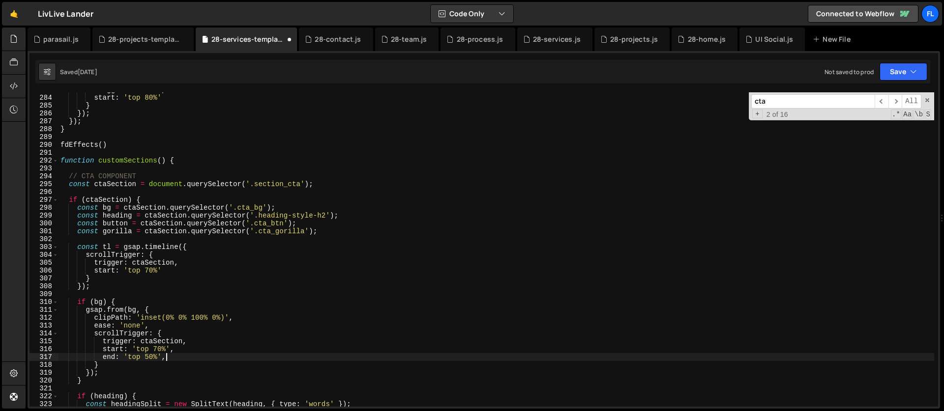
scroll to position [2233, 0]
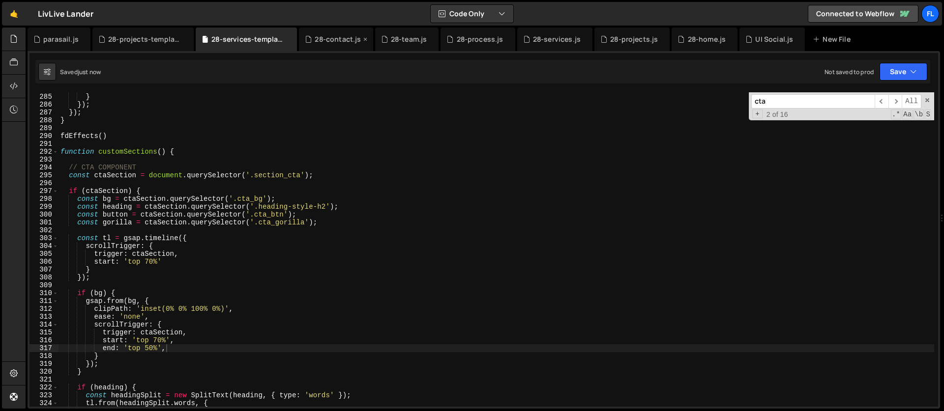
click at [329, 39] on div "28-contact.js" at bounding box center [338, 39] width 46 height 10
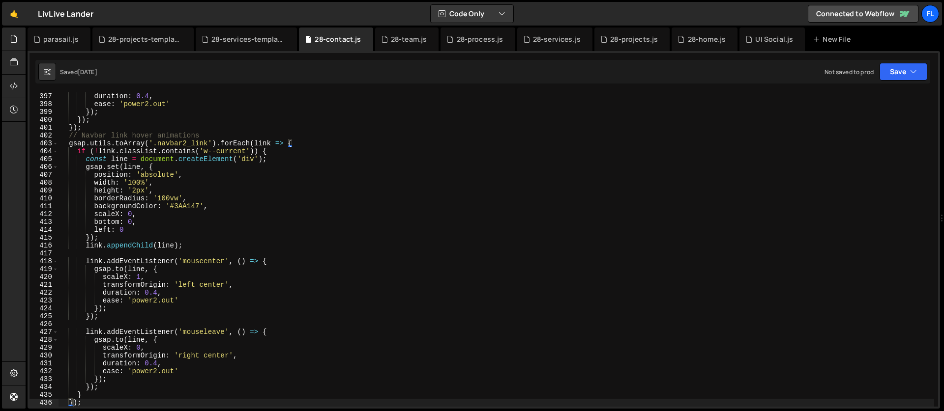
type textarea "borderRadius: '100vw',"
click at [511, 201] on div "duration : 0.4 , ease : 'power2.out' }) ; }) ; }) ; // Navbar link hover animat…" at bounding box center [495, 257] width 875 height 330
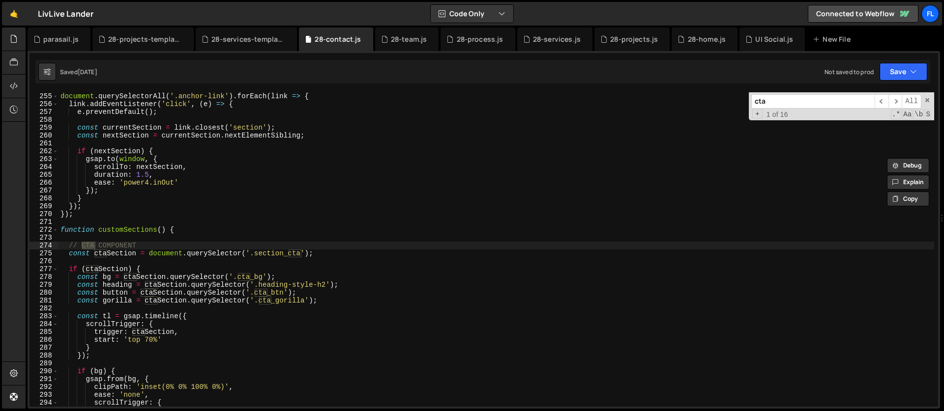
scroll to position [1998, 0]
type input "cta"
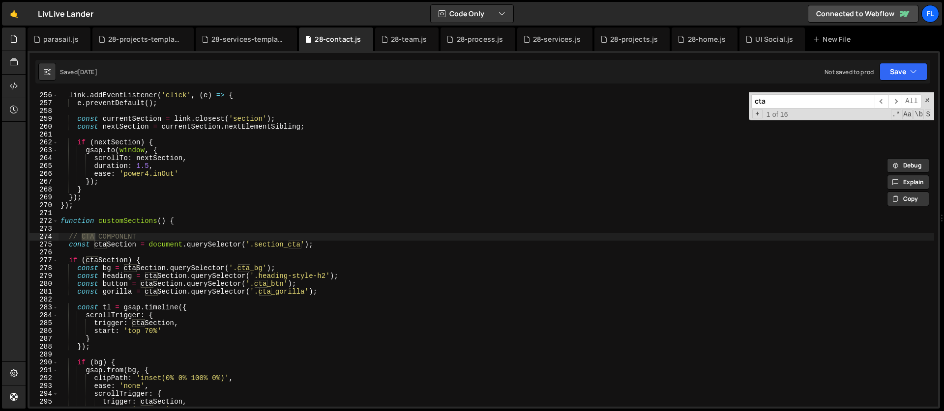
scroll to position [2006, 0]
click at [413, 40] on div "28-team.js" at bounding box center [409, 39] width 36 height 10
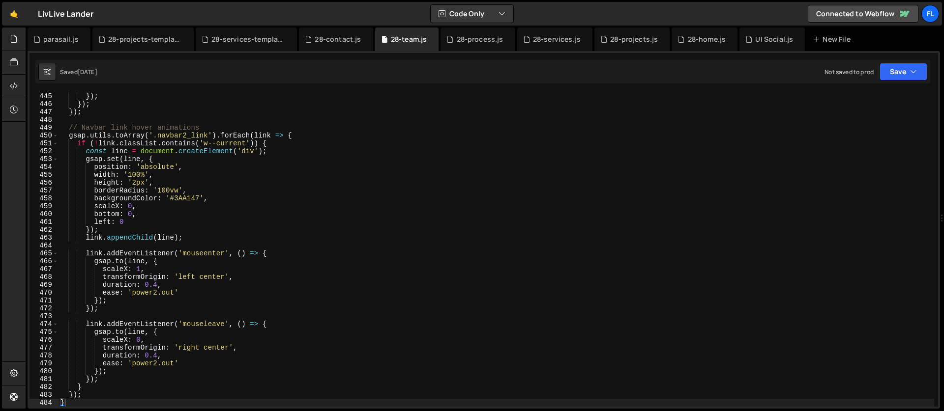
type textarea "width: '100%',"
click at [549, 178] on div "}) ; }) ; }) ; // Navbar link hover animations gsap . utils . toArray ( '.navba…" at bounding box center [495, 257] width 875 height 330
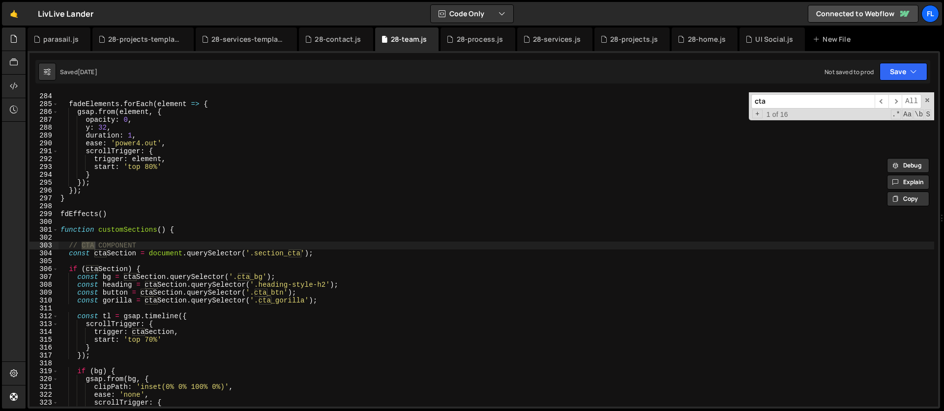
scroll to position [2275, 0]
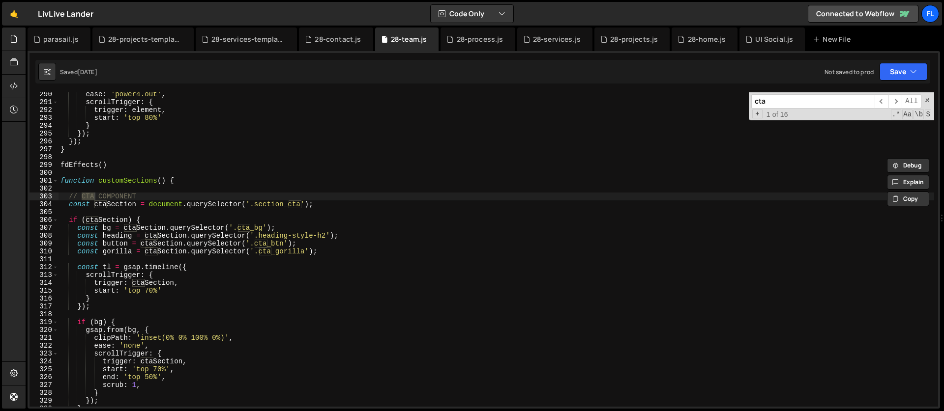
type input "cta"
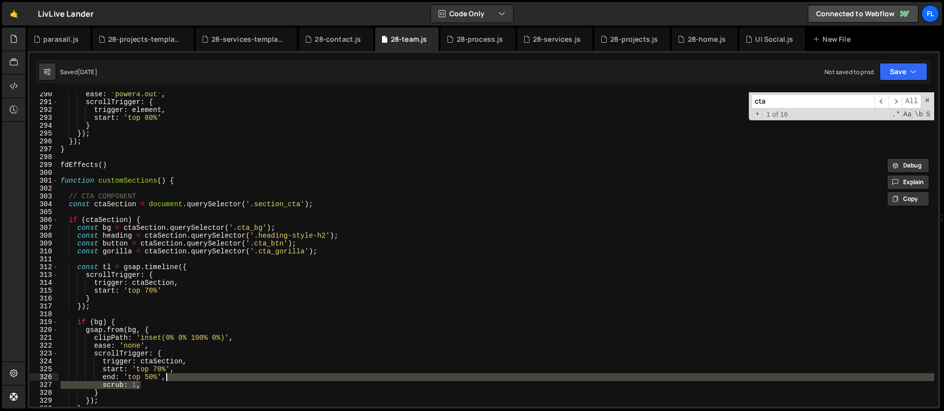
drag, startPoint x: 150, startPoint y: 387, endPoint x: 174, endPoint y: 379, distance: 25.3
click at [174, 379] on div "ease : 'power4.out' , scrollTrigger : { trigger : element , start : 'top 80%' }…" at bounding box center [495, 255] width 875 height 330
type textarea "end: 'top 50%',"
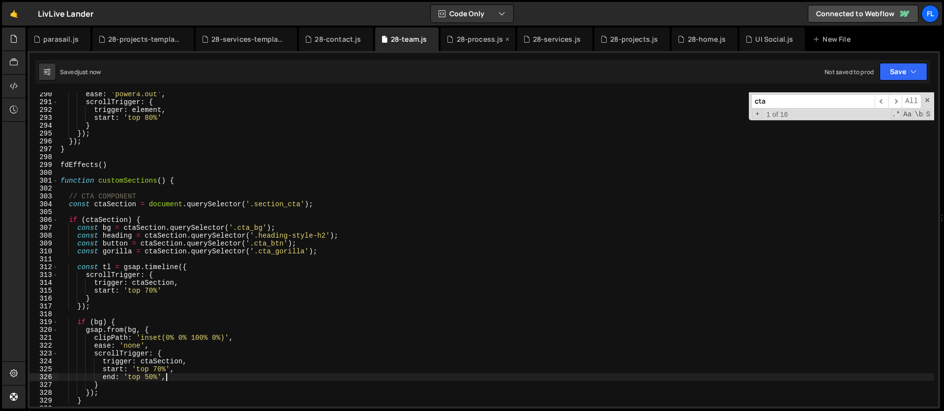
click at [471, 41] on div "28-process.js" at bounding box center [480, 39] width 47 height 10
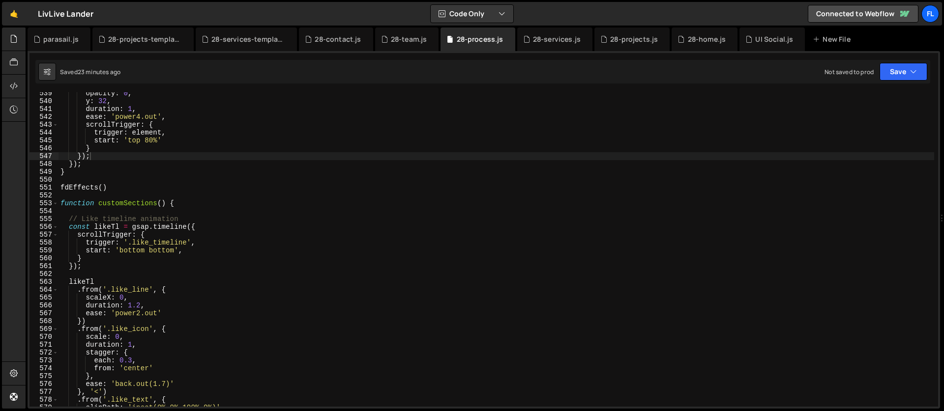
type textarea "// Like timeline animation"
click at [626, 216] on div "opacity : 0 , y : 32 , duration : 1 , ease : 'power4.out' , scrollTrigger : { t…" at bounding box center [495, 254] width 875 height 330
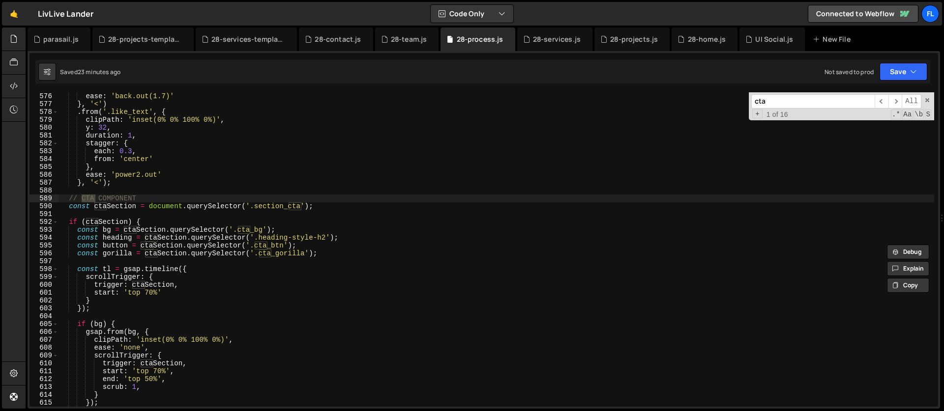
scroll to position [4522, 0]
type input "cta"
click at [142, 384] on div "} , ease : 'back.out(1.7)' } , '<' ) . from ( '.like_text' , { clipPath : 'inse…" at bounding box center [495, 250] width 875 height 330
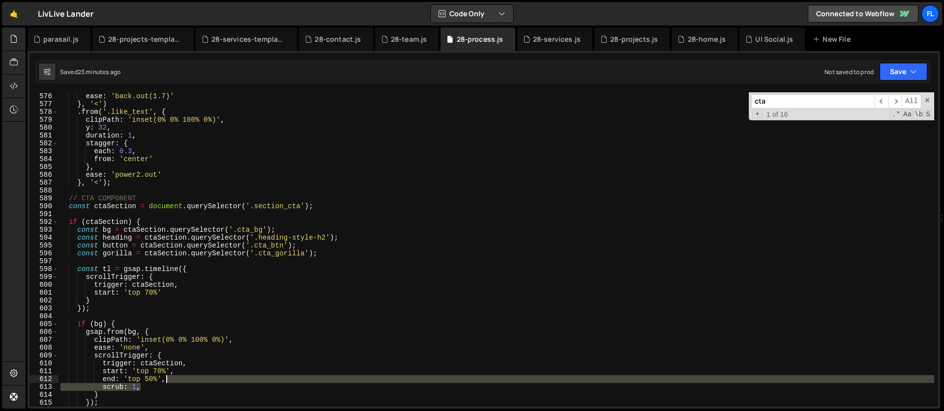
drag, startPoint x: 146, startPoint y: 388, endPoint x: 183, endPoint y: 379, distance: 38.4
click at [183, 379] on div "} , ease : 'back.out(1.7)' } , '<' ) . from ( '.like_text' , { clipPath : 'inse…" at bounding box center [495, 250] width 875 height 330
type textarea "end: 'top 50%',"
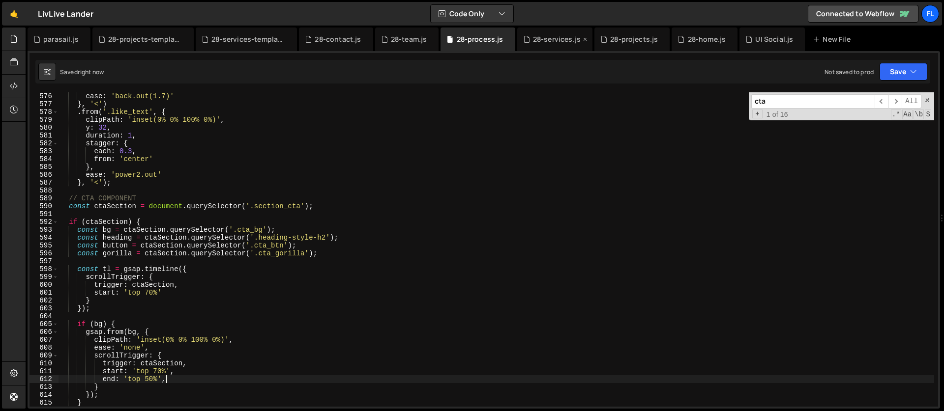
click at [533, 34] on div "28-services.js" at bounding box center [557, 39] width 48 height 10
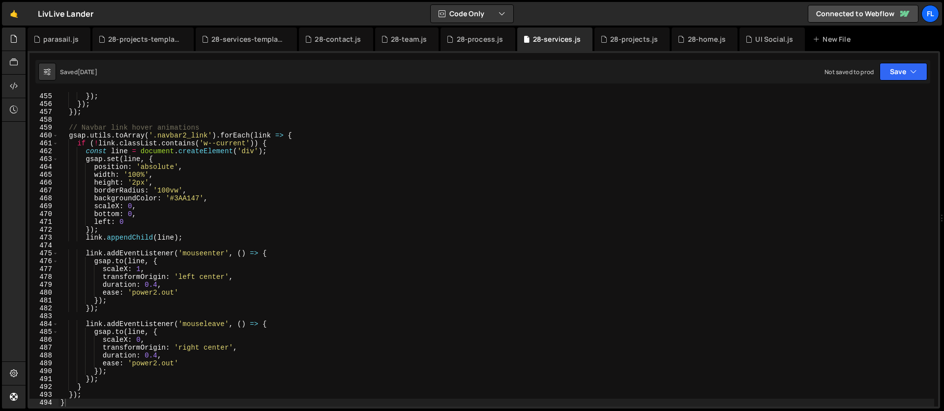
scroll to position [3571, 0]
click at [353, 246] on div "}) ; }) ; }) ; // Navbar link hover animations gsap . utils . toArray ( '.navba…" at bounding box center [495, 257] width 875 height 330
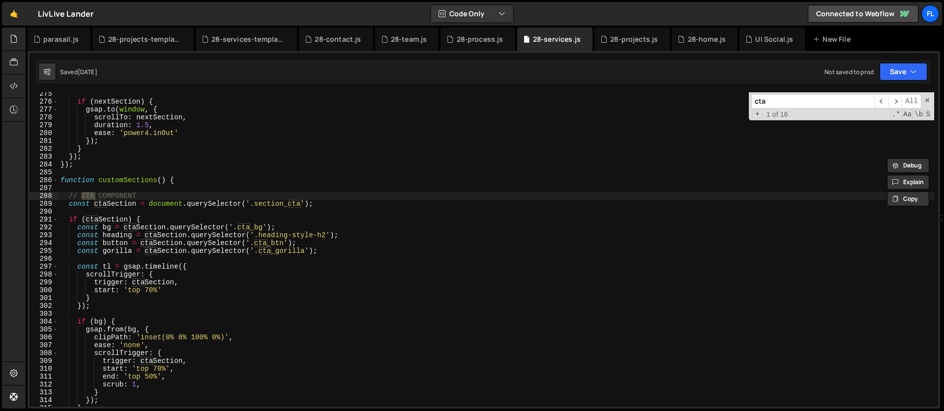
scroll to position [2157, 0]
type input "cta"
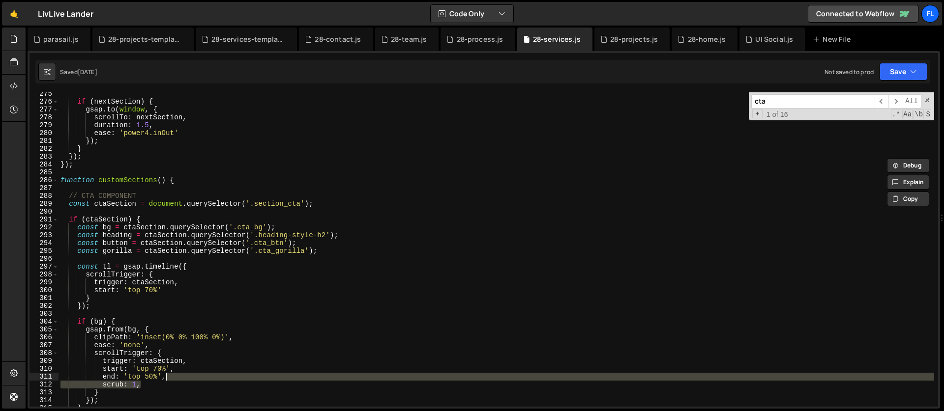
drag, startPoint x: 154, startPoint y: 381, endPoint x: 183, endPoint y: 378, distance: 28.8
click at [183, 378] on div "if ( nextSection ) { gsap . to ( window , { scrollTo : nextSection , duration :…" at bounding box center [495, 255] width 875 height 330
type textarea "end: 'top 50%',"
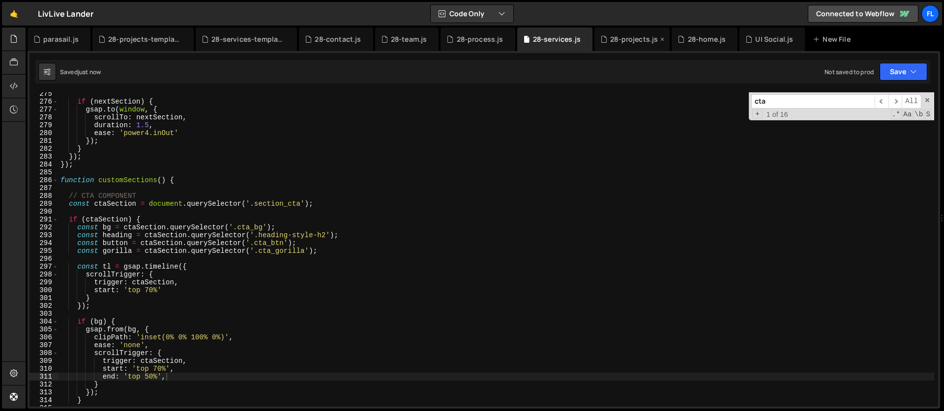
click at [629, 32] on div "28-projects.js" at bounding box center [631, 40] width 75 height 24
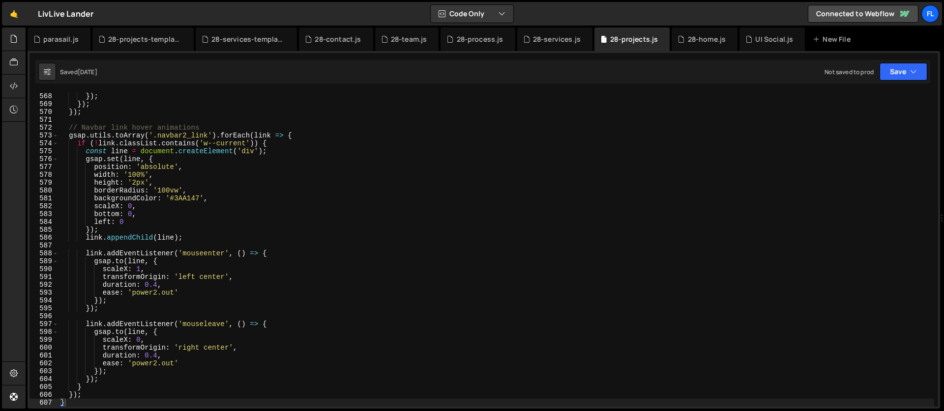
type textarea "borderRadius: '100vw',"
click at [458, 193] on div "}) ; }) ; }) ; // Navbar link hover animations gsap . utils . toArray ( '.navba…" at bounding box center [495, 257] width 875 height 330
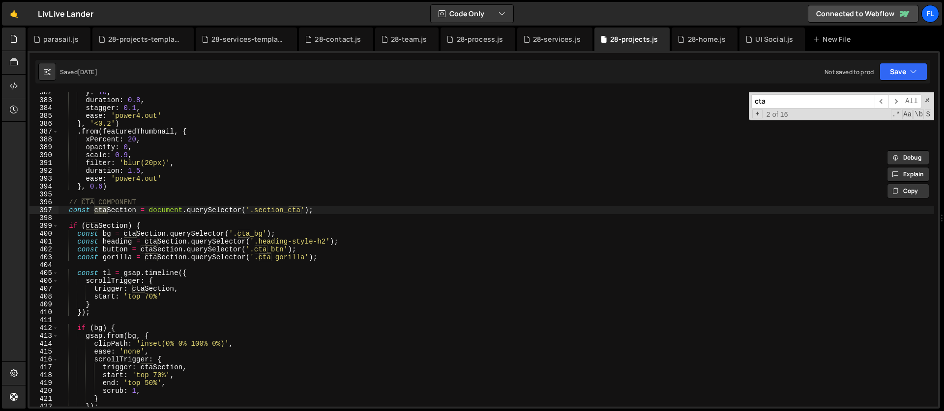
scroll to position [3046, 0]
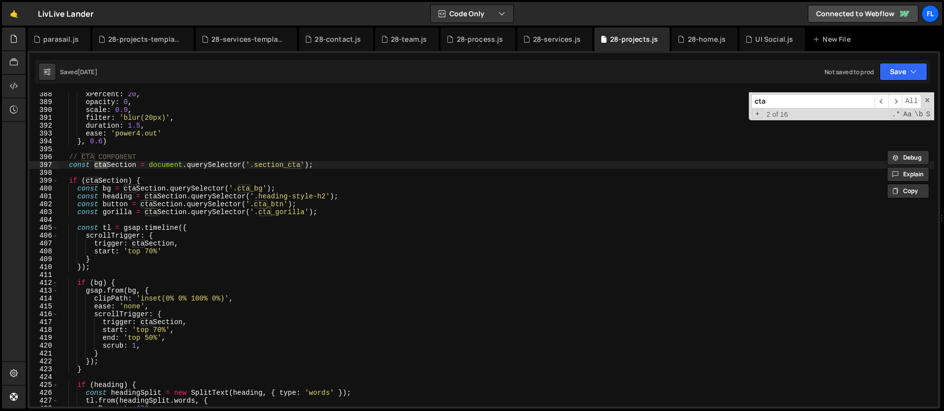
type input "cta"
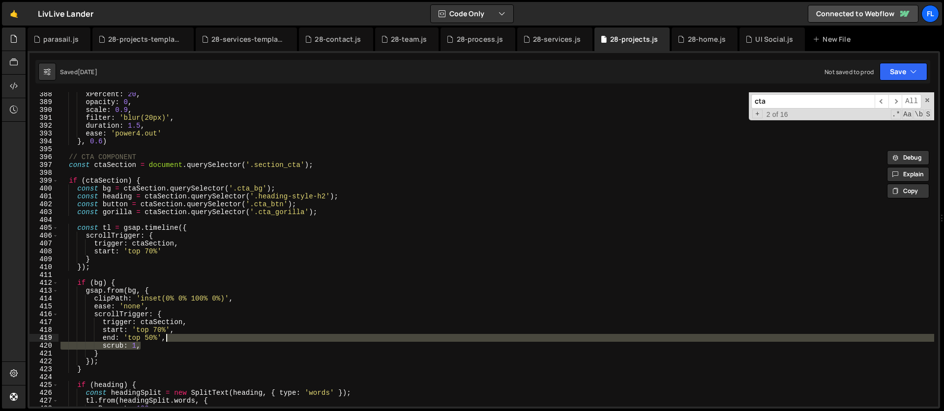
drag, startPoint x: 143, startPoint y: 347, endPoint x: 172, endPoint y: 342, distance: 29.5
click at [172, 342] on div "xPercent : 20 , opacity : 0 , scale : 0.9 , filter : 'blur(20px)' , duration : …" at bounding box center [495, 255] width 875 height 330
type textarea "end: 'top 50%',"
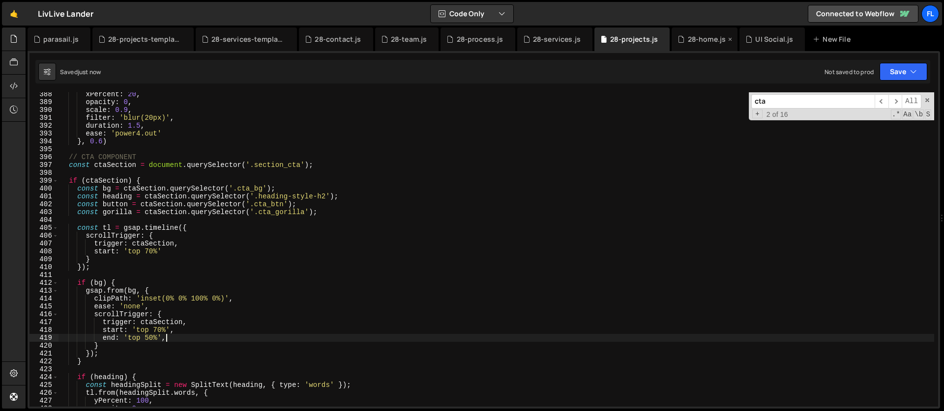
click at [687, 44] on div "28-home.js" at bounding box center [704, 40] width 66 height 24
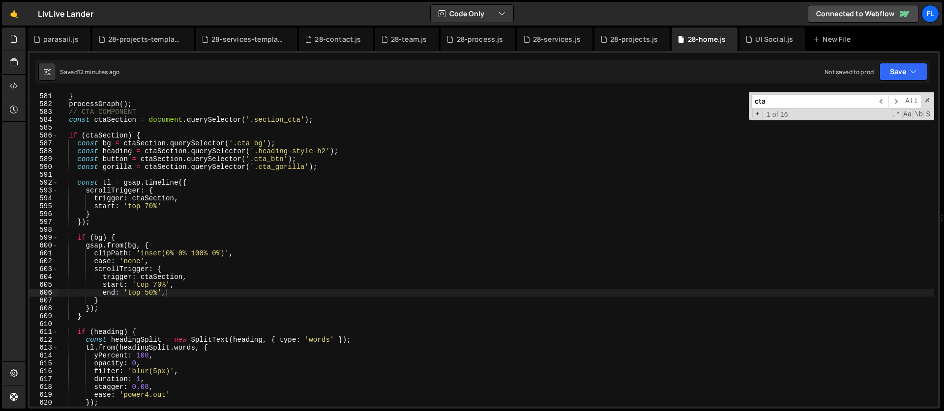
type textarea "}"
click at [416, 218] on div "} , 2.4 ) } processGraph ( ) ; // CTA COMPONENT const ctaSection = document . q…" at bounding box center [495, 250] width 875 height 330
click at [138, 41] on div "28-projects-template.js" at bounding box center [145, 39] width 74 height 10
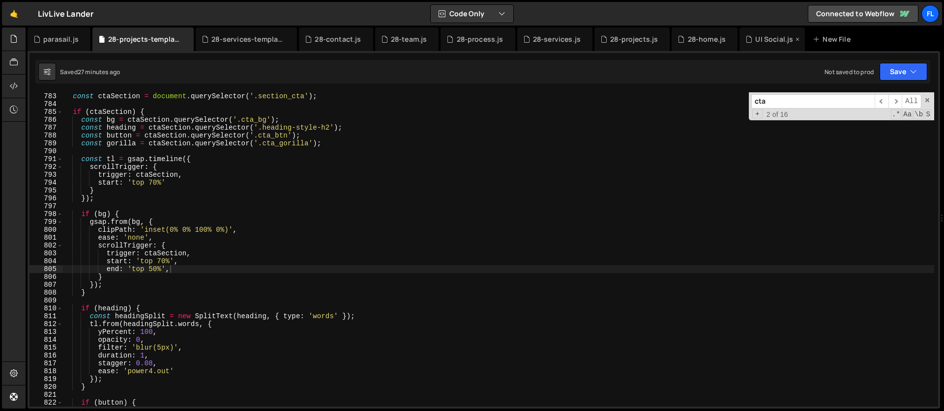
click at [759, 38] on div "UI Social.js" at bounding box center [774, 39] width 38 height 10
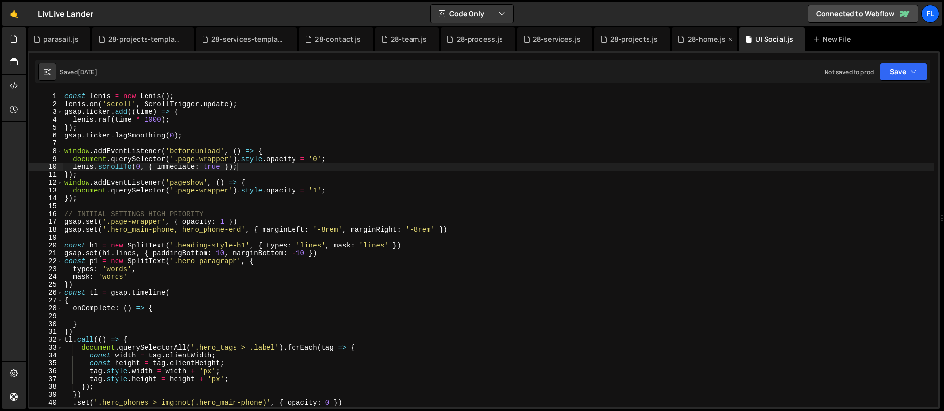
click at [692, 37] on div "28-home.js" at bounding box center [707, 39] width 38 height 10
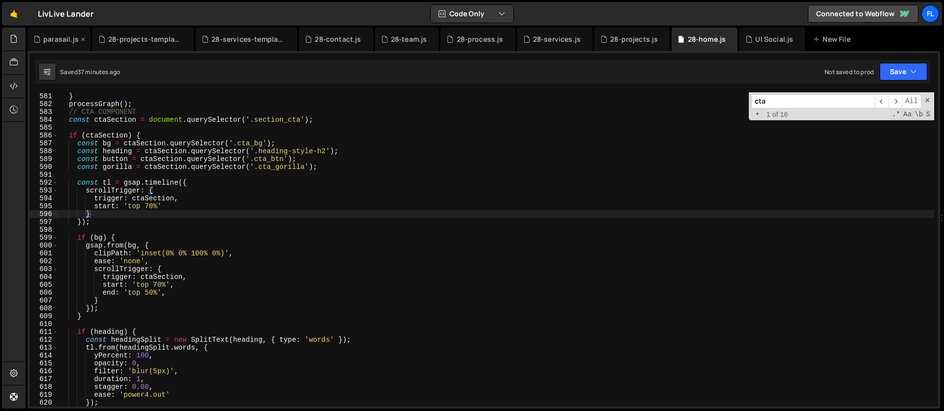
click at [47, 42] on div "parasail.js" at bounding box center [60, 39] width 35 height 10
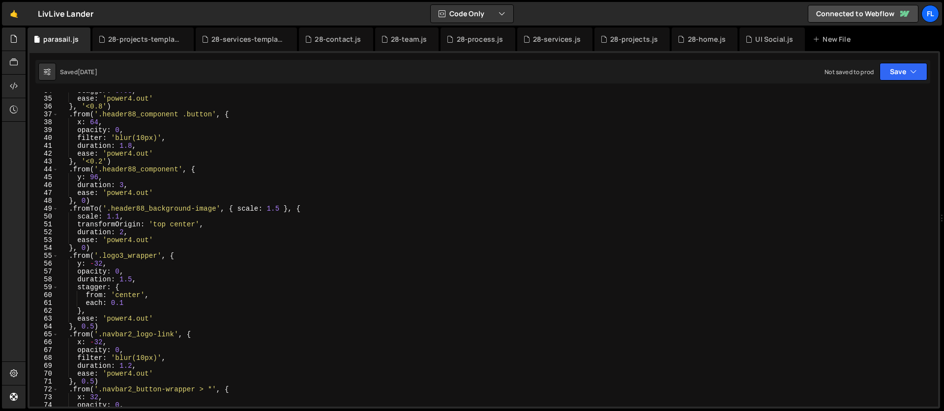
scroll to position [0, 0]
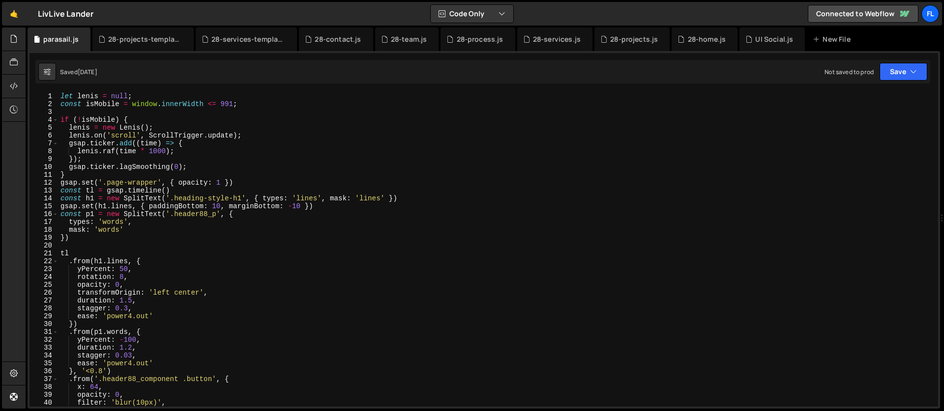
click at [103, 115] on div "let [PERSON_NAME] = null ; const isMobile = window . innerWidth <= 991 ; if ( !…" at bounding box center [495, 257] width 875 height 330
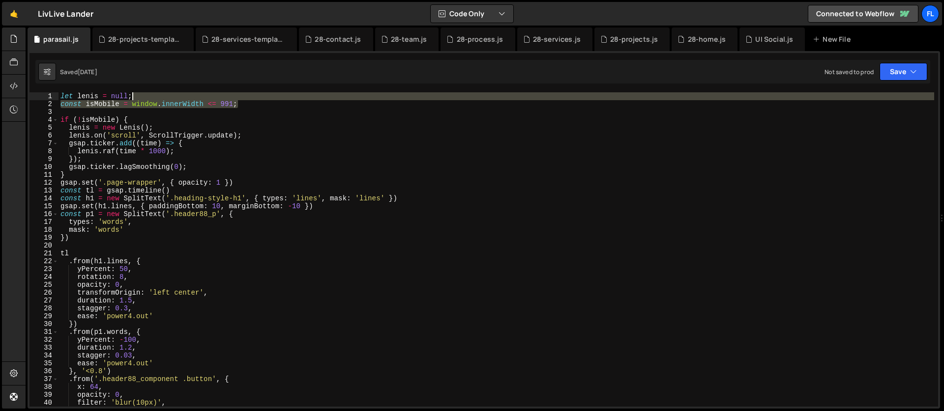
drag, startPoint x: 240, startPoint y: 106, endPoint x: 233, endPoint y: 100, distance: 9.1
click at [233, 100] on div "let [PERSON_NAME] = null ; const isMobile = window . innerWidth <= 991 ; if ( !…" at bounding box center [495, 257] width 875 height 330
type textarea "let [PERSON_NAME] = null; const isMobile = window.innerWidth <= 991;"
click at [690, 43] on div "28-home.js" at bounding box center [707, 39] width 38 height 10
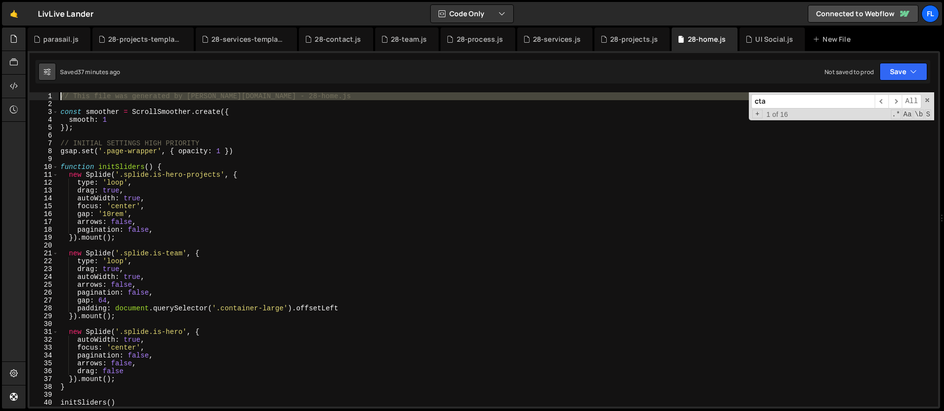
drag, startPoint x: 68, startPoint y: 107, endPoint x: 46, endPoint y: 79, distance: 35.7
click at [46, 79] on div "Debug Explain Copy parasail.js 28-projects-template.js 28-services-template.js …" at bounding box center [484, 219] width 912 height 382
paste textarea "const isMobile = window.innerWidth <= 991;"
type textarea "const isMobile = window.innerWidth <= 991;"
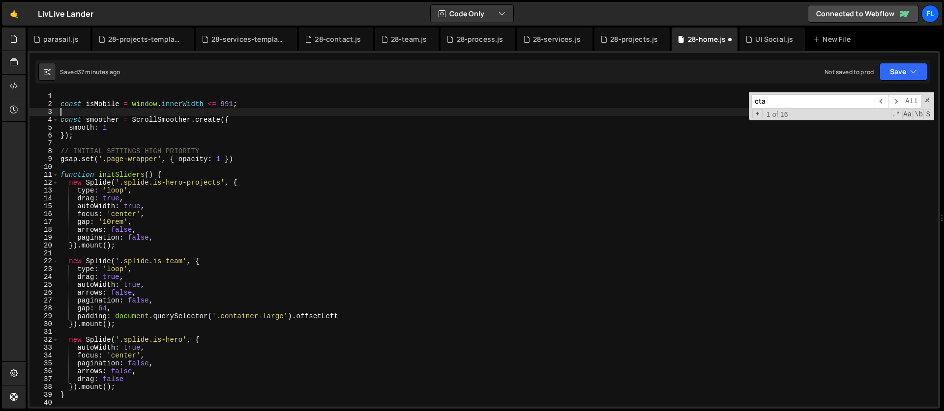
type textarea "f"
type textarea "i"
type textarea "let smoother = null;"
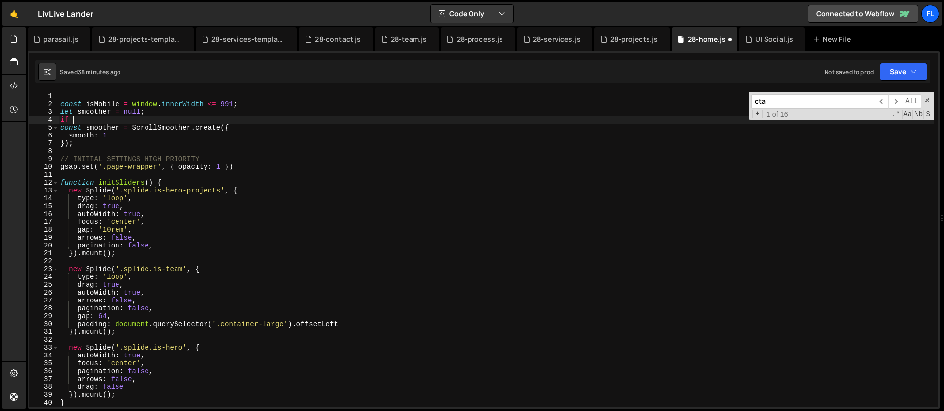
type textarea "i"
click at [70, 129] on div "const isMobile = window . innerWidth <= 991 ; let smoother = null ; if ( ! isMo…" at bounding box center [495, 257] width 875 height 330
click at [75, 145] on div "const isMobile = window . innerWidth <= 991 ; let smoother = null ; if ( ! isMo…" at bounding box center [495, 257] width 875 height 330
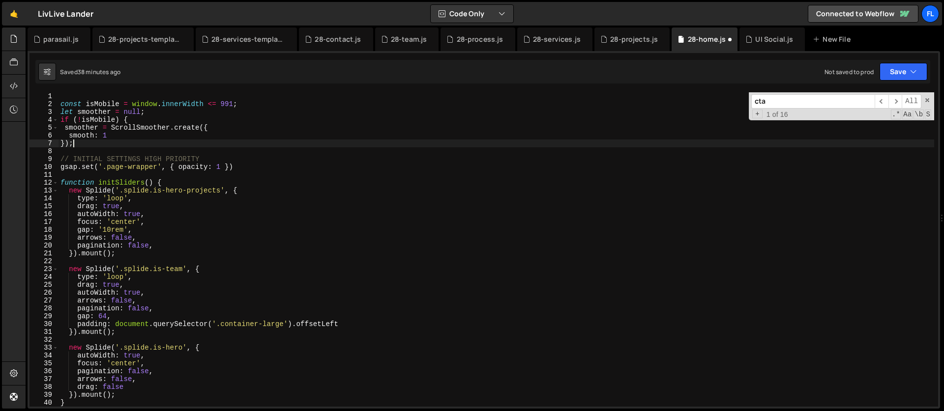
scroll to position [0, 0]
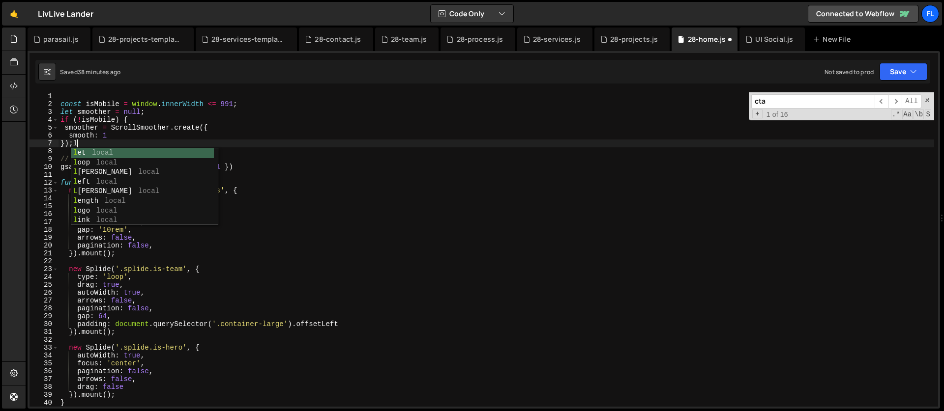
type textarea "});"
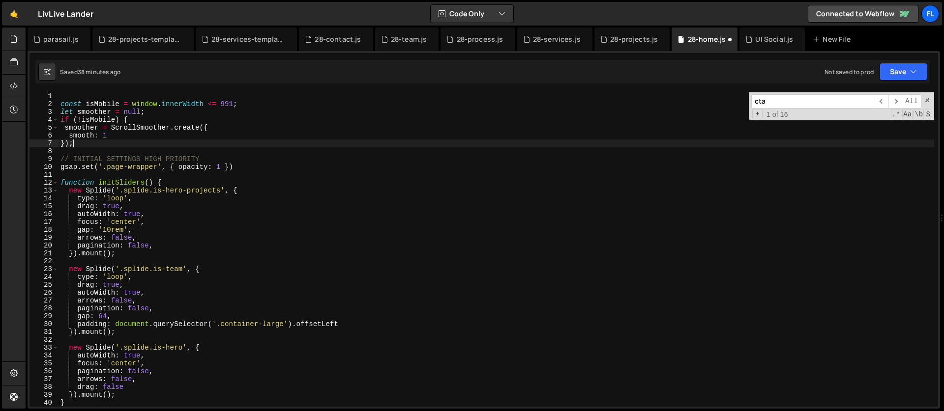
scroll to position [0, 0]
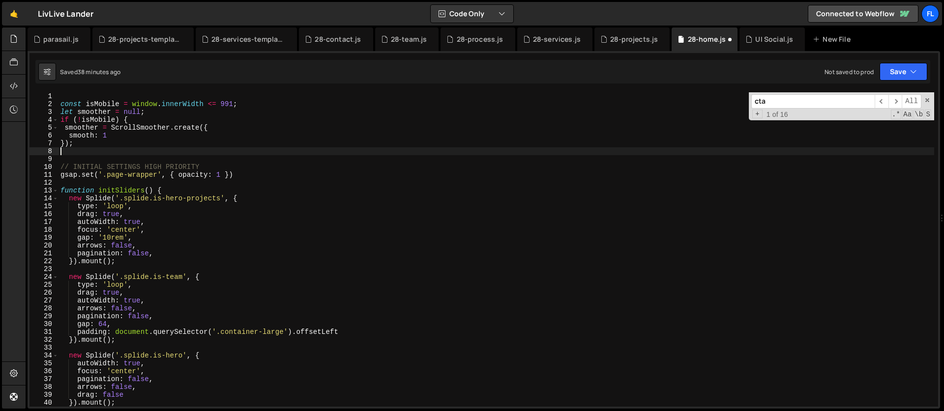
type textarea "}"
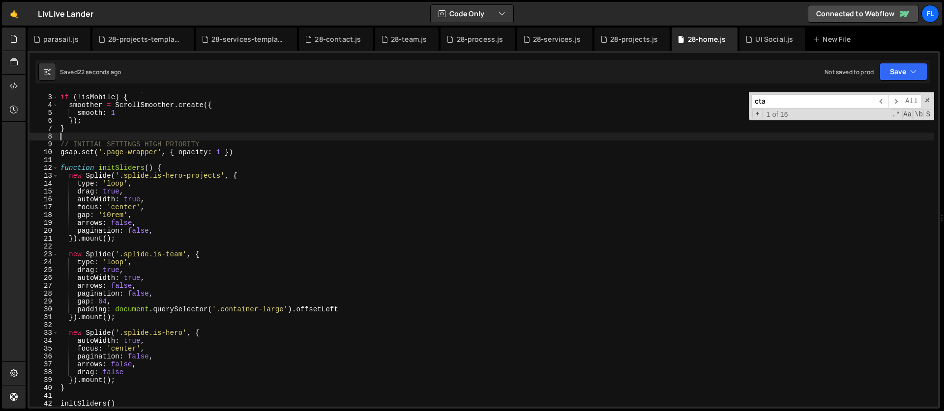
scroll to position [40, 0]
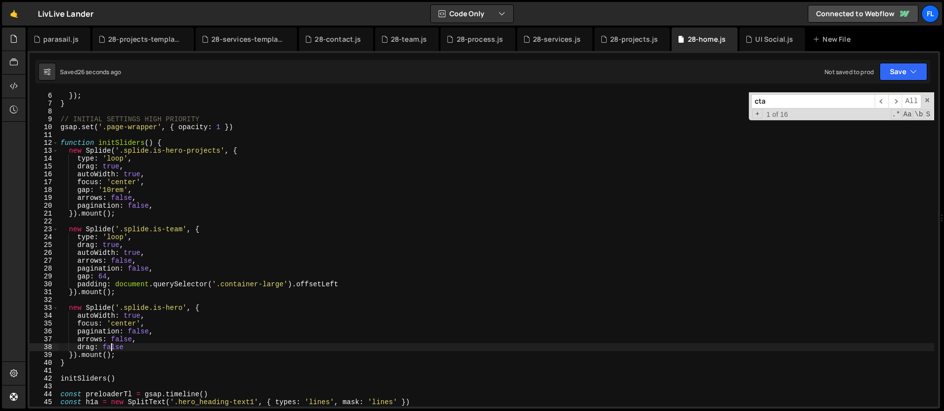
click at [111, 347] on div "}) ; } // INITIAL SETTINGS HIGH PRIORITY gsap . set ( '.page-wrapper' , { opaci…" at bounding box center [495, 257] width 875 height 330
type textarea "drag: isMobile"
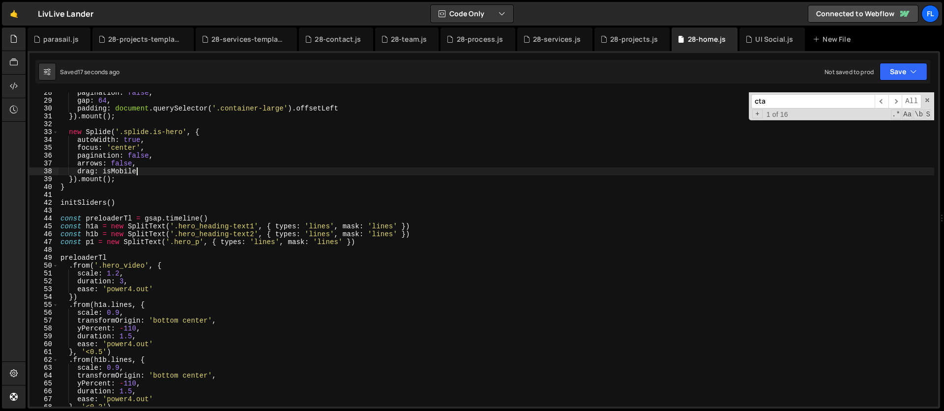
scroll to position [216, 0]
drag, startPoint x: 776, startPoint y: 102, endPoint x: 699, endPoint y: 94, distance: 76.6
click at [699, 94] on div "pagination : false , gap : 64 , padding : document . querySelector ( '.containe…" at bounding box center [495, 249] width 875 height 315
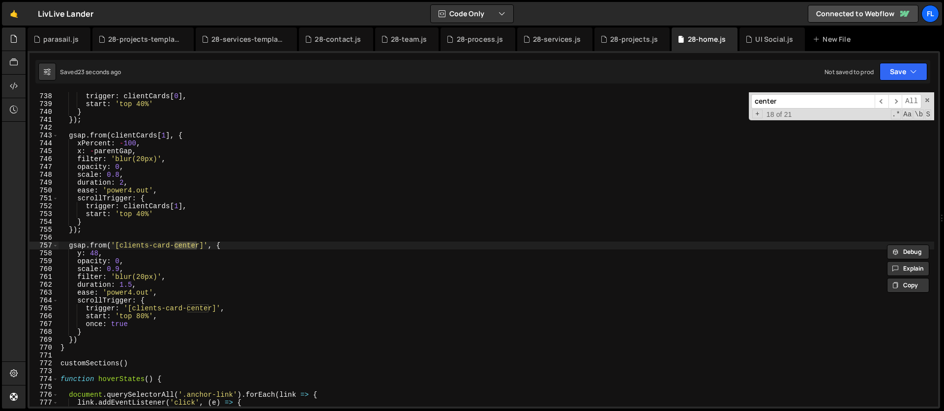
scroll to position [5796, 0]
type input "center"
type textarea "gsap.from('[clients-card-center]', {"
click at [132, 248] on div "trigger : clientCards [ 0 ] , start : 'top 40%' } }) ; gsap . from ( clientCard…" at bounding box center [495, 257] width 875 height 330
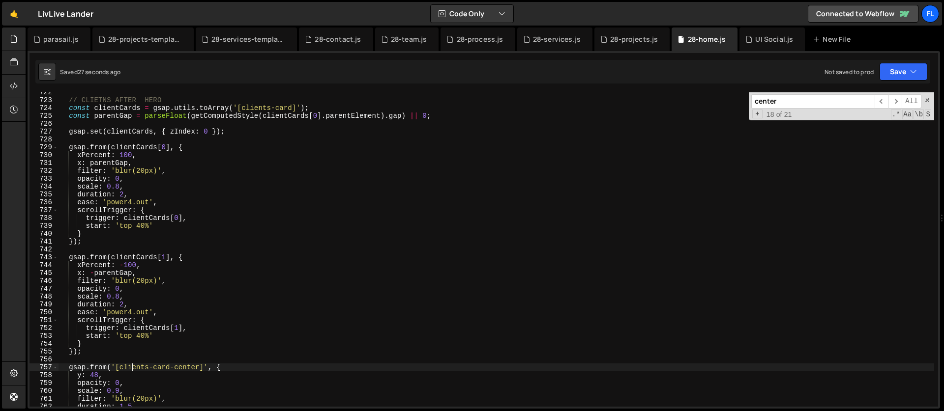
scroll to position [5580, 0]
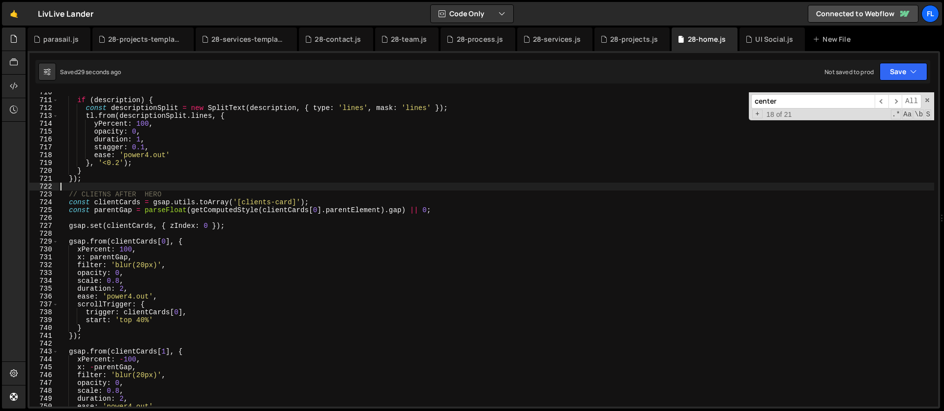
click at [77, 187] on div "if ( description ) { const descriptionSplit = new SplitText ( description , { t…" at bounding box center [495, 253] width 875 height 330
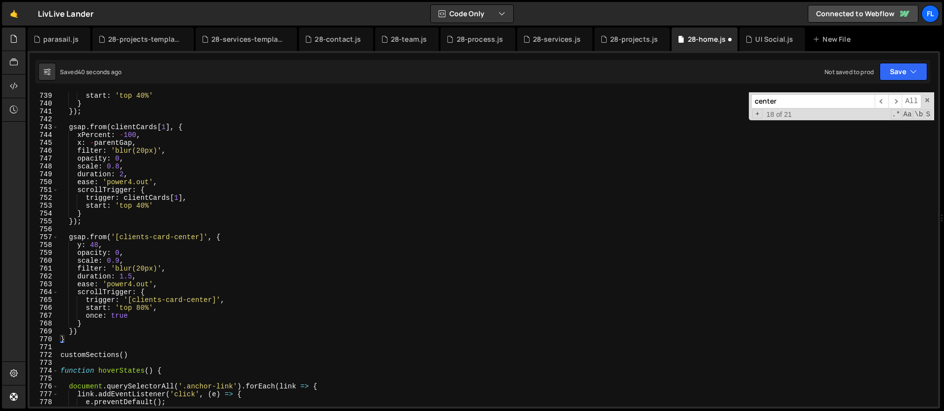
scroll to position [5805, 0]
click at [231, 240] on div "start : 'top 40%' } }) ; gsap . from ( clientCards [ 1 ] , { xPercent : - 100 ,…" at bounding box center [495, 257] width 875 height 330
click at [91, 332] on div "start : 'top 40%' } }) ; gsap . from ( clientCards [ 1 ] , { xPercent : - 100 ,…" at bounding box center [495, 257] width 875 height 330
type textarea "})"
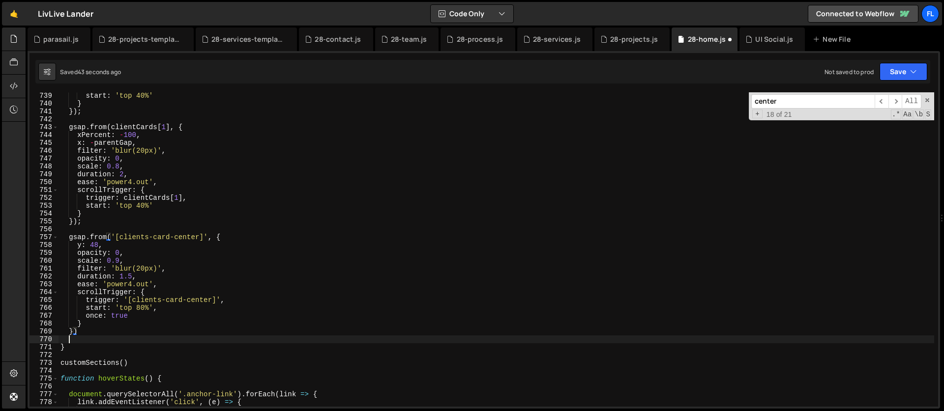
scroll to position [0, 0]
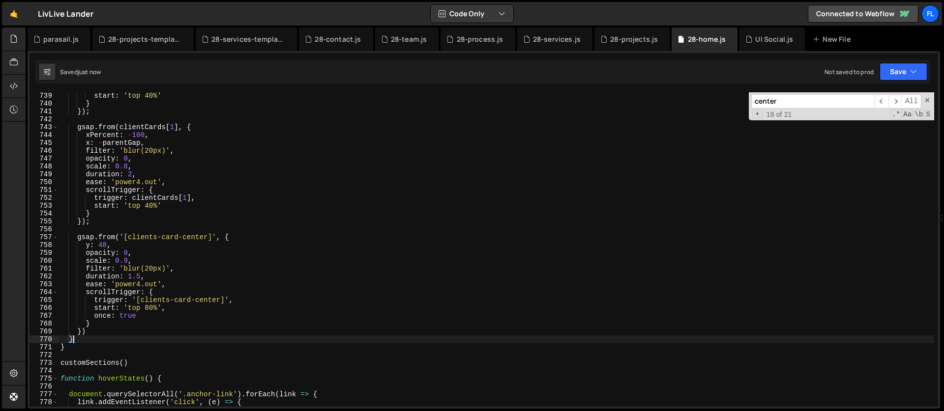
type textarea "}"
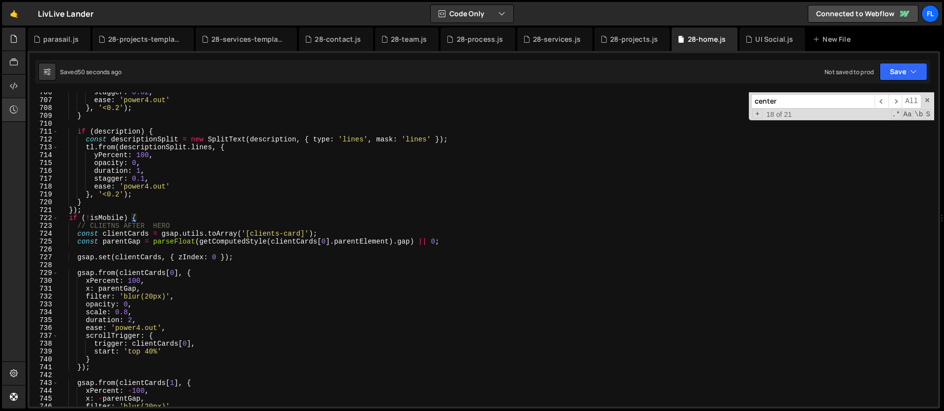
scroll to position [5464, 0]
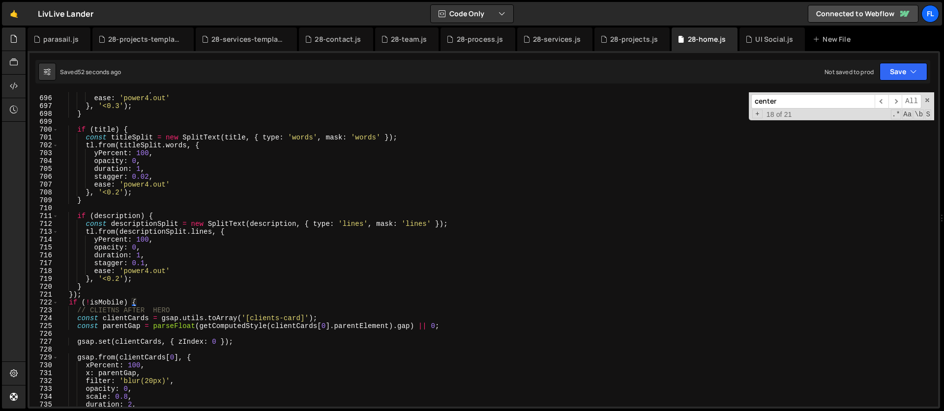
drag, startPoint x: 781, startPoint y: 103, endPoint x: 705, endPoint y: 106, distance: 75.3
click at [705, 106] on div "duration : 1.5 , ease : 'power4.out' } , '<0.3' ) ; } if ( title ) { const titl…" at bounding box center [495, 249] width 875 height 315
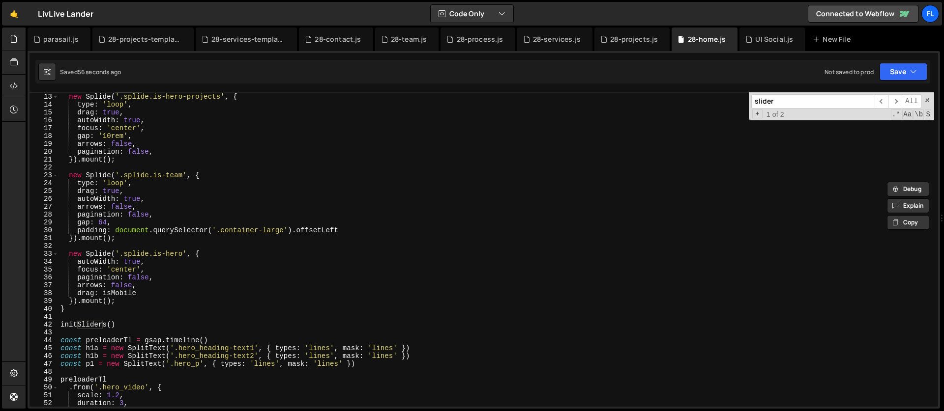
scroll to position [94, 0]
type input "slider"
click at [212, 255] on div "function initSliders ( ) { new Splide ( '.splide.is-hero-projects' , { type : '…" at bounding box center [495, 250] width 875 height 330
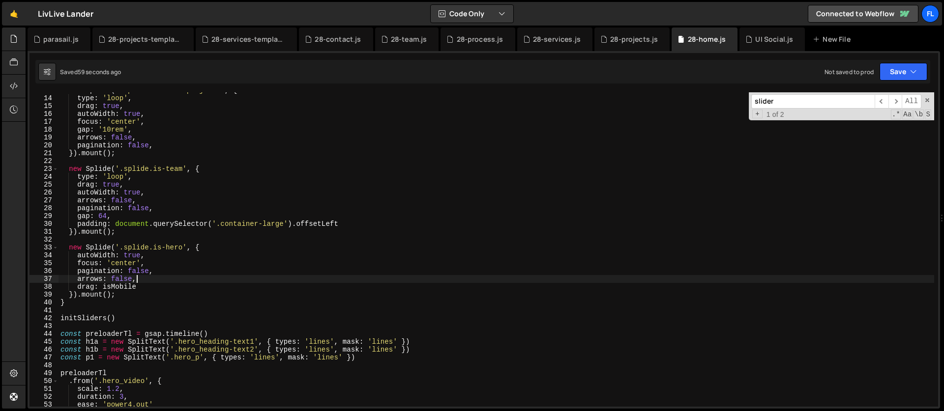
click at [150, 278] on div "new Splide ( '.splide.is-hero-projects' , { type : 'loop' , drag : true , autoW…" at bounding box center [495, 252] width 875 height 330
click at [140, 272] on div "new Splide ( '.splide.is-hero-projects' , { type : 'loop' , drag : true , autoW…" at bounding box center [495, 252] width 875 height 330
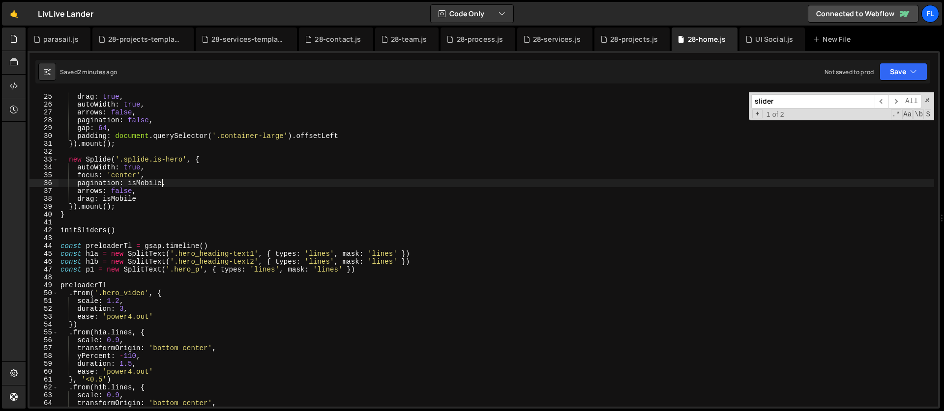
scroll to position [198, 0]
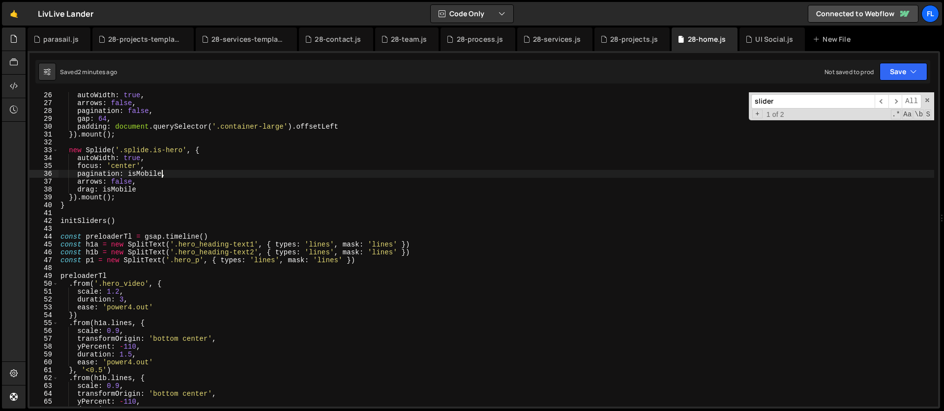
click at [382, 262] on div "autoWidth : true , arrows : false , pagination : false , gap : 64 , padding : d…" at bounding box center [495, 256] width 875 height 330
type textarea "const p1 = new SplitText('.hero_p', { types: 'lines', mask: 'lines' })"
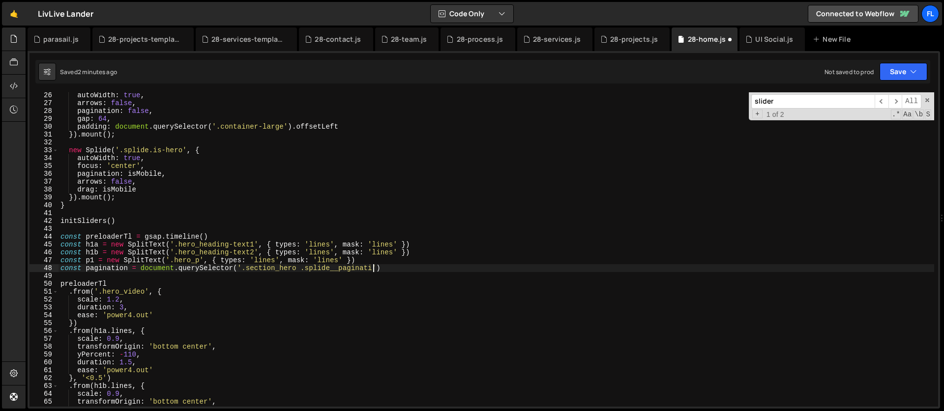
scroll to position [0, 22]
click at [396, 265] on div "autoWidth : true , arrows : false , pagination : false , gap : 64 , padding : d…" at bounding box center [495, 256] width 875 height 330
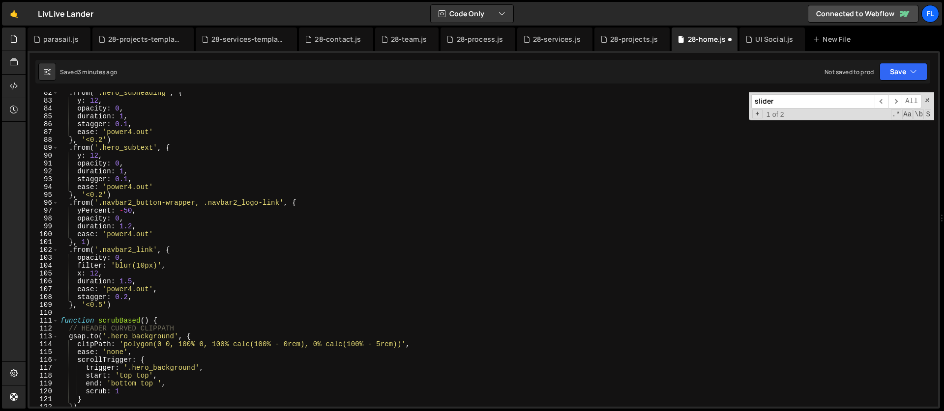
scroll to position [640, 0]
click at [127, 303] on div ". from ( '.hero_subheading' , { y : 12 , opacity : 0 , duration : 1 , stagger :…" at bounding box center [495, 254] width 875 height 330
type textarea "}, '<0.5')"
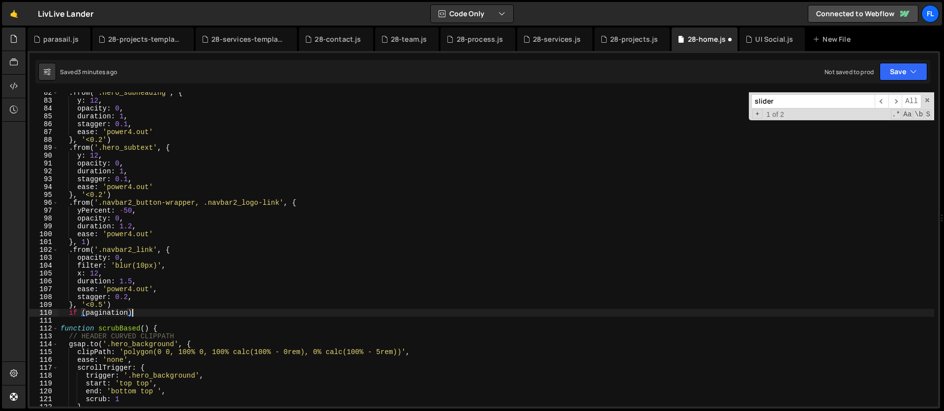
scroll to position [0, 5]
type textarea "if (pagination) {)"
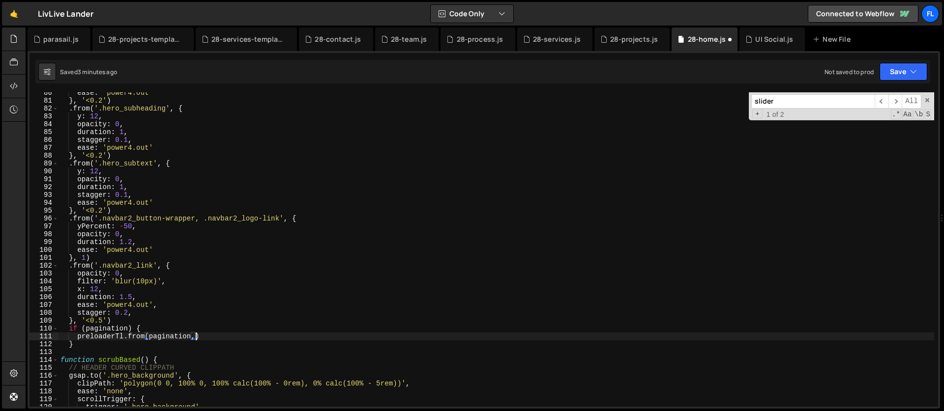
scroll to position [0, 9]
type textarea "preloaderTl.from(pagination, {)"
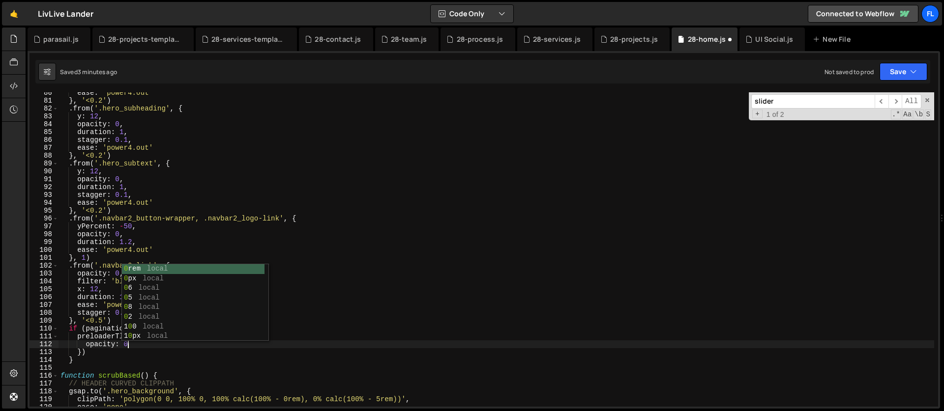
type textarea "opacity: 0,"
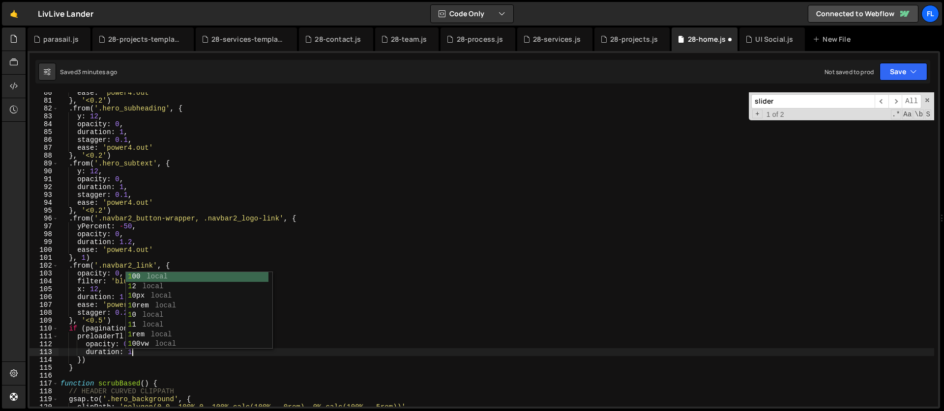
type textarea "duration: 1,"
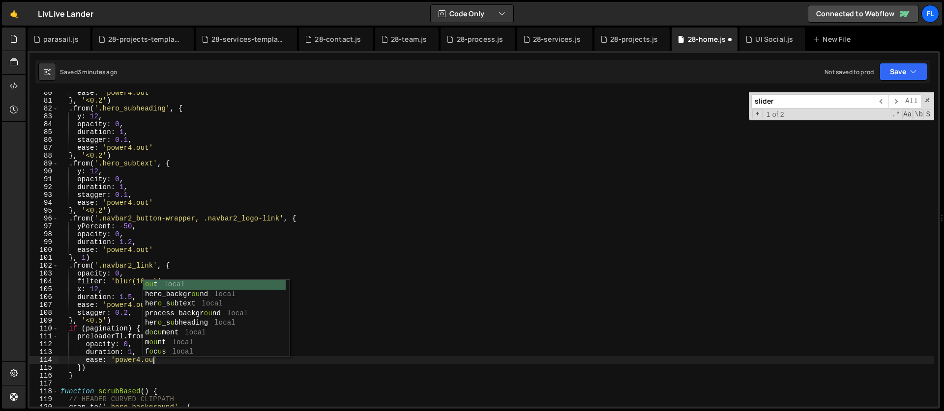
scroll to position [0, 6]
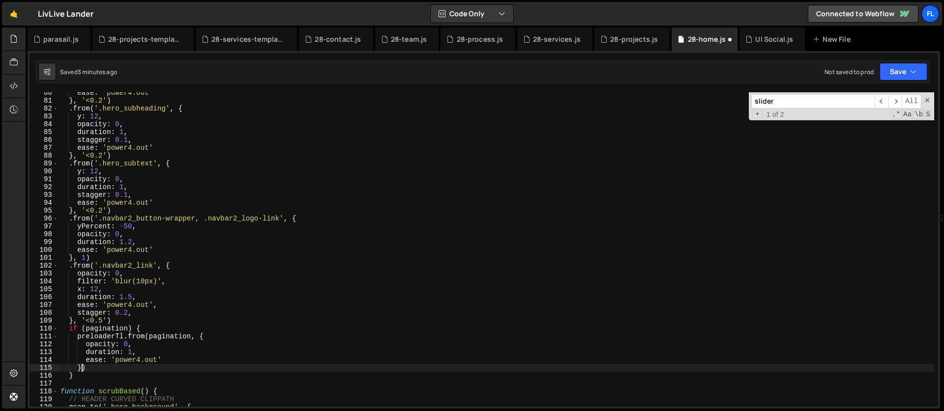
click at [80, 371] on div "ease : 'power4.out' } , '<0.2' ) . from ( '.hero_subheading' , { y : 12 , opaci…" at bounding box center [495, 254] width 875 height 330
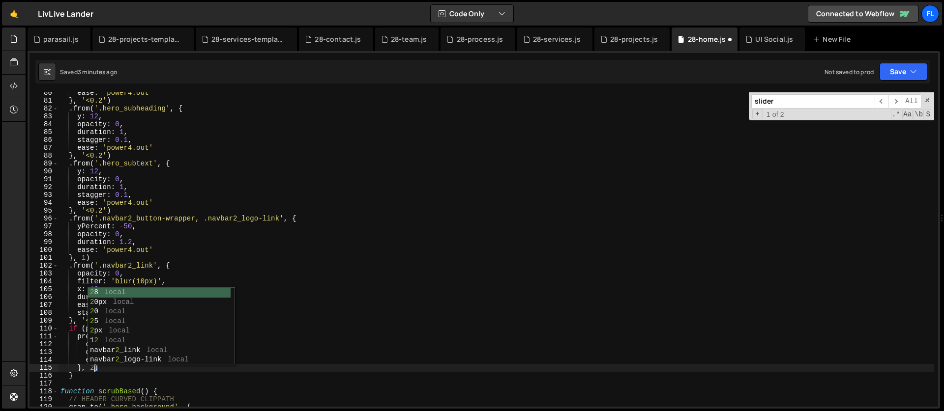
scroll to position [0, 1]
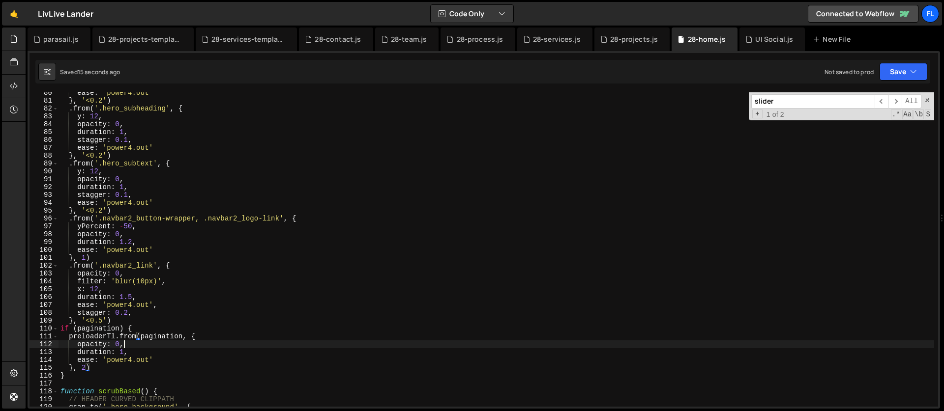
click at [134, 347] on div "ease : 'power4.out' } , '<0.2' ) . from ( '.hero_subheading' , { y : 12 , opaci…" at bounding box center [495, 254] width 875 height 330
type textarea "opacity: 0,"
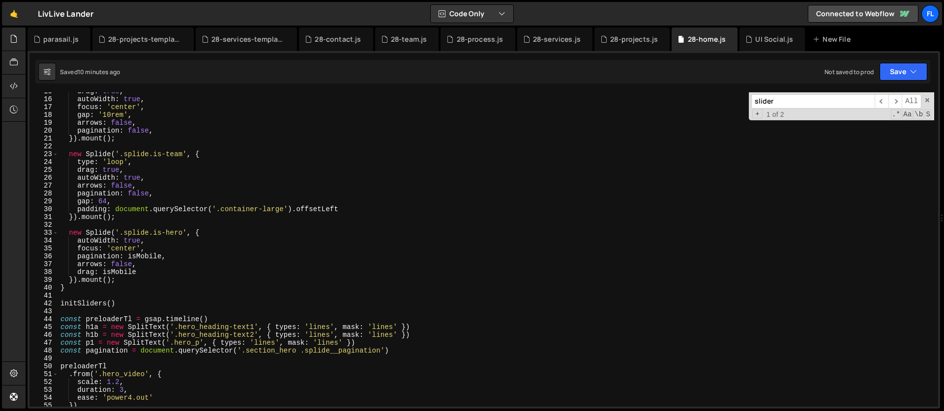
scroll to position [104, 0]
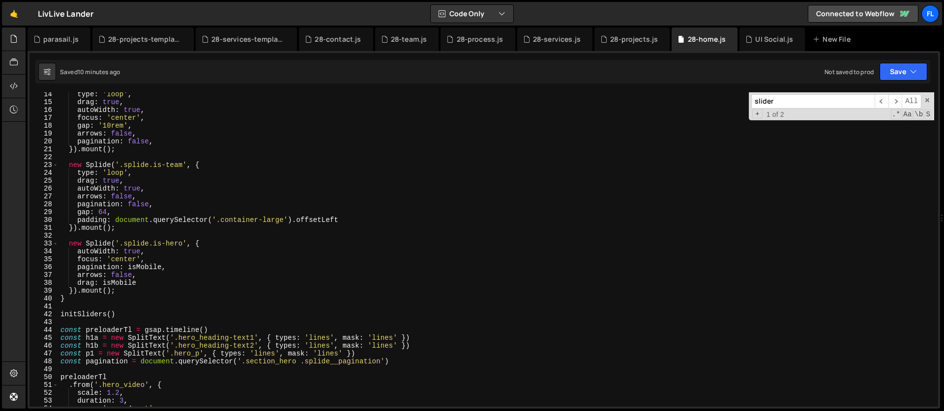
click at [204, 165] on div "type : 'loop' , drag : true , autoWidth : true , focus : 'center' , gap : '10re…" at bounding box center [495, 255] width 875 height 330
click at [212, 244] on div "type : 'loop' , drag : true , autoWidth : true , focus : 'center' , gap : '10re…" at bounding box center [495, 255] width 875 height 330
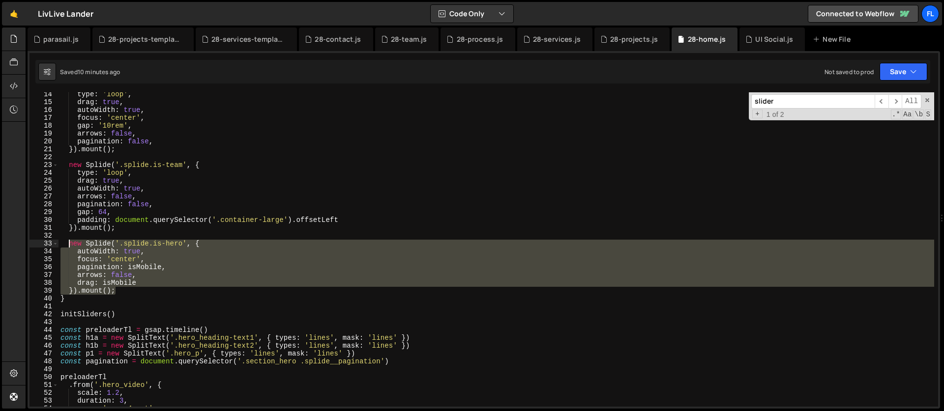
drag, startPoint x: 120, startPoint y: 291, endPoint x: 68, endPoint y: 245, distance: 69.6
click at [68, 245] on div "type : 'loop' , drag : true , autoWidth : true , focus : 'center' , gap : '10re…" at bounding box center [495, 255] width 875 height 330
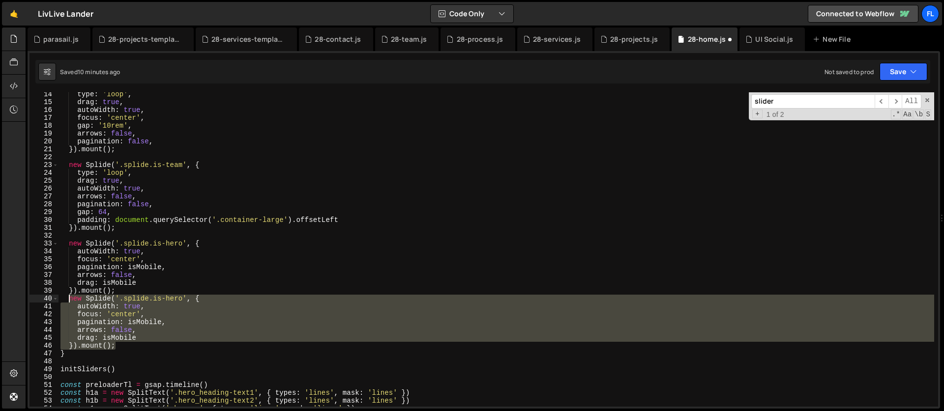
click at [156, 273] on div "type : 'loop' , drag : true , autoWidth : true , focus : 'center' , gap : '10re…" at bounding box center [495, 255] width 875 height 330
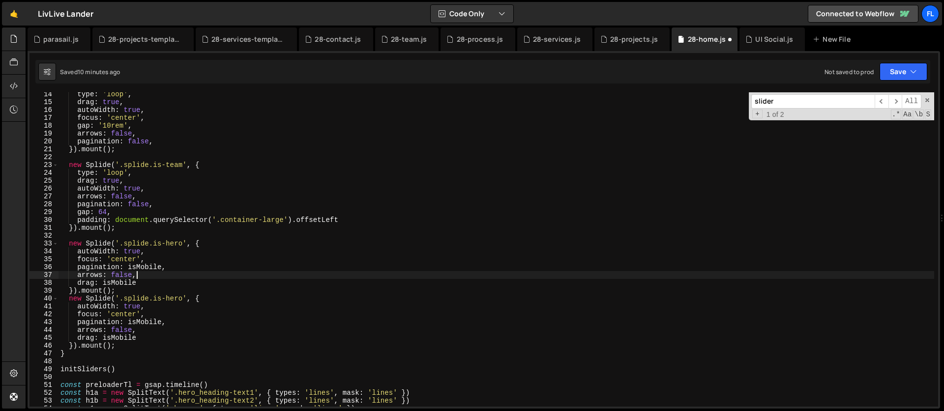
click at [185, 300] on div "type : 'loop' , drag : true , autoWidth : true , focus : 'center' , gap : '10re…" at bounding box center [495, 255] width 875 height 330
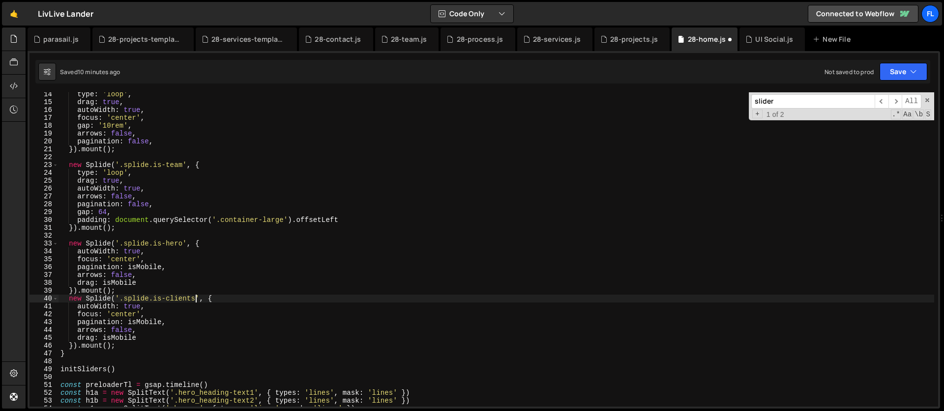
scroll to position [0, 9]
click at [174, 321] on div "type : 'loop' , drag : true , autoWidth : true , focus : 'center' , gap : '10re…" at bounding box center [495, 255] width 875 height 330
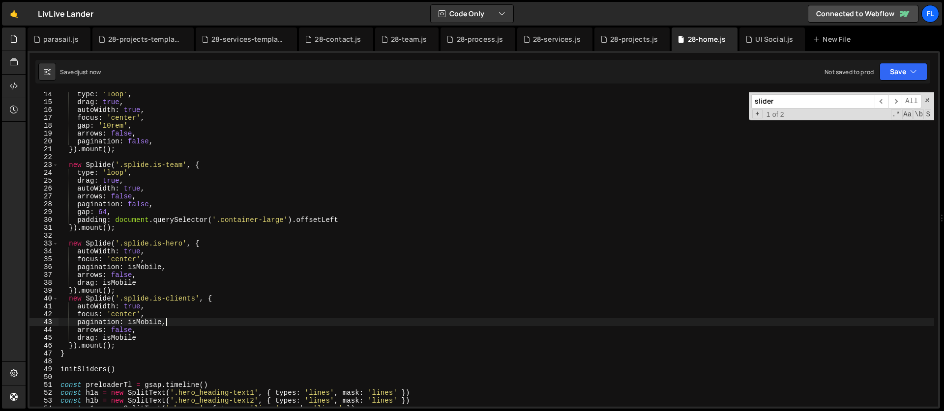
scroll to position [0, 7]
click at [214, 297] on div "type : 'loop' , drag : true , autoWidth : true , focus : 'center' , gap : '10re…" at bounding box center [495, 255] width 875 height 330
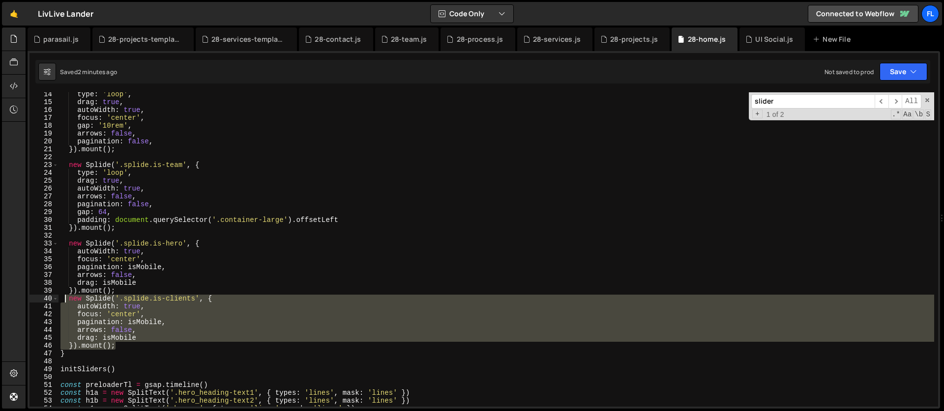
drag, startPoint x: 121, startPoint y: 347, endPoint x: 66, endPoint y: 298, distance: 73.5
click at [66, 298] on div "type : 'loop' , drag : true , autoWidth : true , focus : 'center' , gap : '10re…" at bounding box center [495, 255] width 875 height 330
paste textarea "}).mount();"
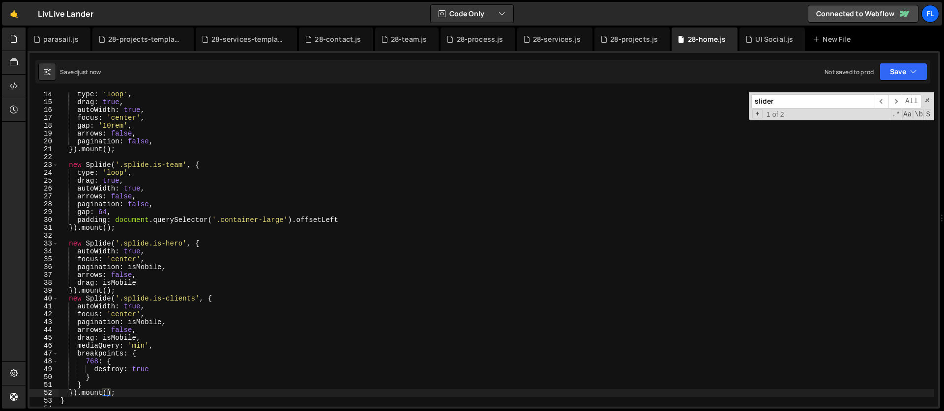
scroll to position [134, 0]
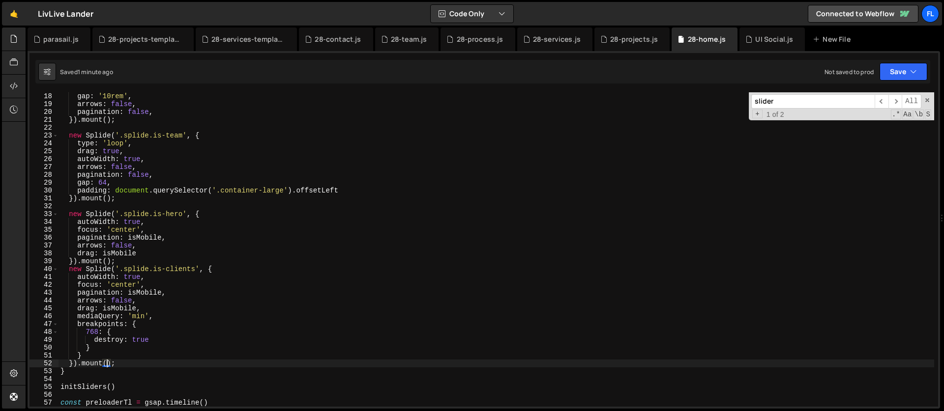
click at [116, 325] on div "gap : '10rem' , arrows : false , pagination : false , }) . mount ( ) ; new Spli…" at bounding box center [495, 257] width 875 height 330
click at [149, 322] on div "gap : '10rem' , arrows : false , pagination : false , }) . mount ( ) ; new Spli…" at bounding box center [495, 257] width 875 height 330
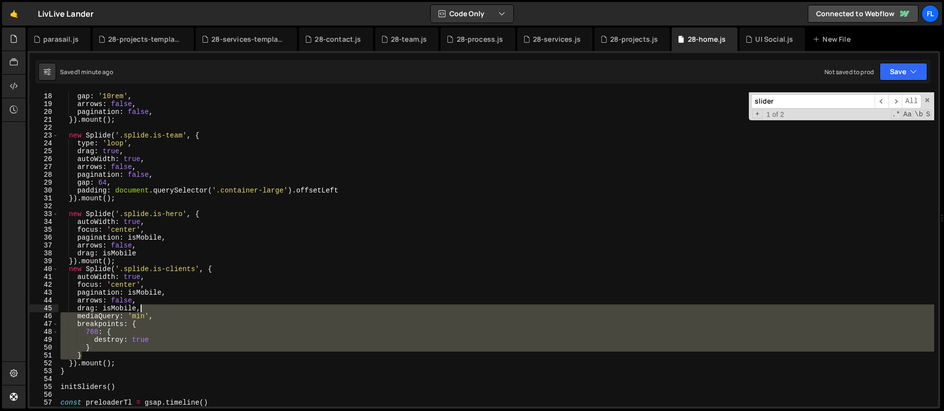
drag, startPoint x: 93, startPoint y: 358, endPoint x: 164, endPoint y: 311, distance: 84.7
click at [164, 311] on div "gap : '10rem' , arrows : false , pagination : false , }) . mount ( ) ; new Spli…" at bounding box center [495, 257] width 875 height 330
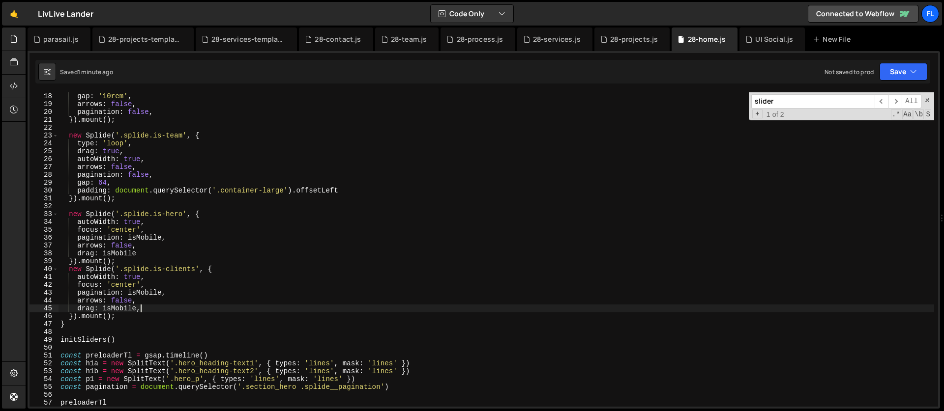
click at [166, 223] on div "gap : '10rem' , arrows : false , pagination : false , }) . mount ( ) ; new Spli…" at bounding box center [495, 257] width 875 height 330
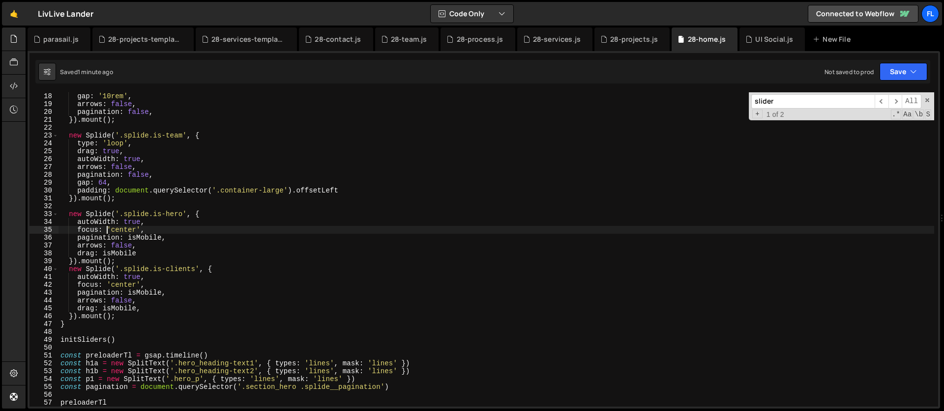
click at [107, 230] on div "gap : '10rem' , arrows : false , pagination : false , }) . mount ( ) ; new Spli…" at bounding box center [495, 257] width 875 height 330
drag, startPoint x: 204, startPoint y: 230, endPoint x: 121, endPoint y: 264, distance: 89.7
click at [106, 231] on div "gap : '10rem' , arrows : false , pagination : false , }) . mount ( ) ; new Spli…" at bounding box center [495, 257] width 875 height 330
drag, startPoint x: 108, startPoint y: 284, endPoint x: 143, endPoint y: 283, distance: 34.9
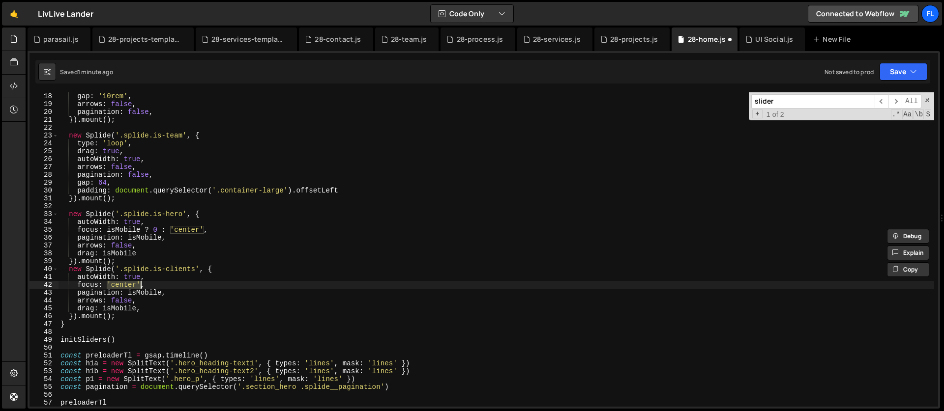
click at [143, 283] on div "gap : '10rem' , arrows : false , pagination : false , }) . mount ( ) ; new Spli…" at bounding box center [495, 257] width 875 height 330
paste textarea "[DEMOGRAPHIC_DATA] ? 0 :"
click at [145, 299] on div "gap : '10rem' , arrows : false , pagination : false , }) . mount ( ) ; new Spli…" at bounding box center [495, 257] width 875 height 330
type textarea "arrows: false,"
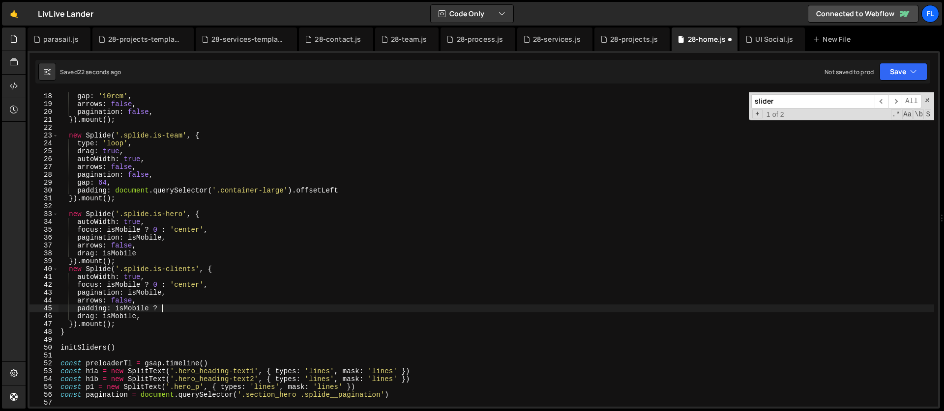
scroll to position [0, 6]
type textarea "padding: isMobile ? {"
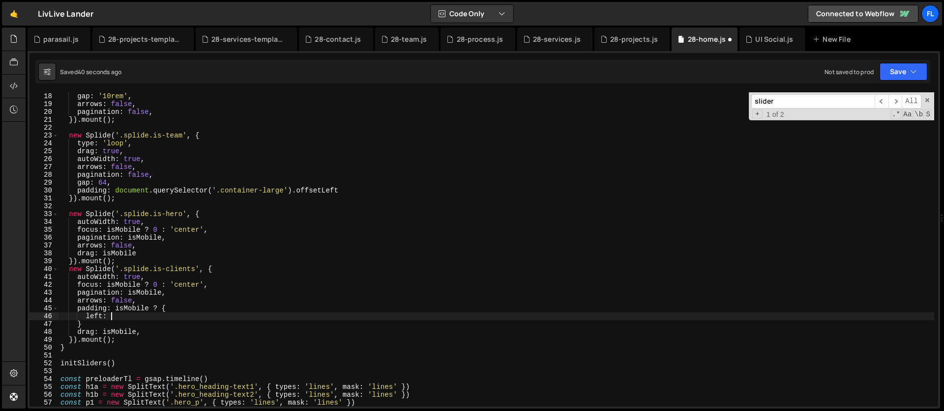
scroll to position [0, 3]
type textarea "left: 32,"
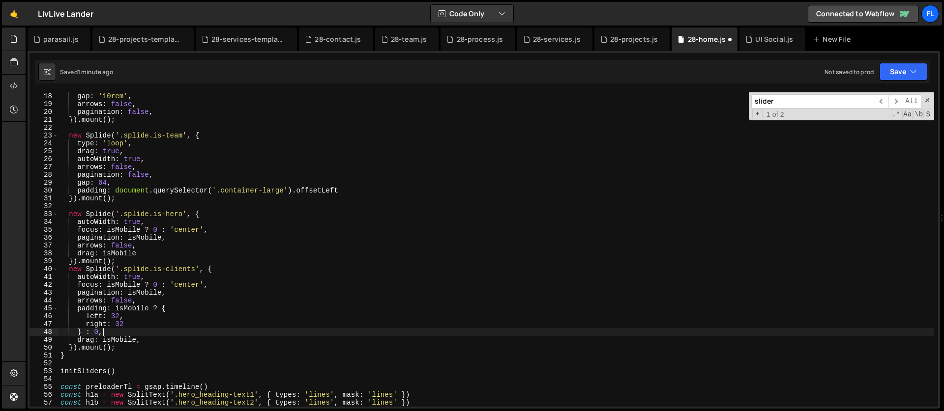
scroll to position [0, 2]
click at [163, 278] on div "gap : '10rem' , arrows : false , pagination : false , }) . mount ( ) ; new Spli…" at bounding box center [495, 257] width 875 height 330
type textarea "autoWidth: true,"
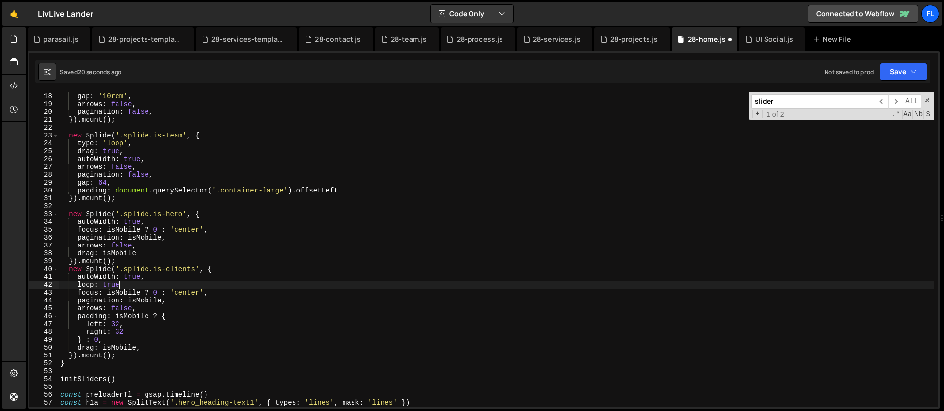
scroll to position [0, 4]
click at [164, 287] on div "gap : '10rem' , arrows : false , pagination : false , }) . mount ( ) ; new Spli…" at bounding box center [495, 257] width 875 height 330
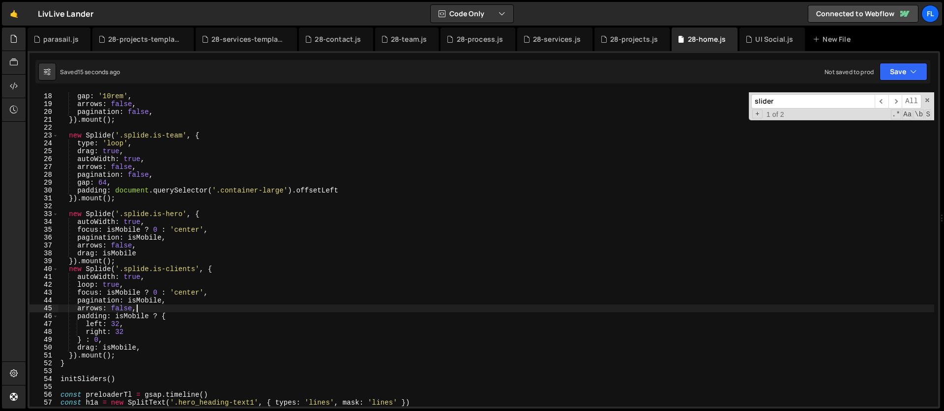
click at [141, 311] on div "gap : '10rem' , arrows : false , pagination : false , }) . mount ( ) ; new Spli…" at bounding box center [495, 257] width 875 height 330
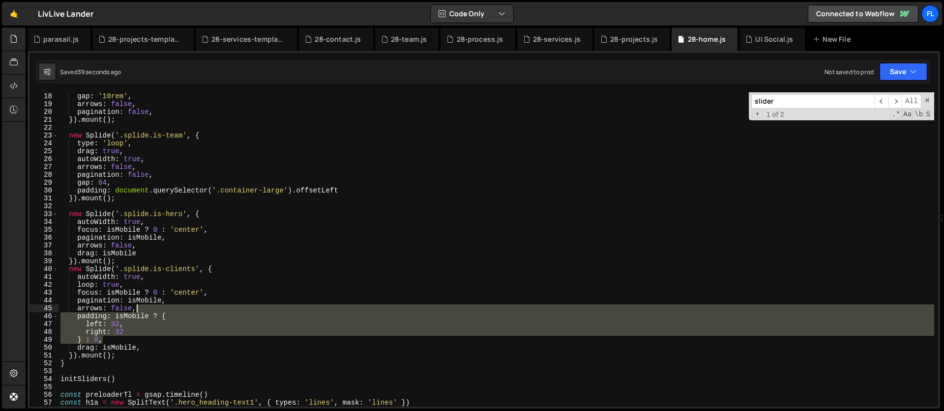
drag, startPoint x: 105, startPoint y: 341, endPoint x: 145, endPoint y: 310, distance: 50.8
click at [145, 310] on div "gap : '10rem' , arrows : false , pagination : false , }) . mount ( ) ; new Spli…" at bounding box center [495, 257] width 875 height 330
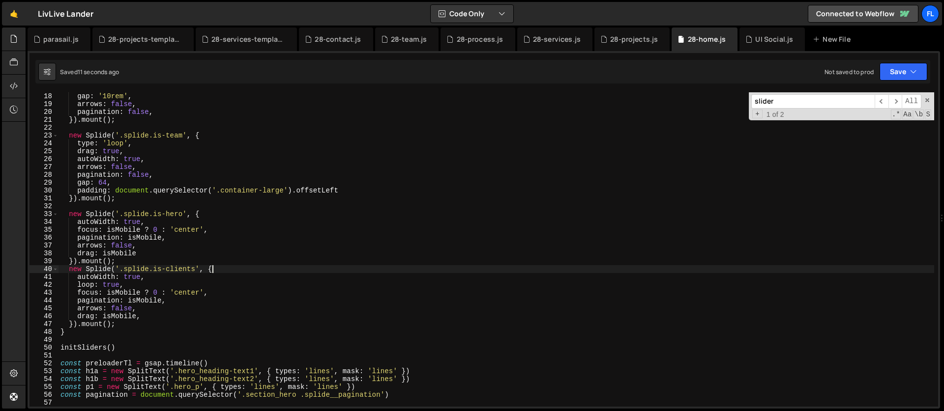
click at [215, 268] on div "gap : '10rem' , arrows : false , pagination : false , }) . mount ( ) ; new Spli…" at bounding box center [495, 257] width 875 height 330
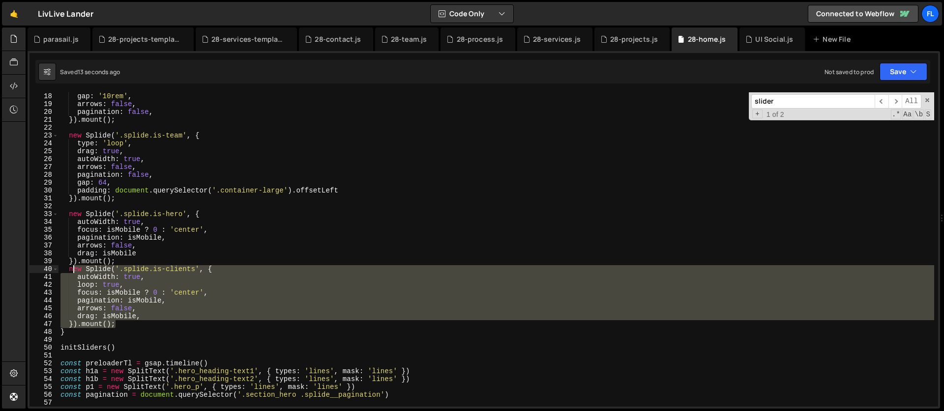
drag, startPoint x: 128, startPoint y: 323, endPoint x: 73, endPoint y: 272, distance: 74.8
click at [73, 272] on div "gap : '10rem' , arrows : false , pagination : false , }) . mount ( ) ; new Spli…" at bounding box center [495, 257] width 875 height 330
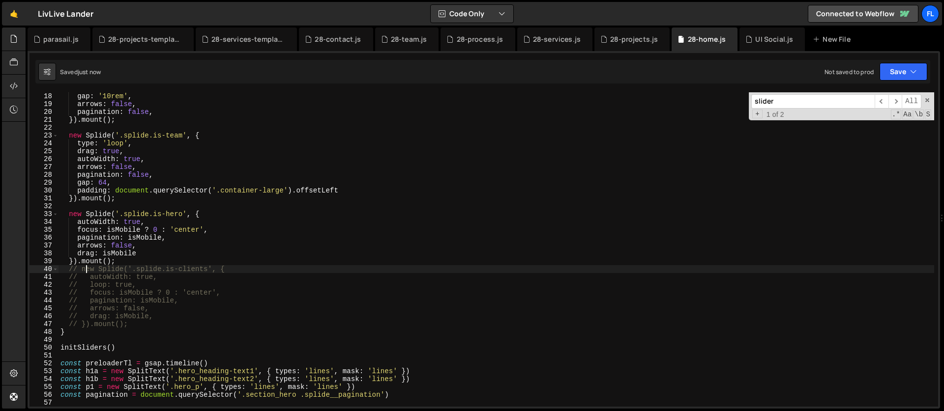
click at [147, 265] on div "gap : '10rem' , arrows : false , pagination : false , }) . mount ( ) ; new Spli…" at bounding box center [495, 257] width 875 height 330
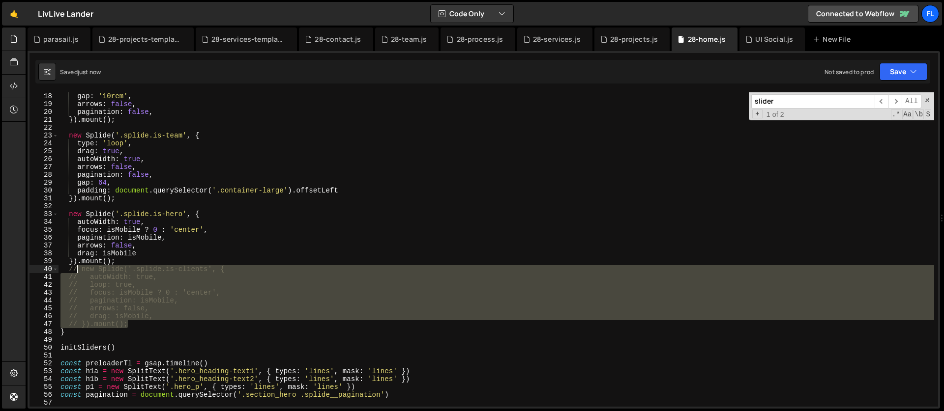
drag, startPoint x: 133, startPoint y: 324, endPoint x: 79, endPoint y: 271, distance: 76.1
click at [79, 271] on div "gap : '10rem' , arrows : false , pagination : false , }) . mount ( ) ; new Spli…" at bounding box center [495, 257] width 875 height 330
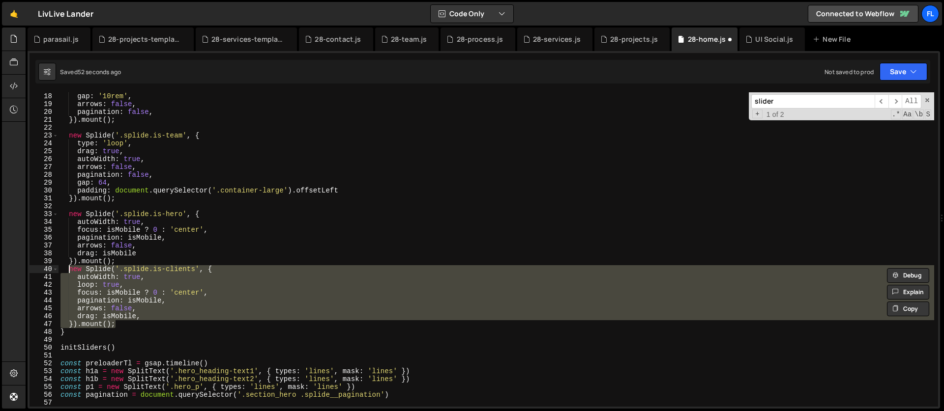
click at [135, 287] on div "gap : '10rem' , arrows : false , pagination : false , }) . mount ( ) ; new Spli…" at bounding box center [495, 249] width 875 height 315
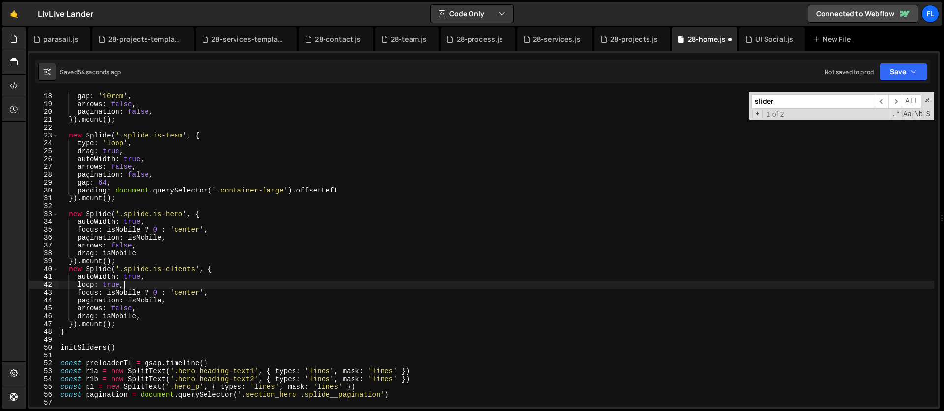
click at [155, 292] on div "gap : '10rem' , arrows : false , pagination : false , }) . mount ( ) ; new Spli…" at bounding box center [495, 257] width 875 height 330
click at [117, 299] on div "gap : '10rem' , arrows : false , pagination : false , }) . mount ( ) ; new Spli…" at bounding box center [495, 257] width 875 height 330
click at [132, 273] on div "gap : '10rem' , arrows : false , pagination : false , }) . mount ( ) ; new Spli…" at bounding box center [495, 257] width 875 height 330
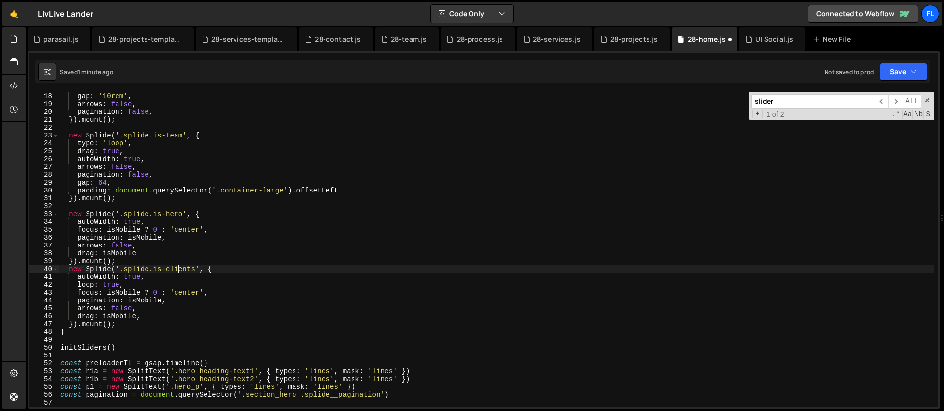
click at [179, 272] on div "gap : '10rem' , arrows : false , pagination : false , }) . mount ( ) ; new Spli…" at bounding box center [495, 257] width 875 height 330
click at [217, 176] on div "gap : '10rem' , arrows : false , pagination : false , }) . mount ( ) ; new Spli…" at bounding box center [495, 257] width 875 height 330
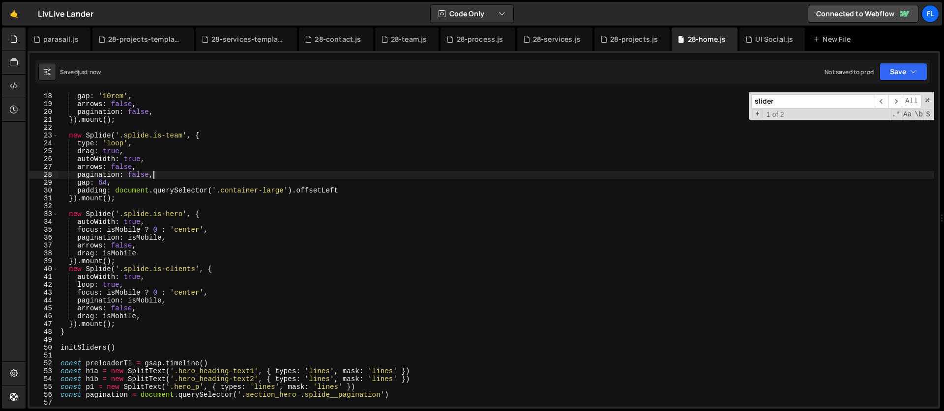
click at [100, 276] on div "gap : '10rem' , arrows : false , pagination : false , }) . mount ( ) ; new Spli…" at bounding box center [495, 257] width 875 height 330
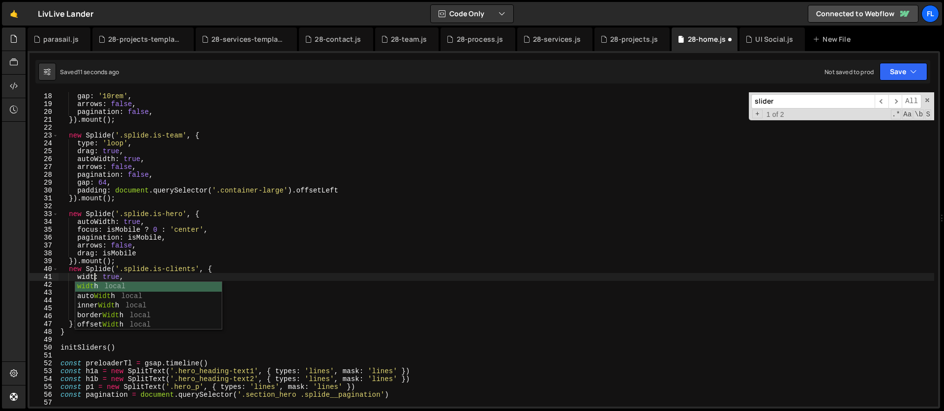
scroll to position [0, 2]
click at [114, 276] on div "gap : '10rem' , arrows : false , pagination : false , }) . mount ( ) ; new Spli…" at bounding box center [495, 257] width 875 height 330
click at [131, 284] on div "gap : '10rem' , arrows : false , pagination : false , }) . mount ( ) ; new Spli…" at bounding box center [495, 257] width 875 height 330
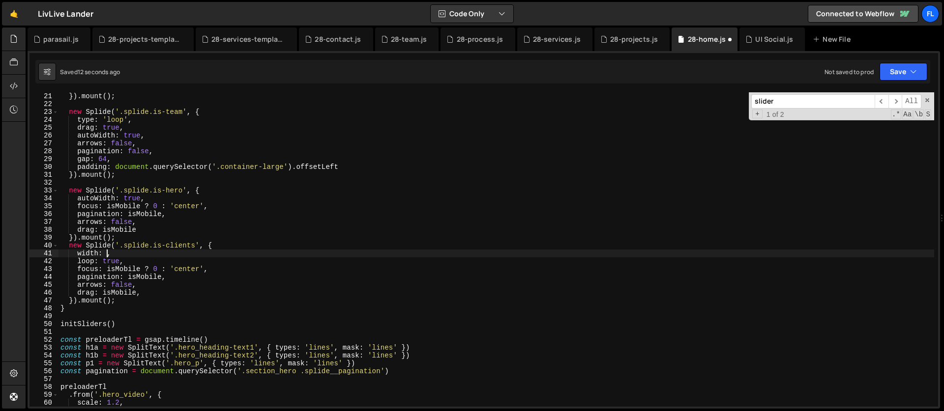
scroll to position [0, 3]
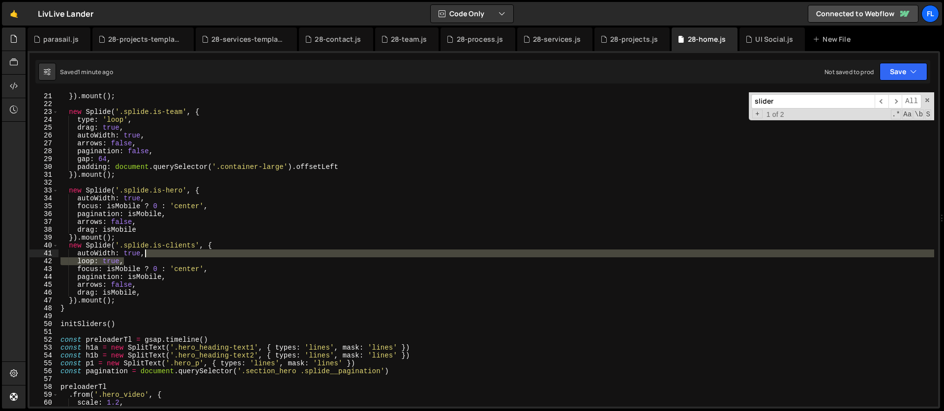
drag, startPoint x: 135, startPoint y: 259, endPoint x: 153, endPoint y: 256, distance: 17.9
click at [153, 256] on div "}) . mount ( ) ; new Splide ( '.splide.is-team' , { type : 'loop' , drag : true…" at bounding box center [495, 257] width 875 height 330
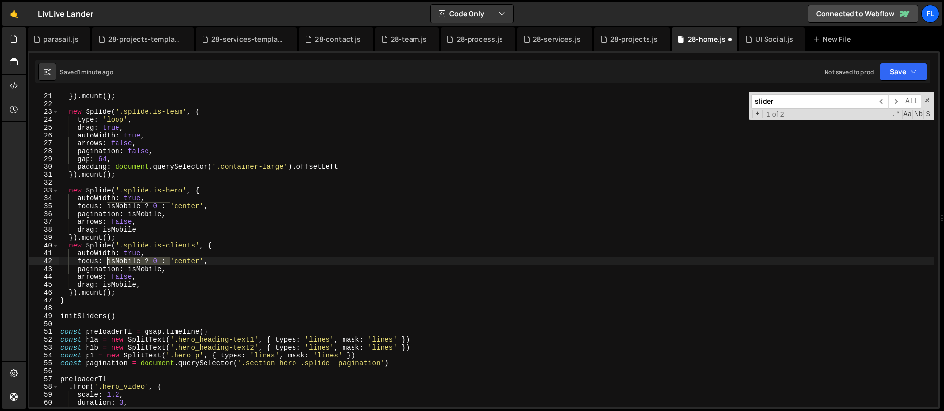
drag, startPoint x: 170, startPoint y: 262, endPoint x: 108, endPoint y: 261, distance: 62.0
click at [108, 261] on div "}) . mount ( ) ; new Splide ( '.splide.is-team' , { type : 'loop' , drag : true…" at bounding box center [495, 257] width 875 height 330
click at [147, 270] on div "}) . mount ( ) ; new Splide ( '.splide.is-team' , { type : 'loop' , drag : true…" at bounding box center [495, 257] width 875 height 330
click at [145, 279] on div "}) . mount ( ) ; new Splide ( '.splide.is-team' , { type : 'loop' , drag : true…" at bounding box center [495, 257] width 875 height 330
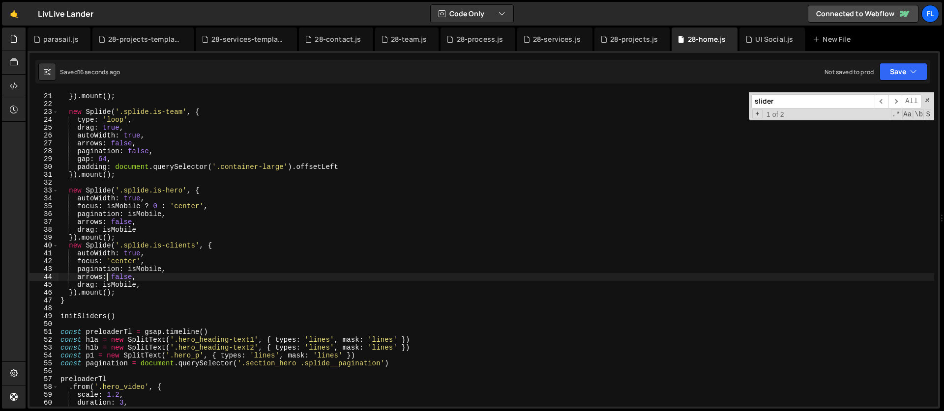
click at [108, 277] on div "}) . mount ( ) ; new Splide ( '.splide.is-team' , { type : 'loop' , drag : true…" at bounding box center [495, 257] width 875 height 330
click at [153, 261] on div "}) . mount ( ) ; new Splide ( '.splide.is-team' , { type : 'loop' , drag : true…" at bounding box center [495, 257] width 875 height 330
click at [149, 252] on div "}) . mount ( ) ; new Splide ( '.splide.is-team' , { type : 'loop' , drag : true…" at bounding box center [495, 257] width 875 height 330
click at [120, 286] on div "}) . mount ( ) ; new Splide ( '.splide.is-team' , { type : 'loop' , drag : true…" at bounding box center [495, 257] width 875 height 330
click at [118, 286] on div "}) . mount ( ) ; new Splide ( '.splide.is-team' , { type : 'loop' , drag : true…" at bounding box center [495, 257] width 875 height 330
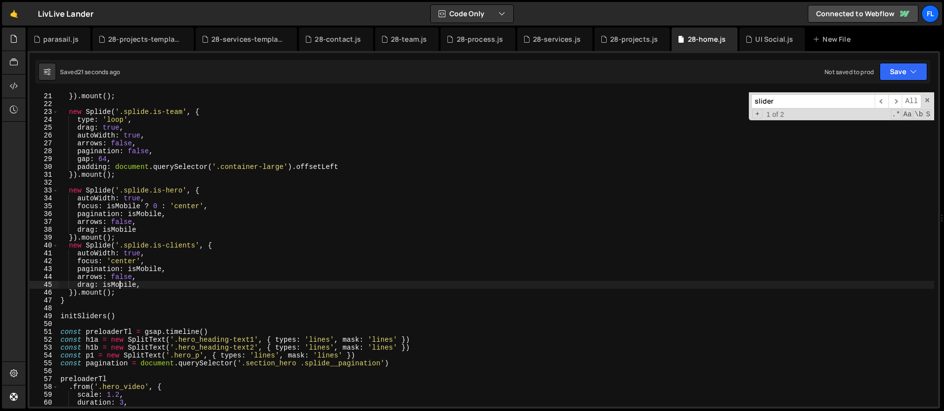
click at [118, 286] on div "}) . mount ( ) ; new Splide ( '.splide.is-team' , { type : 'loop' , drag : true…" at bounding box center [495, 257] width 875 height 330
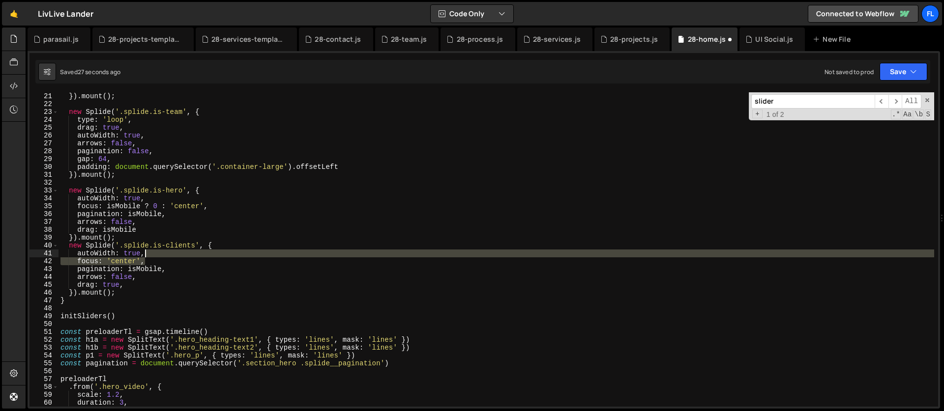
drag, startPoint x: 149, startPoint y: 261, endPoint x: 151, endPoint y: 256, distance: 5.8
click at [151, 256] on div "}) . mount ( ) ; new Splide ( '.splide.is-team' , { type : 'loop' , drag : true…" at bounding box center [495, 257] width 875 height 330
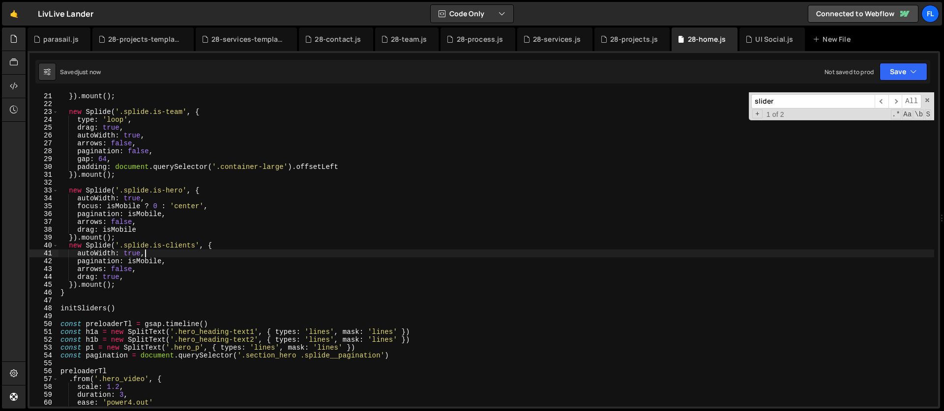
click at [115, 279] on div "}) . mount ( ) ; new Splide ( '.splide.is-team' , { type : 'loop' , drag : true…" at bounding box center [495, 257] width 875 height 330
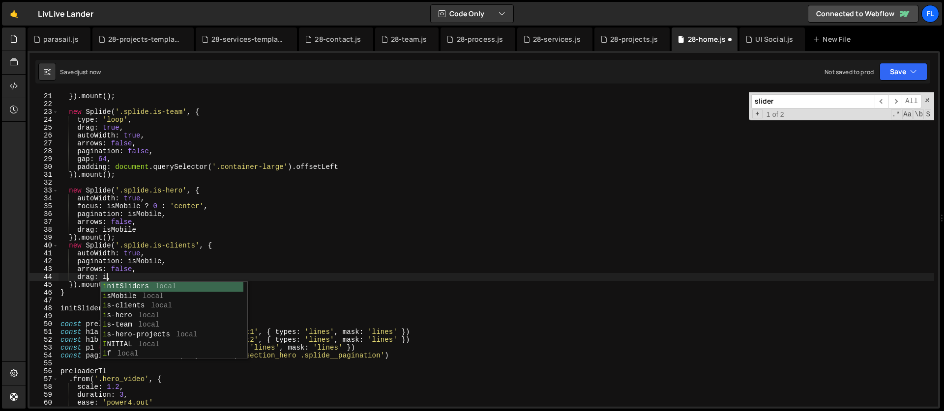
scroll to position [0, 3]
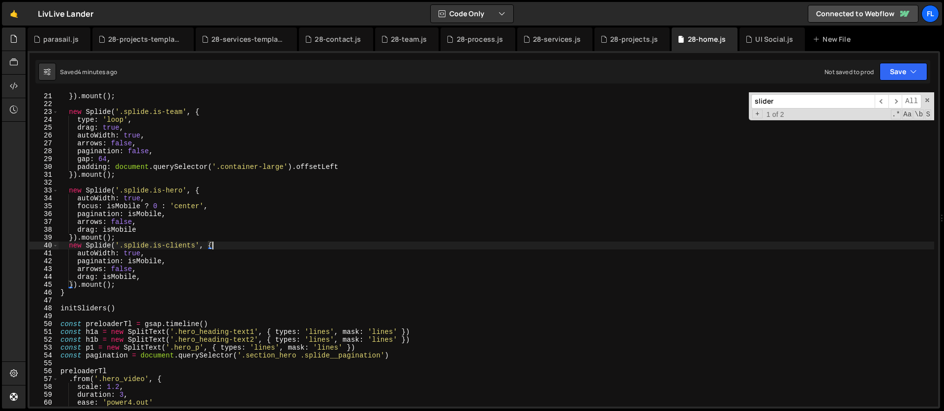
click at [215, 244] on div "}) . mount ( ) ; new Splide ( '.splide.is-team' , { type : 'loop' , drag : true…" at bounding box center [495, 257] width 875 height 330
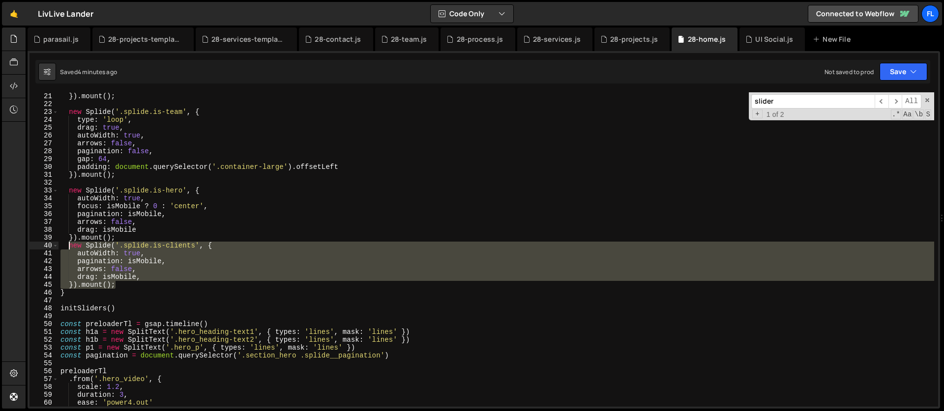
drag, startPoint x: 124, startPoint y: 285, endPoint x: 67, endPoint y: 248, distance: 68.2
click at [67, 248] on div "}) . mount ( ) ; new Splide ( '.splide.is-team' , { type : 'loop' , drag : true…" at bounding box center [495, 257] width 875 height 330
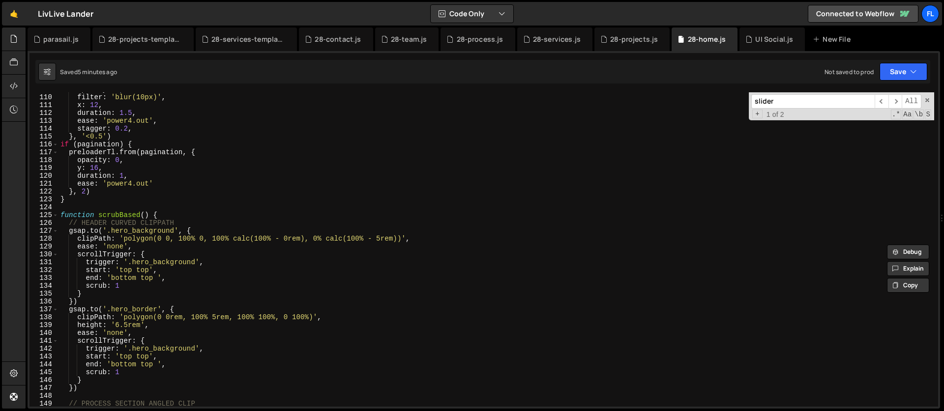
scroll to position [886, 0]
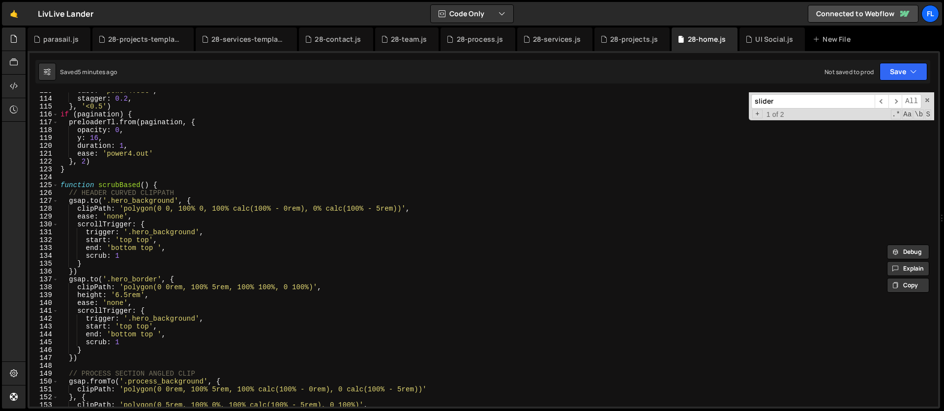
click at [195, 205] on div "ease : 'power4.out' , stagger : 0.2 , } , '<0.5' ) if ( pagination ) { preloade…" at bounding box center [495, 252] width 875 height 330
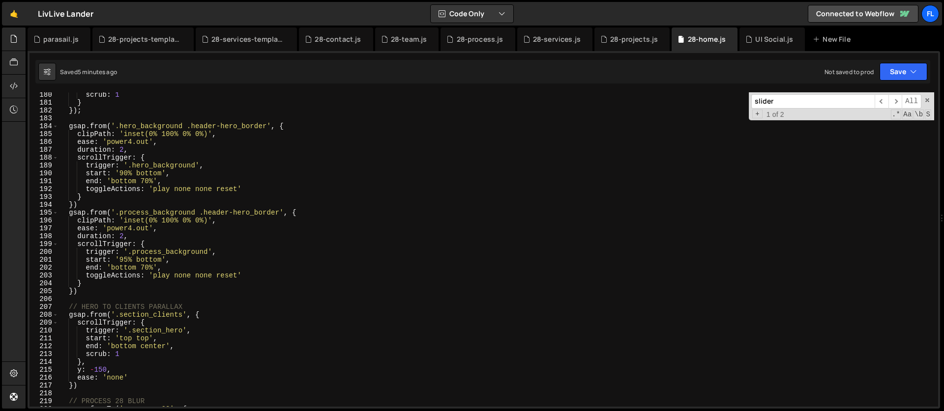
scroll to position [1565, 0]
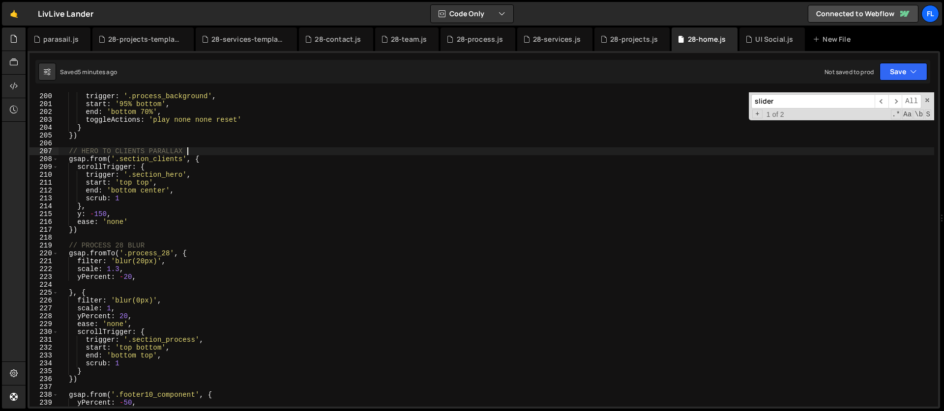
click at [188, 153] on div "trigger : '.process_background' , start : '95% bottom' , end : 'bottom 70%' , t…" at bounding box center [495, 257] width 875 height 330
type textarea "// HERO TO CLIENTS PARALLAX"
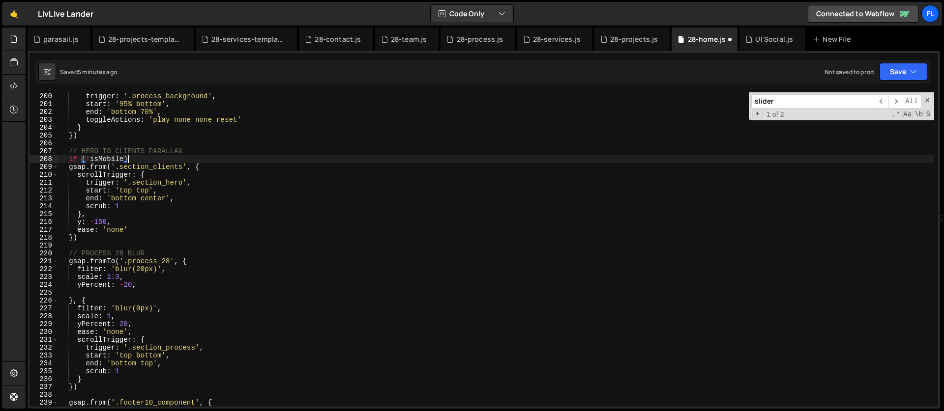
scroll to position [0, 4]
click at [101, 237] on div "trigger : '.process_background' , start : '95% bottom' , end : 'bottom 70%' , t…" at bounding box center [495, 257] width 875 height 330
type textarea "})"
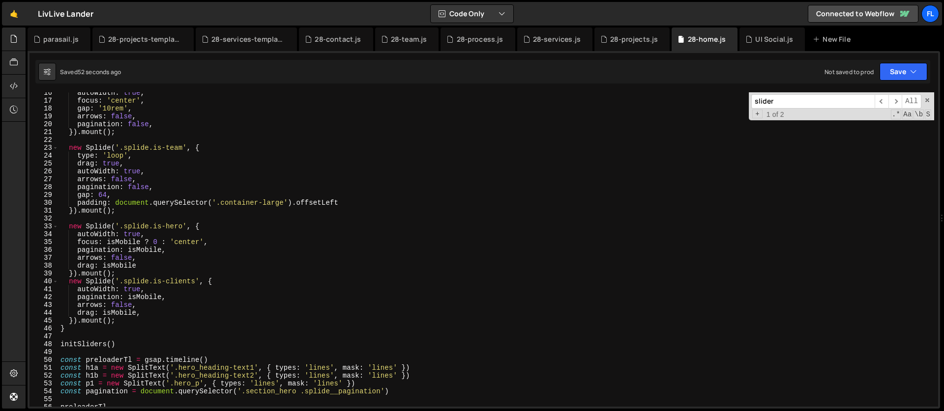
scroll to position [182, 0]
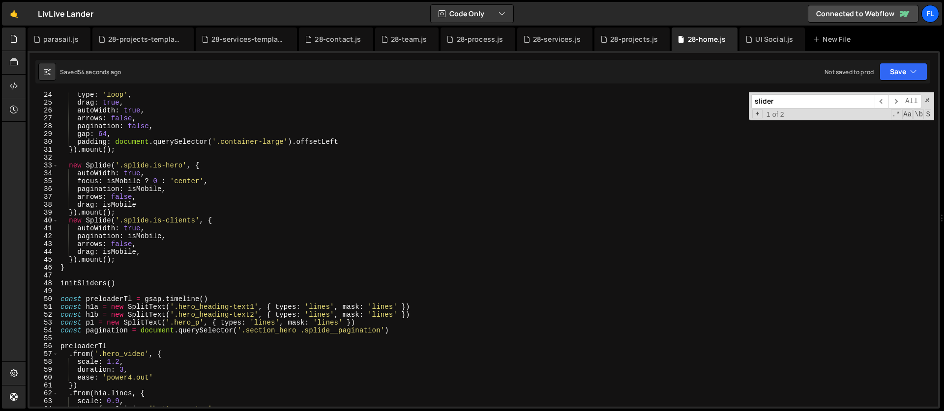
click at [219, 221] on div "type : 'loop' , drag : true , autoWidth : true , arrows : false , pagination : …" at bounding box center [495, 256] width 875 height 330
type textarea "new Splide('.splide.is-clients', {"
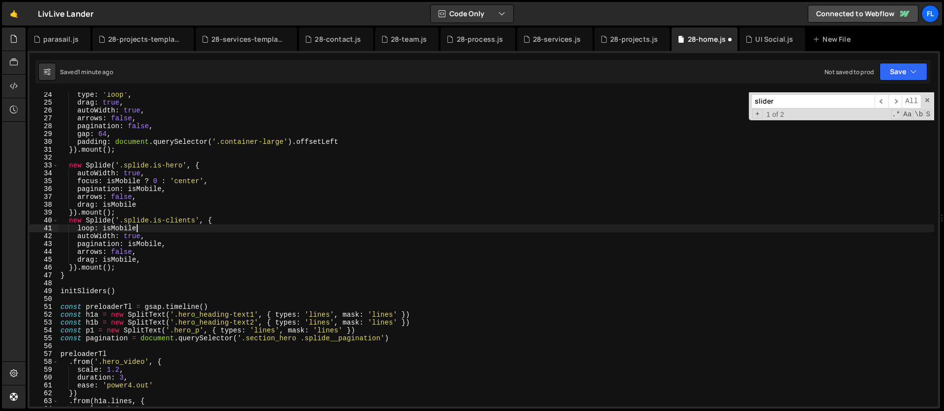
scroll to position [0, 5]
click at [233, 223] on div "type : 'loop' , drag : true , autoWidth : true , arrows : false , pagination : …" at bounding box center [495, 256] width 875 height 330
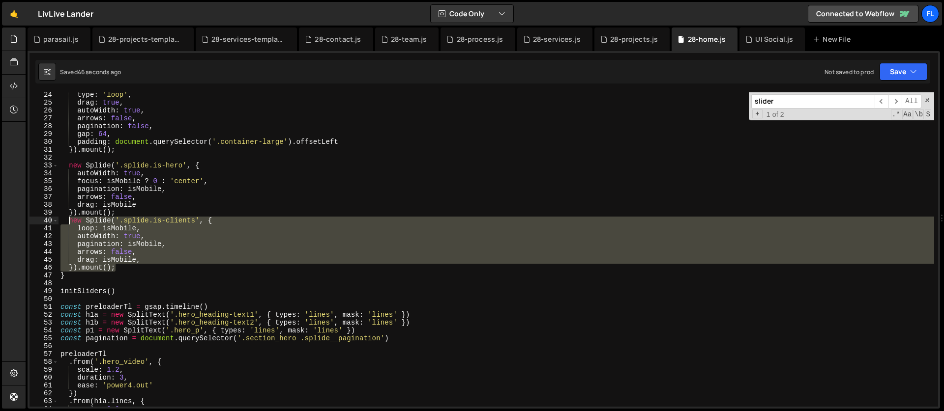
drag, startPoint x: 126, startPoint y: 267, endPoint x: 68, endPoint y: 223, distance: 72.9
click at [68, 223] on div "type : 'loop' , drag : true , autoWidth : true , arrows : false , pagination : …" at bounding box center [495, 256] width 875 height 330
paste textarea "}).mount();"
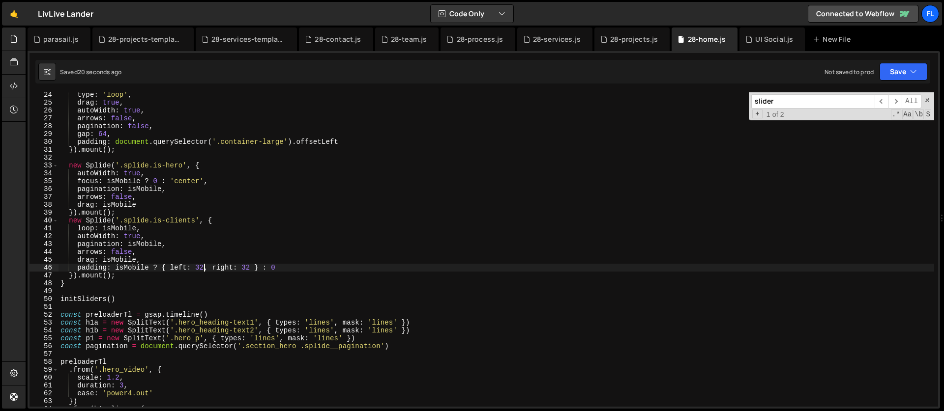
click at [203, 267] on div "type : 'loop' , drag : true , autoWidth : true , arrows : false , pagination : …" at bounding box center [495, 256] width 875 height 330
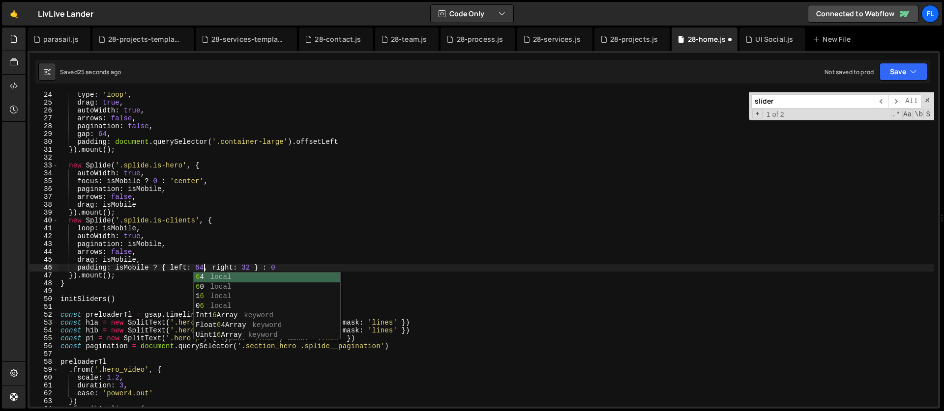
scroll to position [0, 10]
click at [251, 263] on div "type : 'loop' , drag : true , autoWidth : true , arrows : false , pagination : …" at bounding box center [495, 256] width 875 height 330
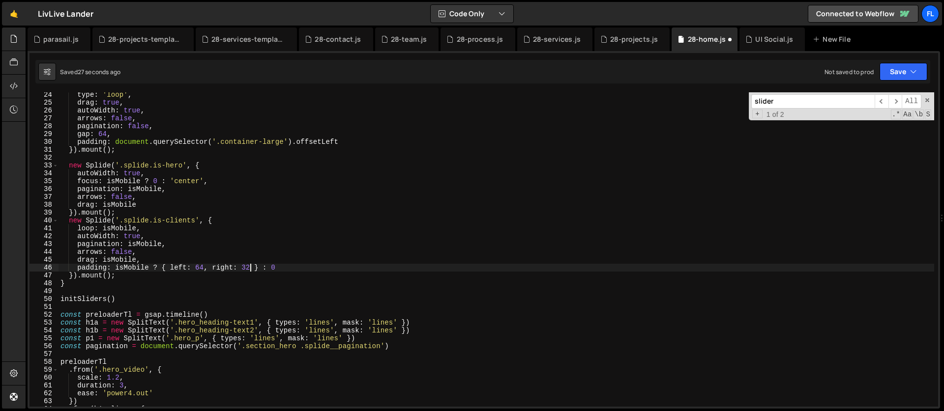
click at [252, 268] on div "type : 'loop' , drag : true , autoWidth : true , arrows : false , pagination : …" at bounding box center [495, 256] width 875 height 330
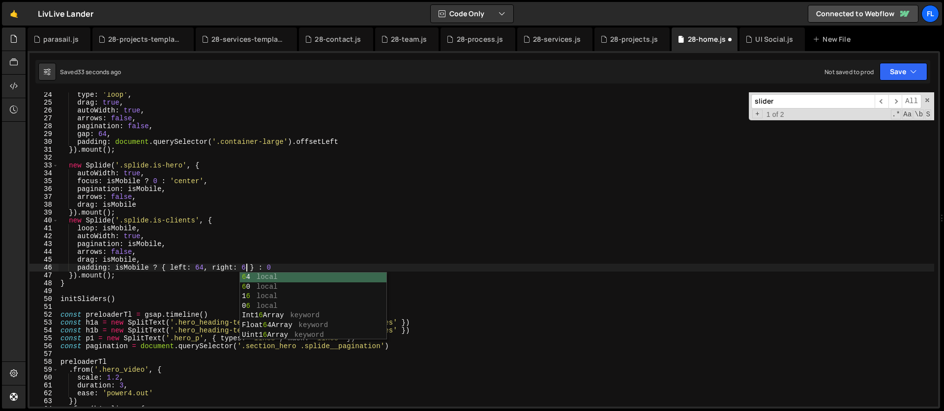
scroll to position [0, 13]
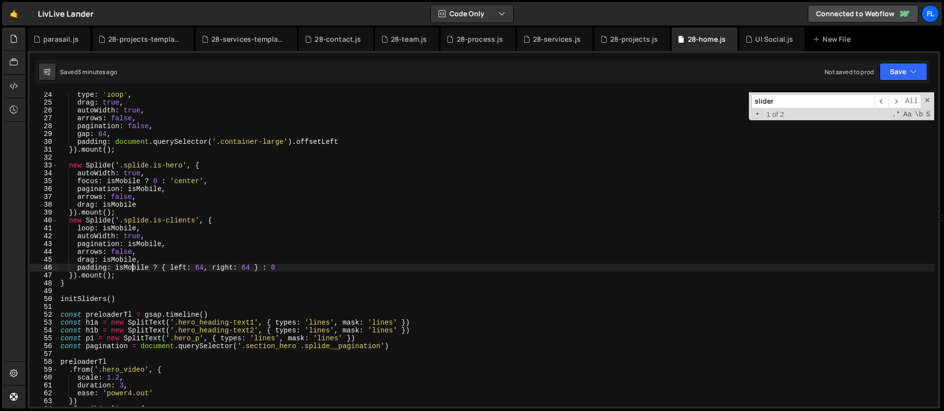
click at [133, 265] on div "type : 'loop' , drag : true , autoWidth : true , arrows : false , pagination : …" at bounding box center [495, 256] width 875 height 330
click at [298, 273] on div "type : 'loop' , drag : true , autoWidth : true , arrows : false , pagination : …" at bounding box center [495, 256] width 875 height 330
click at [290, 270] on div "type : 'loop' , drag : true , autoWidth : true , arrows : false , pagination : …" at bounding box center [495, 256] width 875 height 330
paste textarea "}"
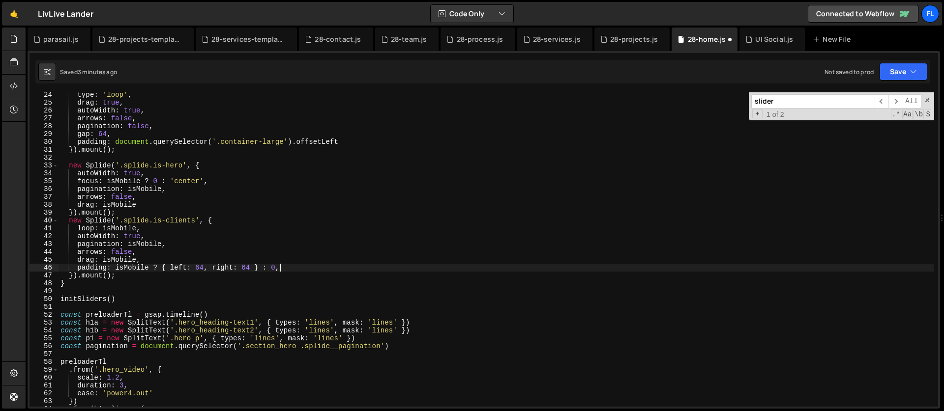
scroll to position [0, 0]
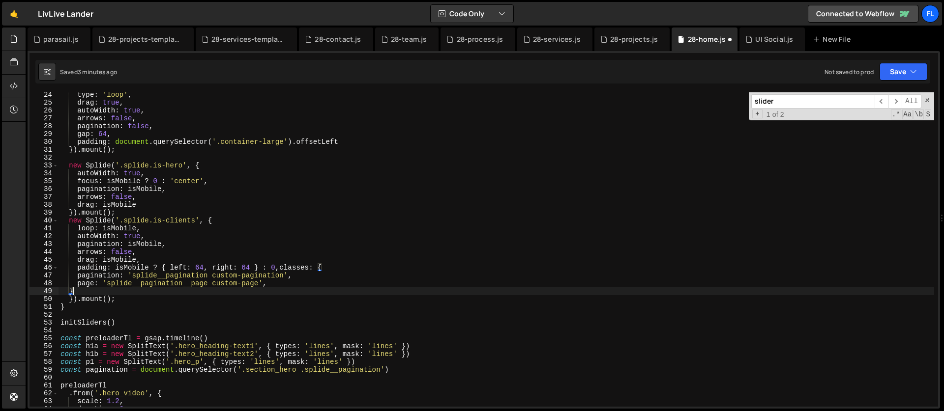
click at [281, 270] on div "type : 'loop' , drag : true , autoWidth : true , arrows : false , pagination : …" at bounding box center [495, 256] width 875 height 330
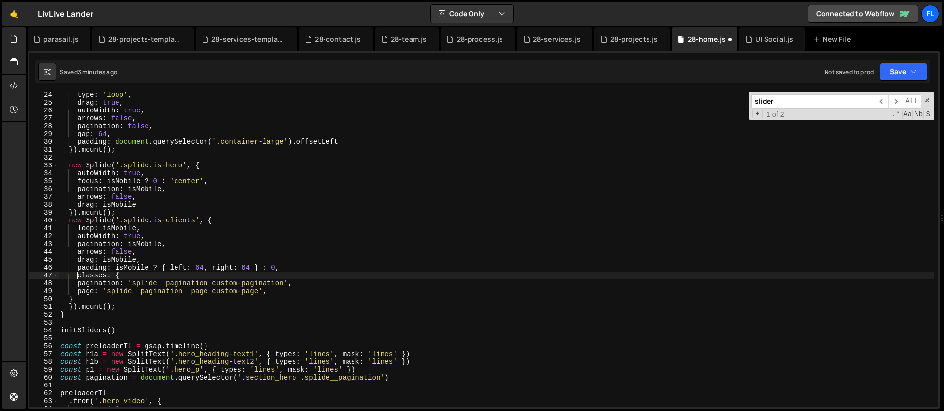
click at [110, 278] on div "type : 'loop' , drag : true , autoWidth : true , arrows : false , pagination : …" at bounding box center [495, 256] width 875 height 330
drag, startPoint x: 237, startPoint y: 284, endPoint x: 217, endPoint y: 284, distance: 19.7
click at [217, 284] on div "type : 'loop' , drag : true , autoWidth : true , arrows : false , pagination : …" at bounding box center [495, 256] width 875 height 330
drag, startPoint x: 285, startPoint y: 284, endPoint x: 210, endPoint y: 285, distance: 74.7
click at [210, 285] on div "type : 'loop' , drag : true , autoWidth : true , arrows : false , pagination : …" at bounding box center [495, 256] width 875 height 330
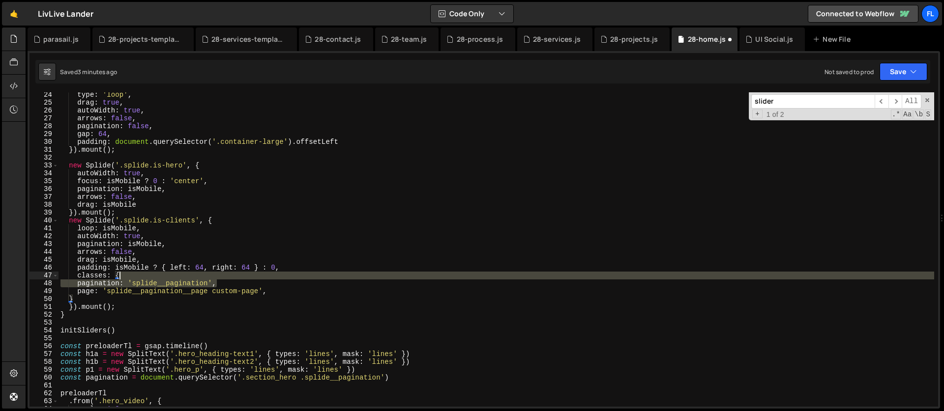
drag, startPoint x: 222, startPoint y: 284, endPoint x: 220, endPoint y: 277, distance: 6.6
click at [220, 277] on div "type : 'loop' , drag : true , autoWidth : true , arrows : false , pagination : …" at bounding box center [495, 256] width 875 height 330
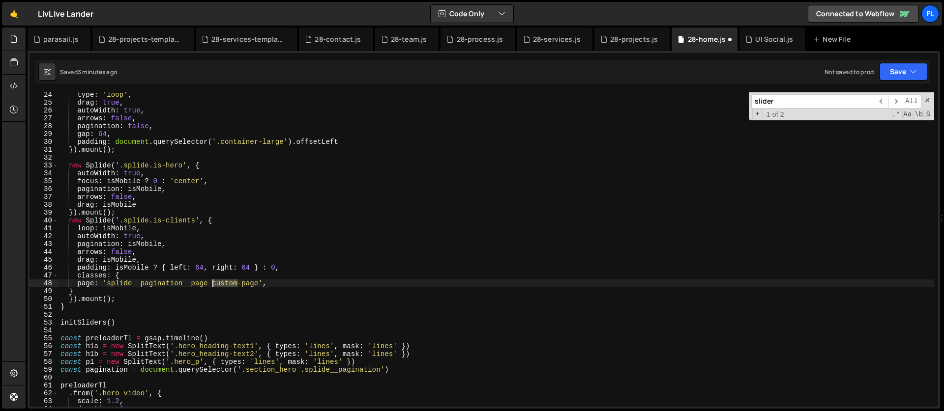
drag, startPoint x: 239, startPoint y: 285, endPoint x: 214, endPoint y: 285, distance: 25.6
click at [214, 285] on div "type : 'loop' , drag : true , autoWidth : true , arrows : false , pagination : …" at bounding box center [495, 256] width 875 height 330
type textarea "page: 'splide__pagination__page green-page',"
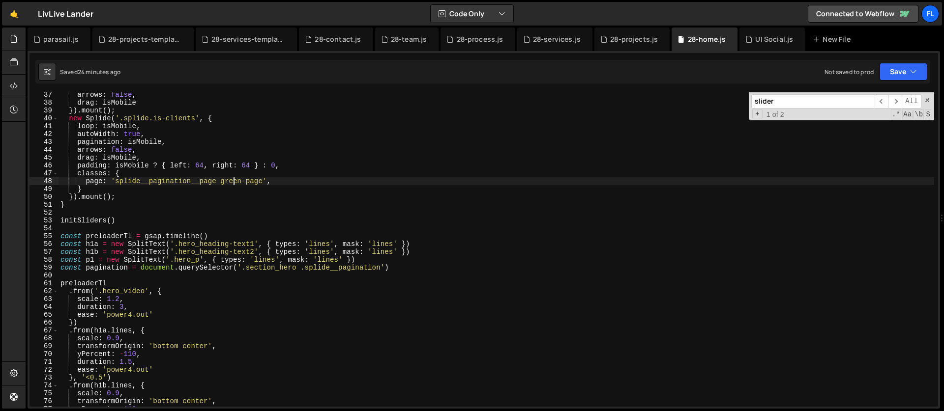
scroll to position [390, 0]
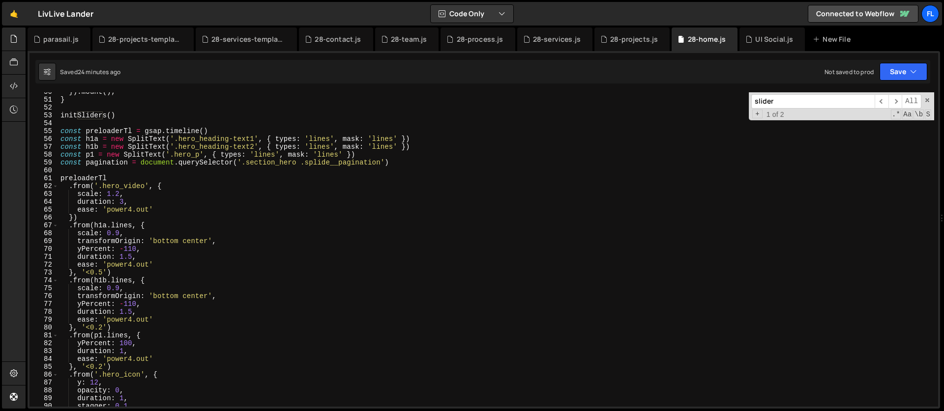
drag, startPoint x: 779, startPoint y: 104, endPoint x: 717, endPoint y: 101, distance: 62.5
click at [717, 101] on div "}) . mount ( ) ; } initSliders ( ) const preloaderTl = gsap . timeline ( ) cons…" at bounding box center [495, 249] width 875 height 315
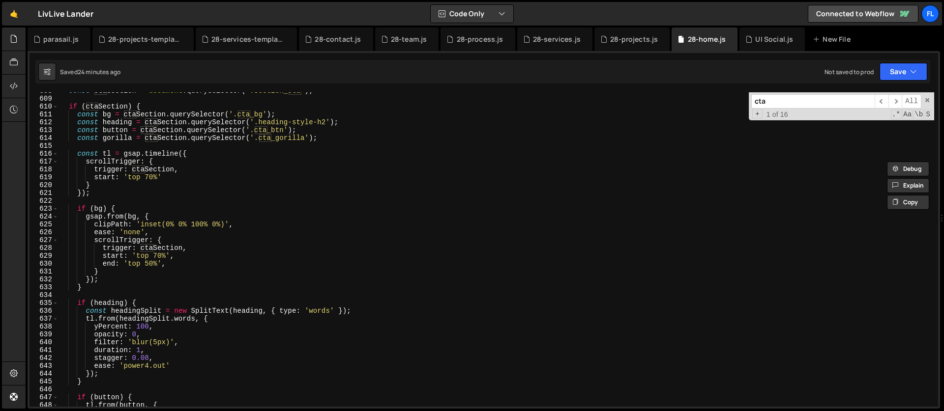
scroll to position [4814, 0]
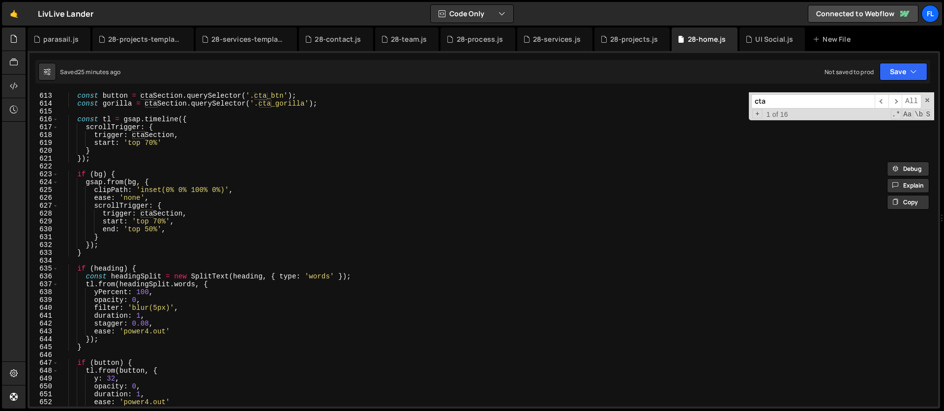
type input "cta"
click at [102, 174] on div "const button = ctaSection . querySelector ( '.cta_btn' ) ; const gorilla = ctaS…" at bounding box center [495, 257] width 875 height 330
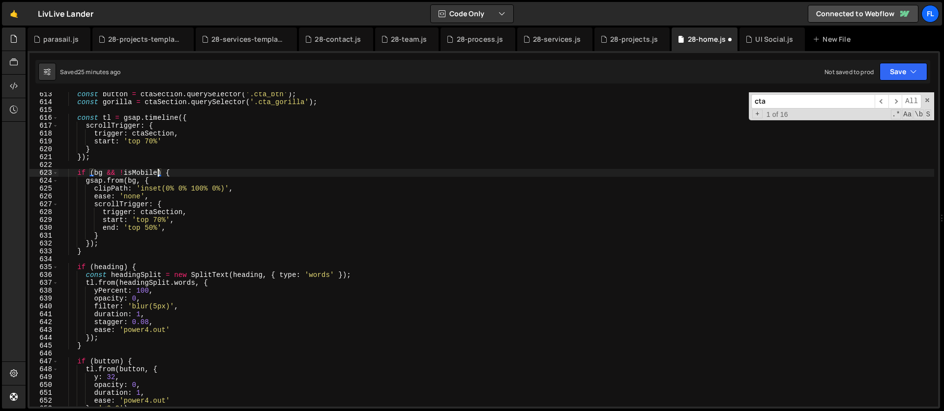
scroll to position [4850, 0]
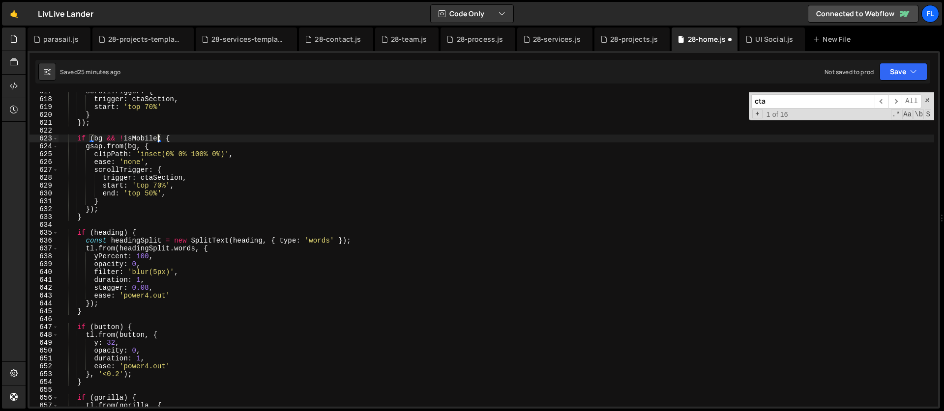
click at [125, 234] on div "scrollTrigger : { trigger : ctaSection , start : 'top 70%' } }) ; if ( bg && ! …" at bounding box center [495, 252] width 875 height 330
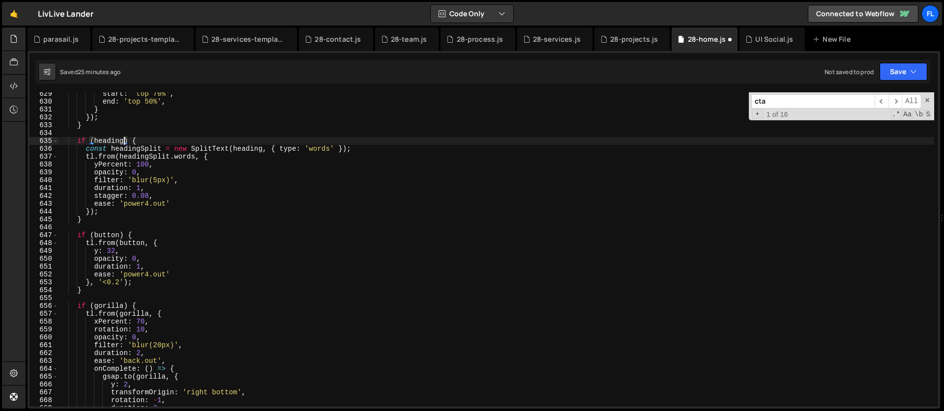
scroll to position [4988, 0]
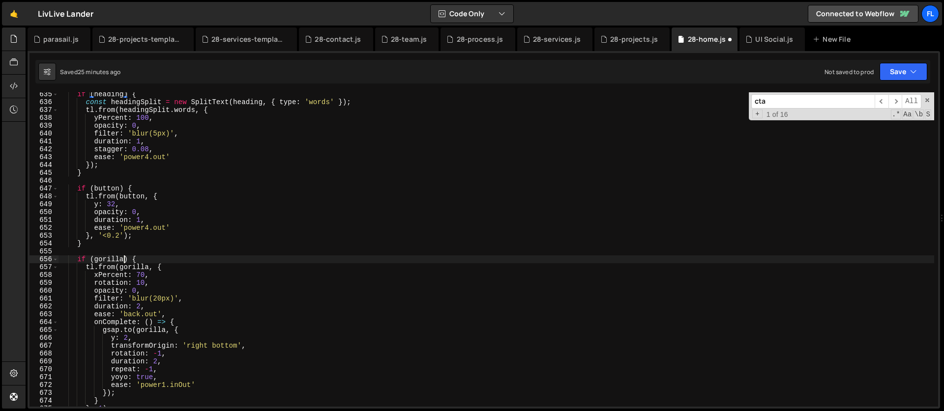
click at [125, 259] on div "if ( heading ) { const headingSplit = new SplitText ( heading , { type : 'words…" at bounding box center [495, 255] width 875 height 330
type textarea "if (gorilla) {"
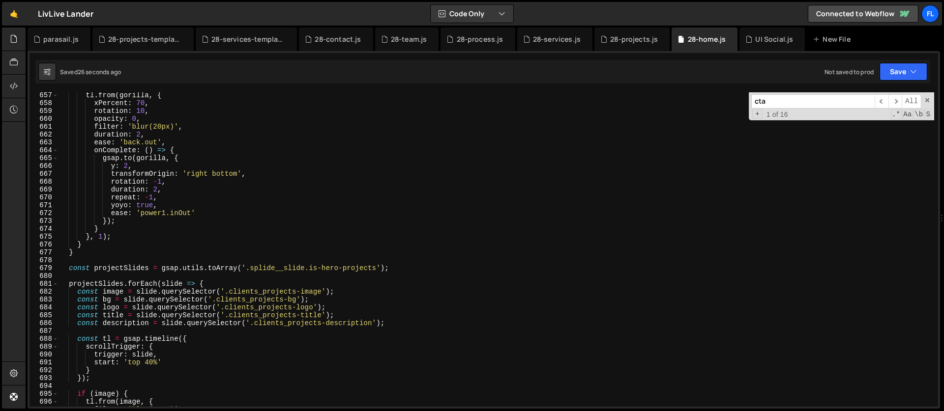
drag, startPoint x: 797, startPoint y: 104, endPoint x: 711, endPoint y: 100, distance: 86.6
click at [711, 100] on div "tl . from ( gorilla , { xPercent : 70 , rotation : 10 , opacity : 0 , filter : …" at bounding box center [495, 249] width 875 height 315
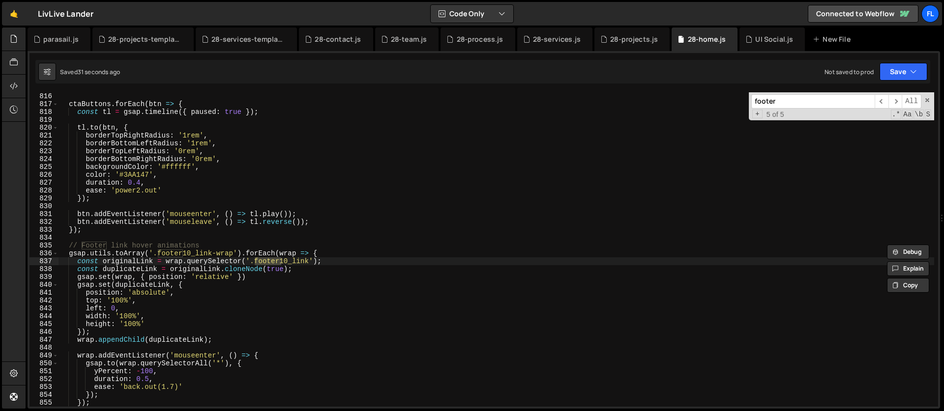
scroll to position [1762, 0]
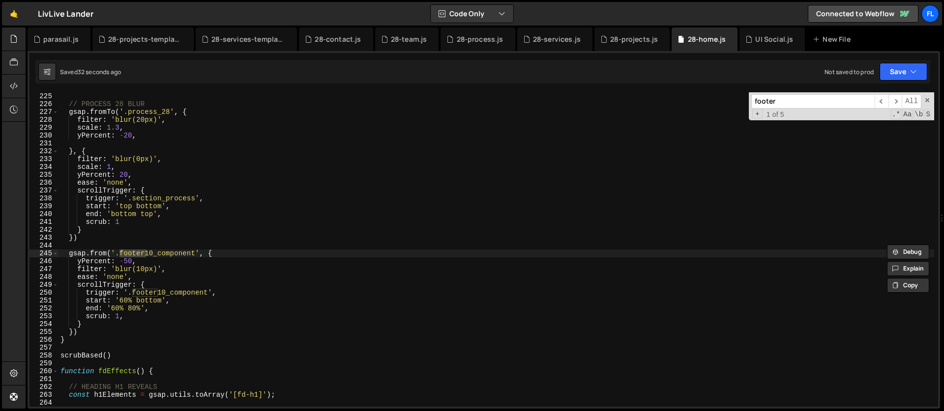
type input "footer"
click at [161, 245] on div "// PROCESS 28 BLUR gsap . fromTo ( '.process_28' , { filter : 'blur(20px)' , sc…" at bounding box center [495, 257] width 875 height 330
click at [89, 330] on div "// PROCESS 28 BLUR gsap . fromTo ( '.process_28' , { filter : 'blur(20px)' , sc…" at bounding box center [495, 257] width 875 height 330
type textarea "})"
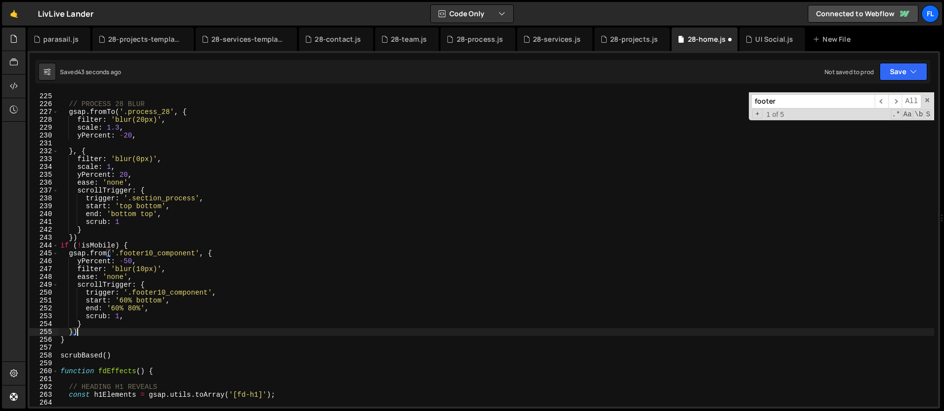
scroll to position [0, 0]
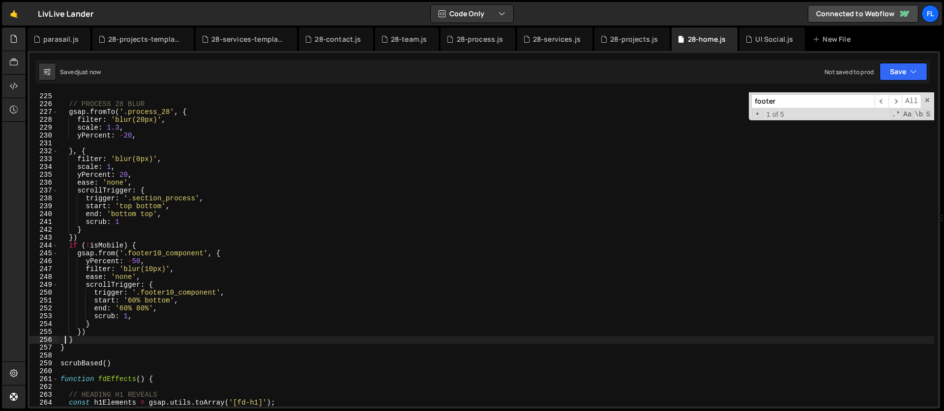
type textarea "}"
